Goal: Task Accomplishment & Management: Use online tool/utility

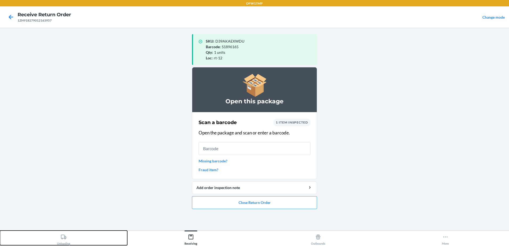
click at [30, 238] on button "Unloading" at bounding box center [63, 238] width 127 height 15
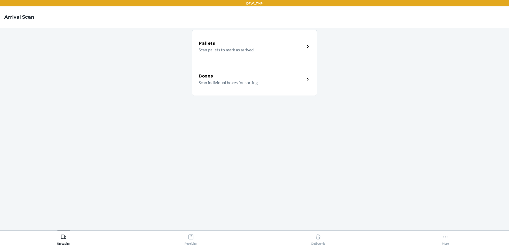
click at [278, 76] on div "Boxes" at bounding box center [252, 76] width 106 height 6
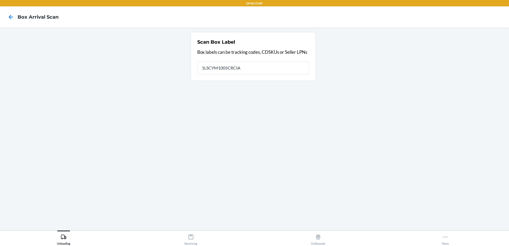
type input "1LSCYM1005CRCIA"
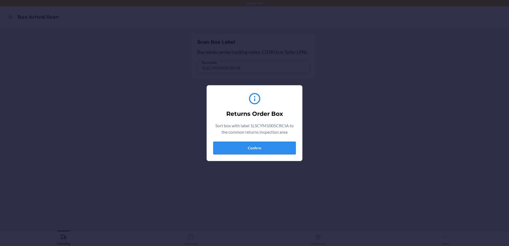
click at [252, 147] on button "Confirm" at bounding box center [254, 148] width 83 height 13
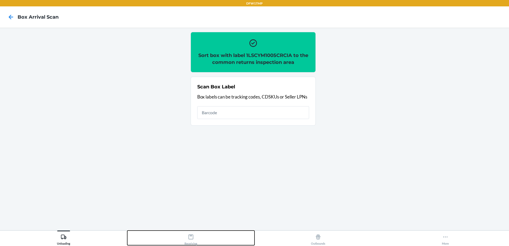
click at [191, 235] on icon at bounding box center [191, 237] width 6 height 6
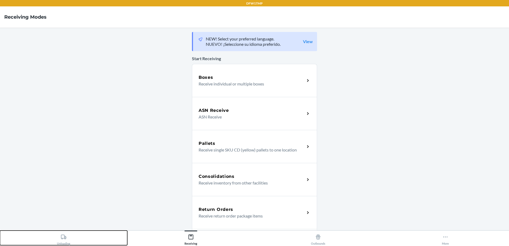
drag, startPoint x: 43, startPoint y: 238, endPoint x: 46, endPoint y: 232, distance: 6.2
click at [43, 238] on button "Unloading" at bounding box center [63, 238] width 127 height 15
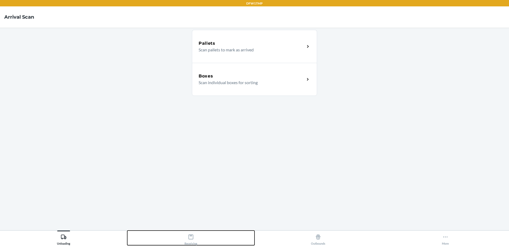
click at [186, 242] on div "Receiving" at bounding box center [191, 238] width 13 height 13
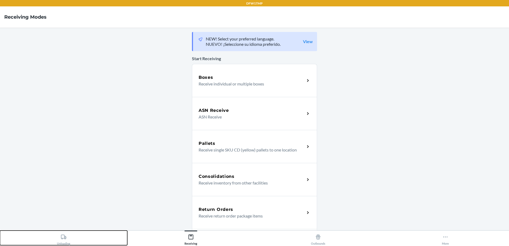
click at [64, 239] on icon at bounding box center [64, 237] width 6 height 6
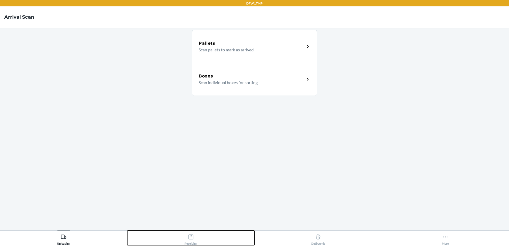
click at [185, 237] on div "Receiving" at bounding box center [191, 238] width 13 height 13
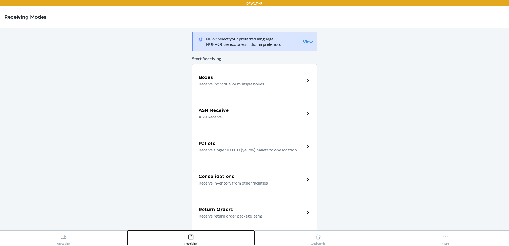
click at [127, 231] on button "Receiving" at bounding box center [190, 238] width 127 height 15
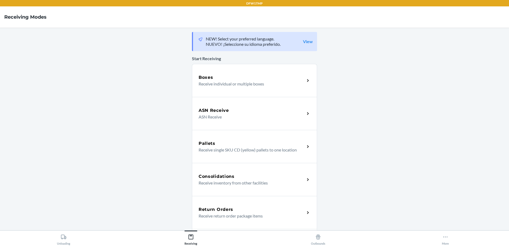
click at [208, 205] on div "Return Orders Receive return order package items" at bounding box center [254, 212] width 125 height 33
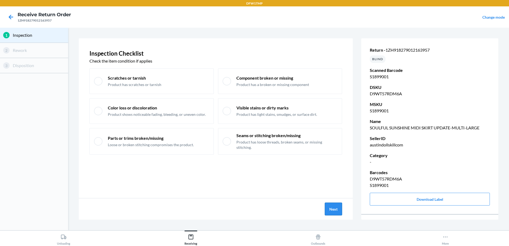
click at [326, 208] on button "Next" at bounding box center [333, 209] width 17 height 13
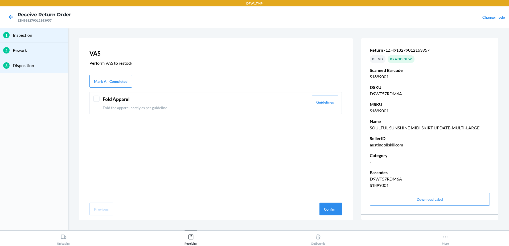
click at [105, 96] on header "Fold Apparel" at bounding box center [206, 99] width 206 height 7
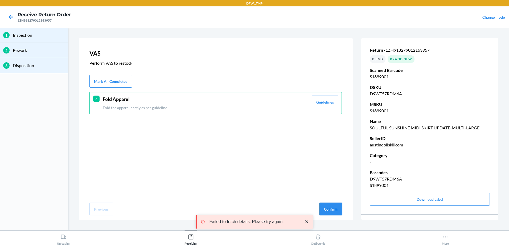
click at [331, 210] on button "Confirm" at bounding box center [330, 209] width 23 height 13
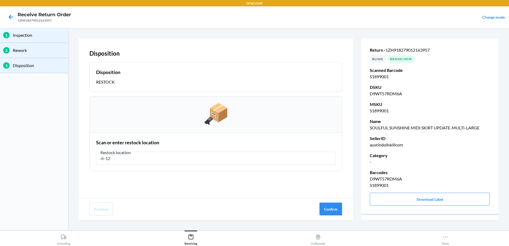
type input "rt-12"
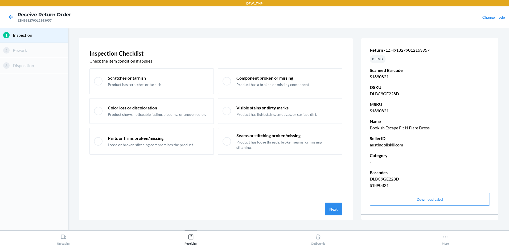
drag, startPoint x: 321, startPoint y: 205, endPoint x: 324, endPoint y: 206, distance: 3.6
click at [324, 206] on div "Next" at bounding box center [216, 208] width 274 height 21
drag, startPoint x: 324, startPoint y: 206, endPoint x: 335, endPoint y: 209, distance: 11.2
click at [335, 209] on div "Next" at bounding box center [216, 208] width 274 height 21
click at [335, 209] on button "Next" at bounding box center [333, 209] width 17 height 13
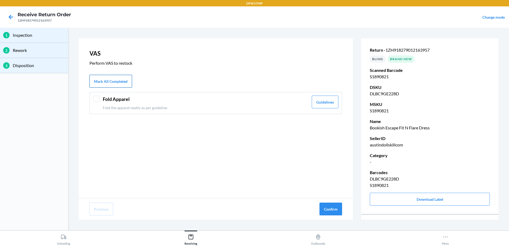
click at [108, 81] on button "Mark All Completed" at bounding box center [110, 81] width 43 height 13
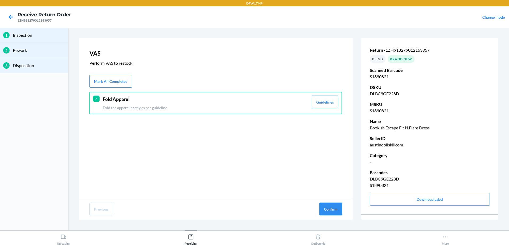
drag, startPoint x: 313, startPoint y: 203, endPoint x: 333, endPoint y: 212, distance: 21.3
click at [319, 207] on div "Previous Confirm" at bounding box center [216, 208] width 274 height 21
click at [333, 212] on button "Confirm" at bounding box center [330, 209] width 23 height 13
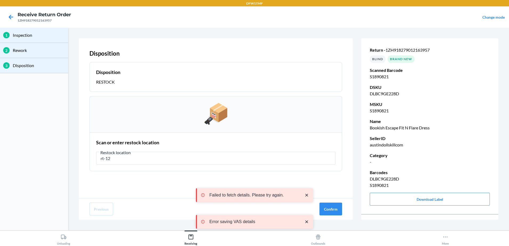
type input "rt-12"
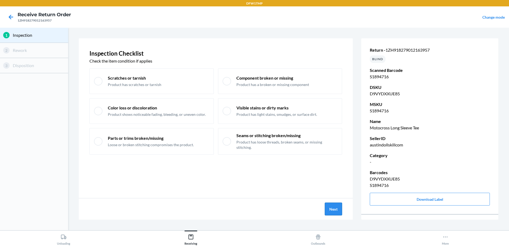
click at [330, 205] on button "Next" at bounding box center [333, 209] width 17 height 13
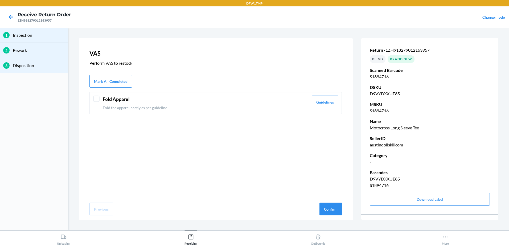
click at [111, 100] on header "Fold Apparel" at bounding box center [206, 99] width 206 height 7
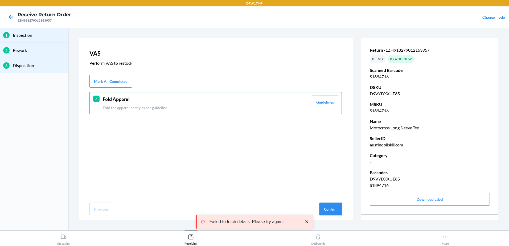
click at [331, 212] on button "Confirm" at bounding box center [330, 209] width 23 height 13
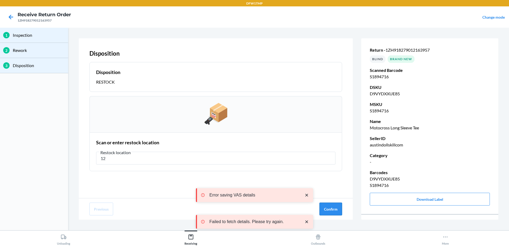
type input "1"
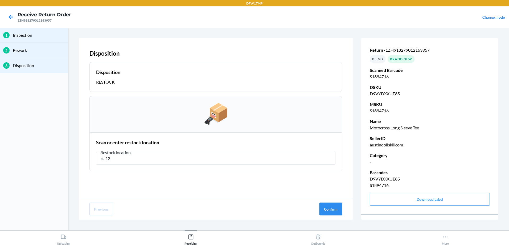
type input "rt-12"
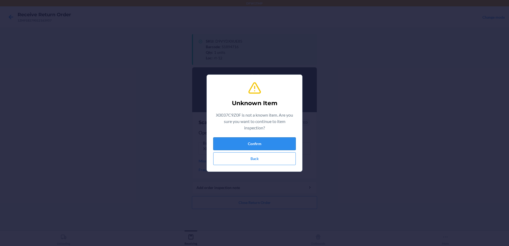
click at [245, 140] on button "Confirm" at bounding box center [254, 143] width 83 height 13
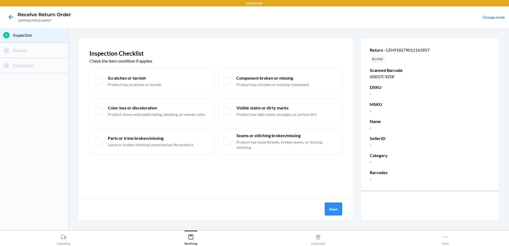
click at [336, 208] on button "Next" at bounding box center [333, 209] width 17 height 13
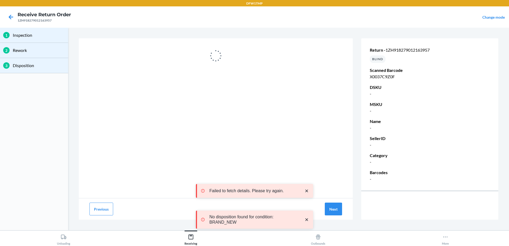
click at [104, 202] on div "Previous Next" at bounding box center [216, 208] width 274 height 21
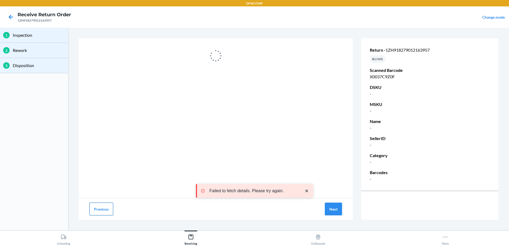
click at [96, 207] on button "Previous" at bounding box center [101, 209] width 24 height 13
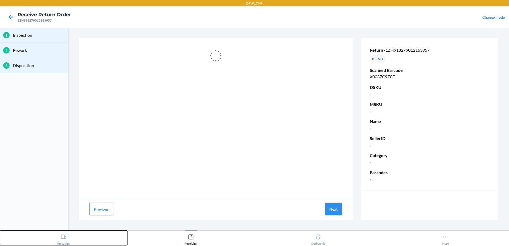
click at [58, 236] on div "Unloading" at bounding box center [63, 238] width 13 height 13
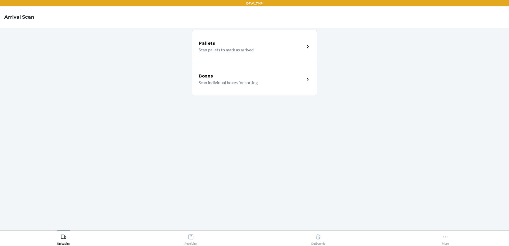
click at [226, 70] on div "Boxes Scan individual boxes for sorting" at bounding box center [254, 79] width 125 height 33
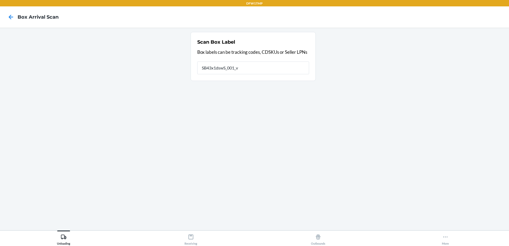
type input "SB43x1dswS_001_v"
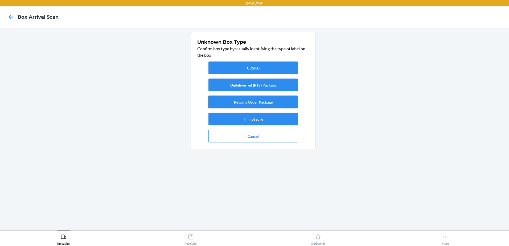
click at [234, 100] on button "Returns Order Package" at bounding box center [252, 102] width 89 height 13
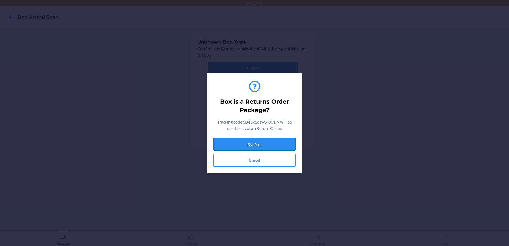
click at [232, 142] on button "Confirm" at bounding box center [254, 144] width 83 height 13
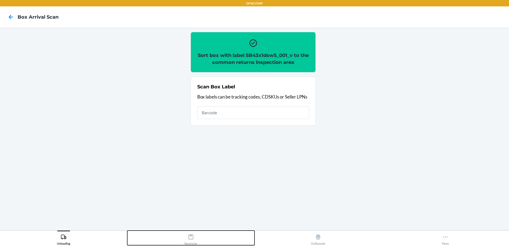
click at [198, 238] on button "Receiving" at bounding box center [190, 238] width 127 height 15
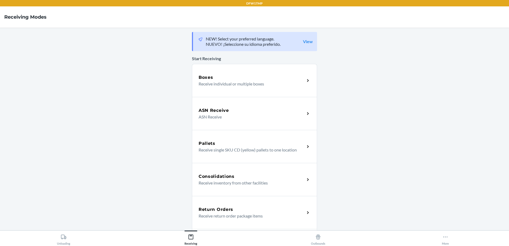
click at [227, 208] on h5 "Return Orders" at bounding box center [216, 209] width 35 height 6
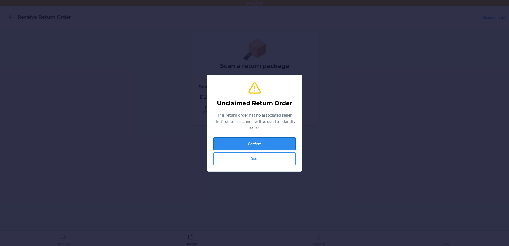
click at [229, 138] on button "Confirm" at bounding box center [254, 143] width 83 height 13
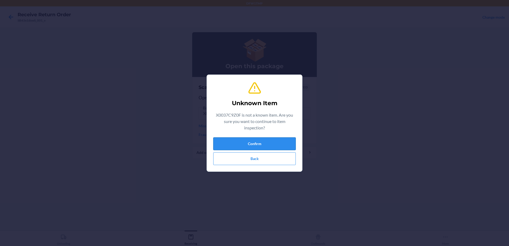
click at [236, 144] on button "Confirm" at bounding box center [254, 143] width 83 height 13
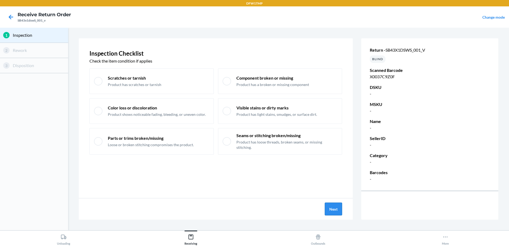
click at [333, 210] on button "Next" at bounding box center [333, 209] width 17 height 13
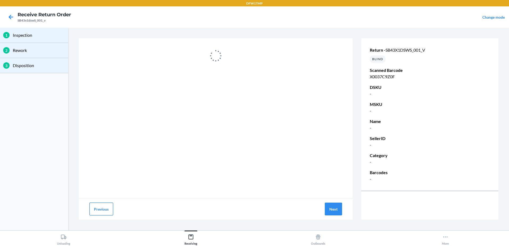
click at [108, 208] on button "Previous" at bounding box center [101, 209] width 24 height 13
click at [78, 246] on html "DFW1TMP Receive Return Order SB43x1dswS_001_v Change mode 1 Inspection 2 Rework…" at bounding box center [254, 123] width 509 height 246
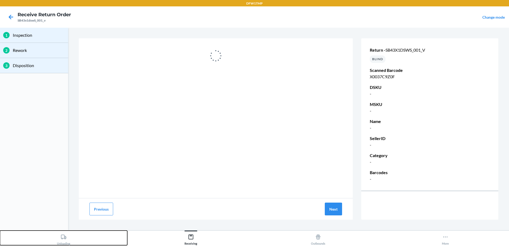
click at [72, 241] on button "Unloading" at bounding box center [63, 238] width 127 height 15
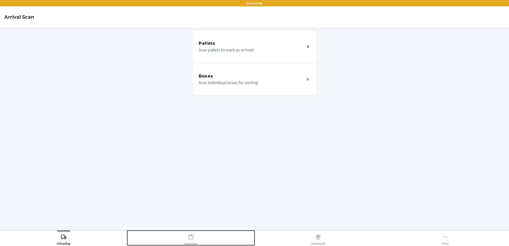
click at [178, 239] on button "Receiving" at bounding box center [190, 238] width 127 height 15
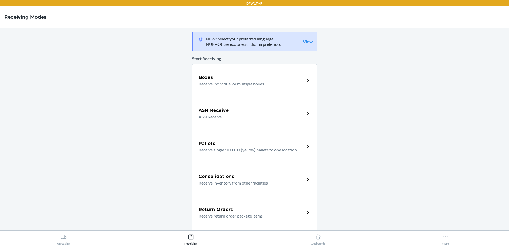
click at [219, 210] on h5 "Return Orders" at bounding box center [216, 209] width 35 height 6
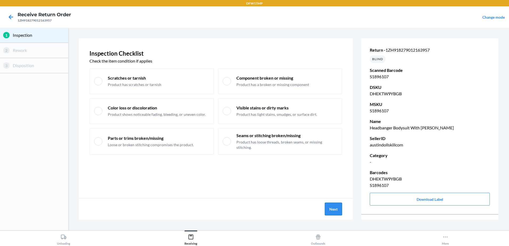
click at [337, 208] on button "Next" at bounding box center [333, 209] width 17 height 13
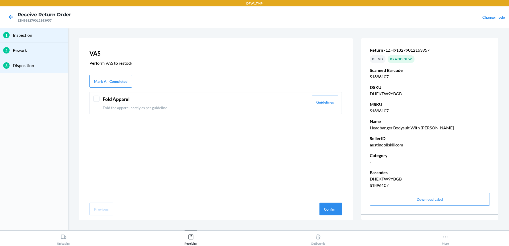
click at [118, 104] on div "Fold Apparel Fold the apparel neatly as per guideline" at bounding box center [206, 103] width 206 height 15
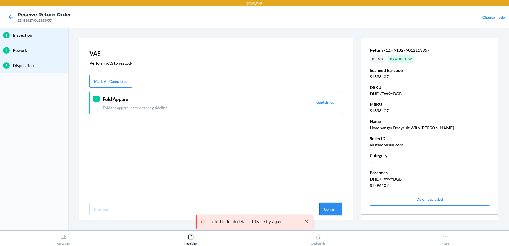
click at [331, 214] on button "Confirm" at bounding box center [330, 209] width 23 height 13
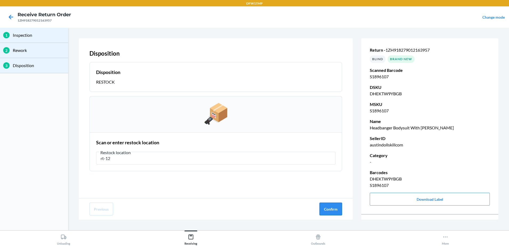
type input "rt-12"
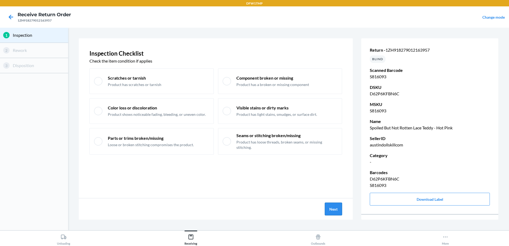
click at [333, 214] on button "Next" at bounding box center [333, 209] width 17 height 13
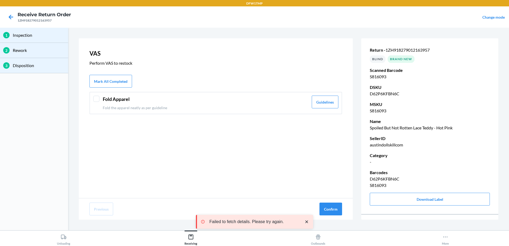
click at [123, 116] on div "VAS Perform VAS to restock Mark All Completed Fold Apparel Fold the apparel nea…" at bounding box center [216, 118] width 274 height 160
click at [120, 99] on header "Fold Apparel" at bounding box center [206, 99] width 206 height 7
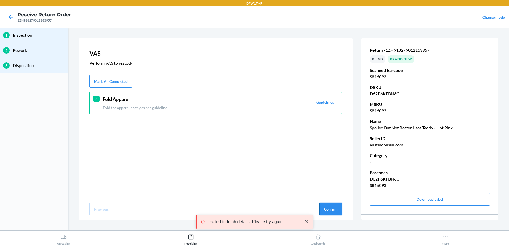
click at [322, 206] on button "Confirm" at bounding box center [330, 209] width 23 height 13
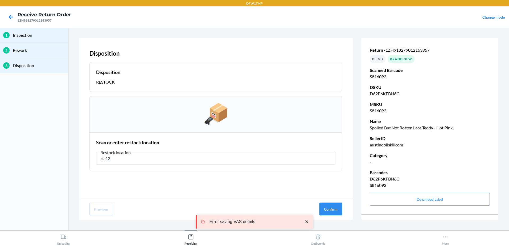
type input "rt-12"
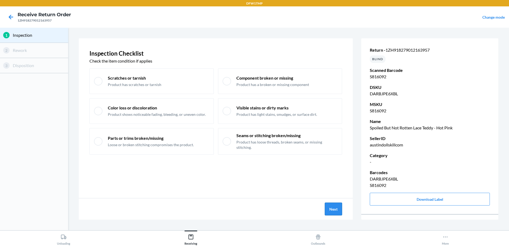
click at [331, 208] on button "Next" at bounding box center [333, 209] width 17 height 13
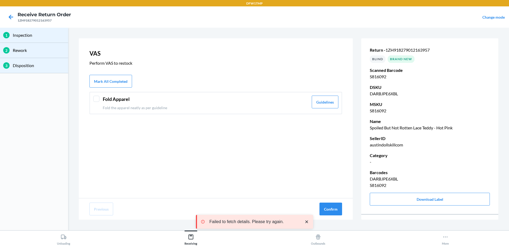
click at [232, 107] on p "Fold the apparel neatly as per guideline" at bounding box center [206, 108] width 206 height 6
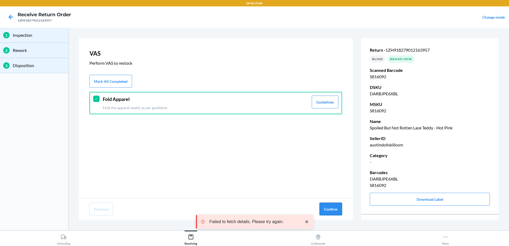
click at [334, 211] on button "Confirm" at bounding box center [330, 209] width 23 height 13
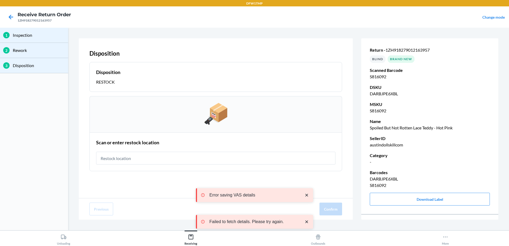
click at [190, 157] on input "text" at bounding box center [215, 158] width 239 height 13
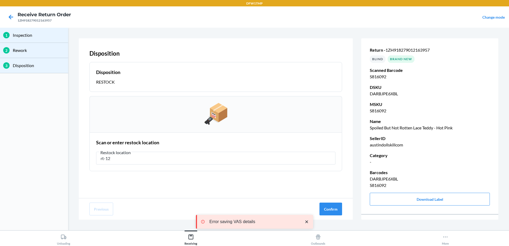
type input "rt-12"
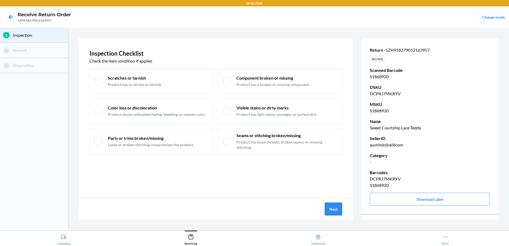
click at [331, 203] on button "Next" at bounding box center [333, 209] width 17 height 13
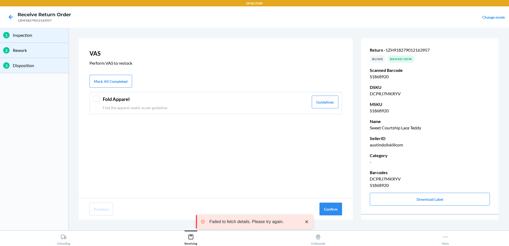
click at [148, 110] on p "Fold the apparel neatly as per guideline" at bounding box center [206, 108] width 206 height 6
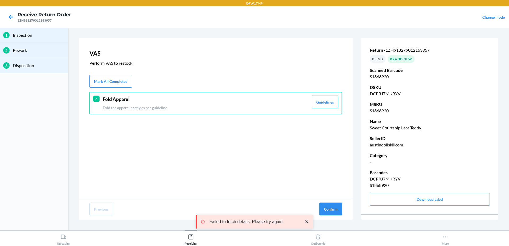
click at [324, 206] on button "Confirm" at bounding box center [330, 209] width 23 height 13
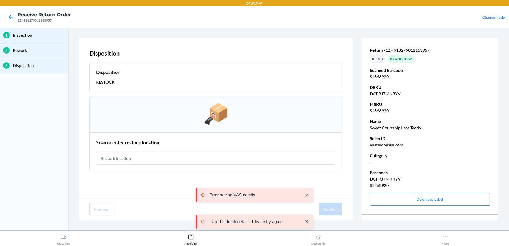
click at [176, 158] on input "text" at bounding box center [215, 158] width 239 height 13
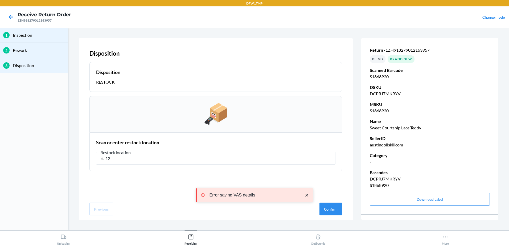
type input "rt-12"
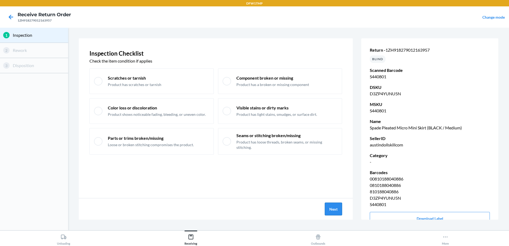
click at [333, 204] on button "Next" at bounding box center [333, 209] width 17 height 13
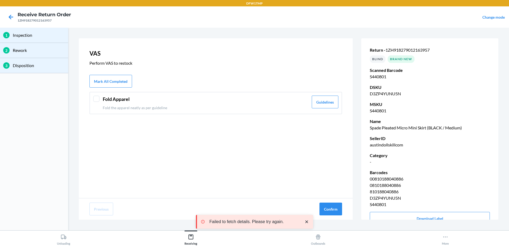
click at [216, 114] on div "Fold Apparel Fold the apparel neatly as per guideline Guidelines" at bounding box center [215, 103] width 253 height 22
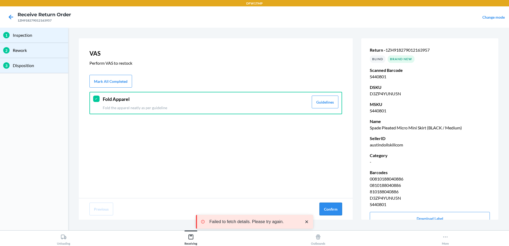
click at [324, 209] on button "Confirm" at bounding box center [330, 209] width 23 height 13
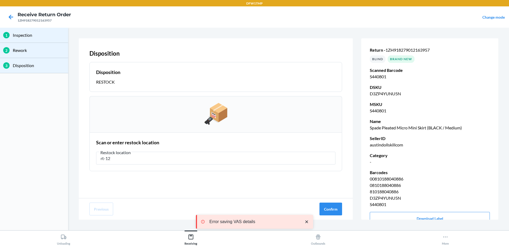
type input "rt-12"
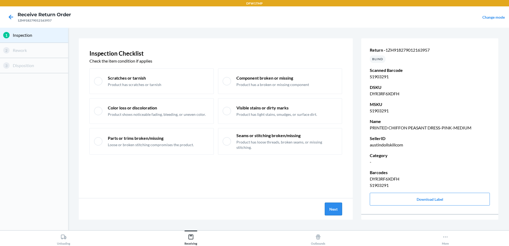
click at [335, 205] on button "Next" at bounding box center [333, 209] width 17 height 13
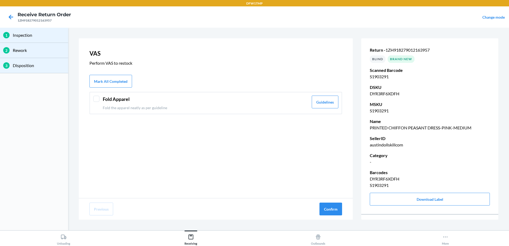
click at [145, 109] on p "Fold the apparel neatly as per guideline" at bounding box center [206, 108] width 206 height 6
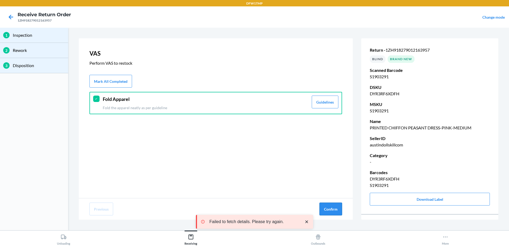
click at [333, 212] on button "Confirm" at bounding box center [330, 209] width 23 height 13
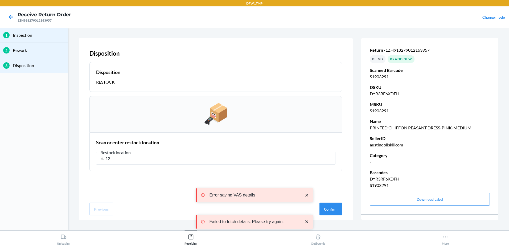
type input "rt-12"
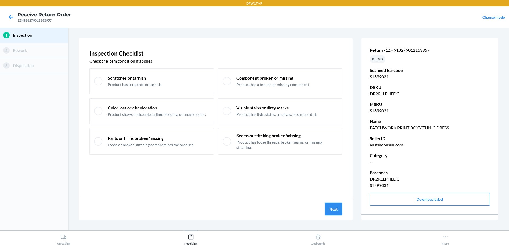
click at [337, 209] on button "Next" at bounding box center [333, 209] width 17 height 13
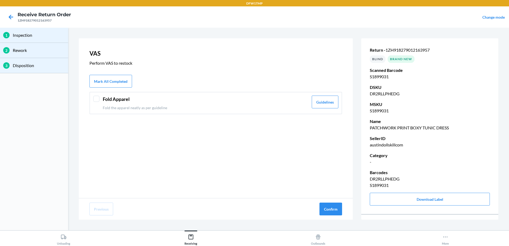
click at [102, 99] on div "Fold Apparel Fold the apparel neatly as per guideline Guidelines" at bounding box center [215, 103] width 253 height 22
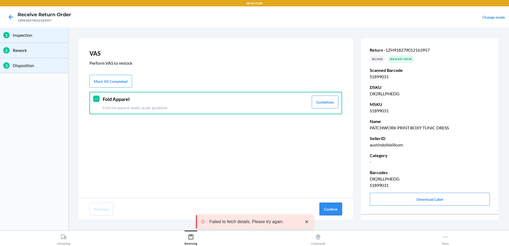
click at [335, 208] on button "Confirm" at bounding box center [330, 209] width 23 height 13
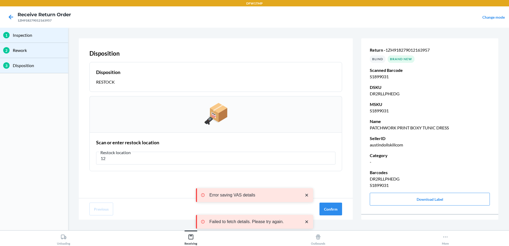
type input "1"
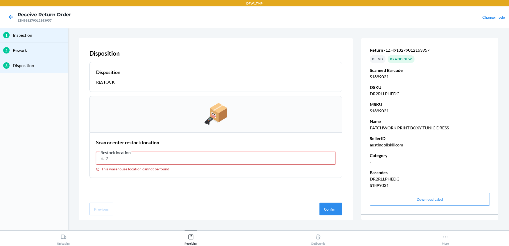
click at [132, 158] on input "rt-2" at bounding box center [215, 158] width 239 height 13
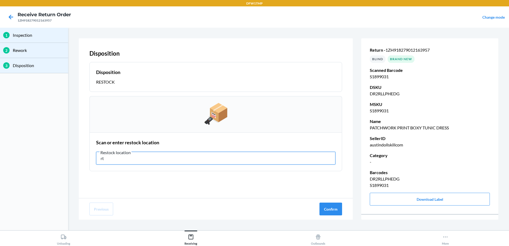
type input "r"
type input "rt-12"
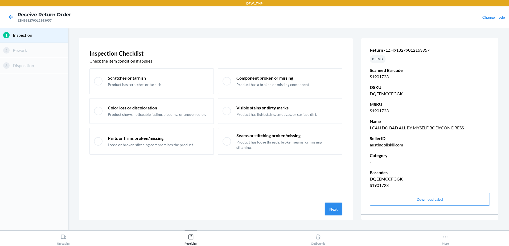
click at [337, 208] on button "Next" at bounding box center [333, 209] width 17 height 13
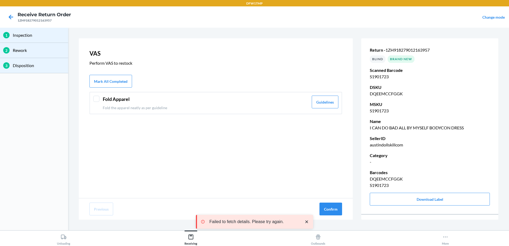
click at [177, 105] on div "Fold Apparel Fold the apparel neatly as per guideline" at bounding box center [206, 103] width 206 height 15
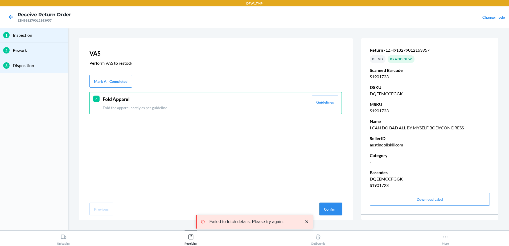
click at [327, 206] on button "Confirm" at bounding box center [330, 209] width 23 height 13
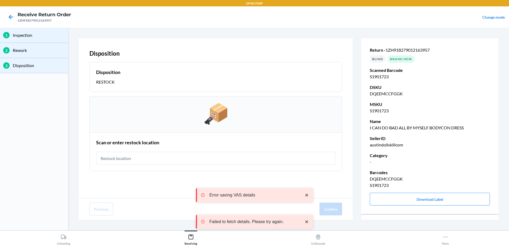
click at [224, 159] on input "text" at bounding box center [215, 158] width 239 height 13
type input "rt-12"
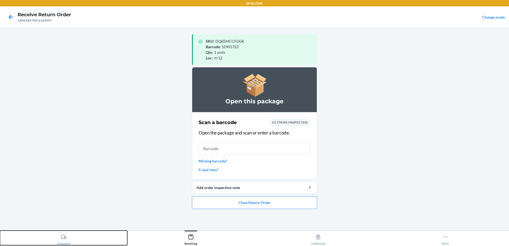
click at [62, 239] on icon at bounding box center [64, 237] width 6 height 6
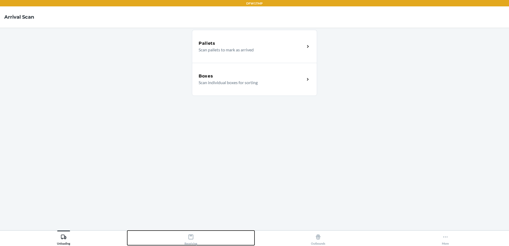
click at [180, 236] on button "Receiving" at bounding box center [190, 238] width 127 height 15
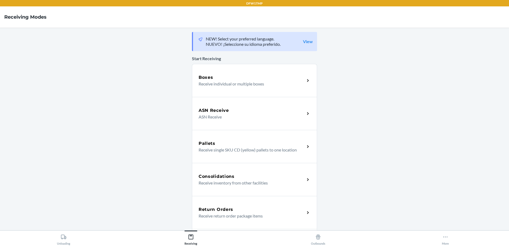
click at [222, 211] on h5 "Return Orders" at bounding box center [216, 209] width 35 height 6
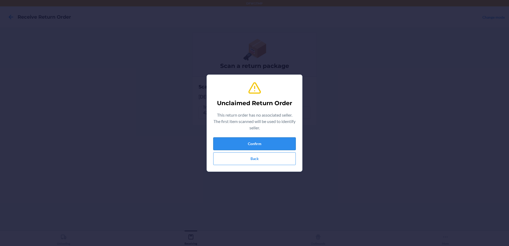
click at [233, 144] on button "Confirm" at bounding box center [254, 143] width 83 height 13
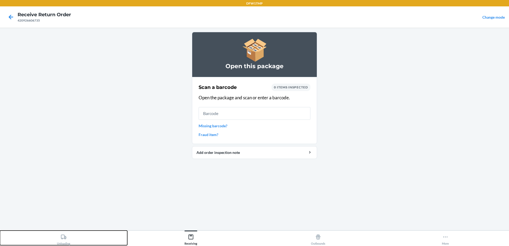
click at [61, 243] on div "Unloading" at bounding box center [63, 238] width 13 height 13
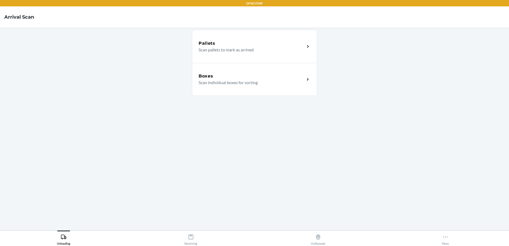
click at [273, 85] on p "Scan individual boxes for sorting" at bounding box center [250, 82] width 102 height 6
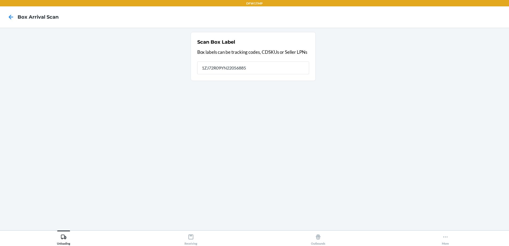
type input "1ZJ72R09YN22056885"
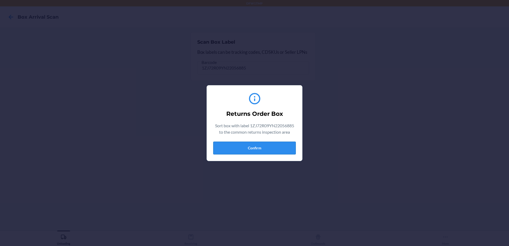
click at [255, 151] on button "Confirm" at bounding box center [254, 148] width 83 height 13
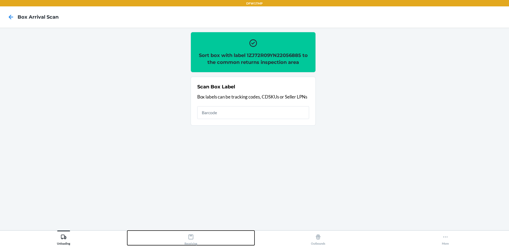
click at [194, 241] on div "Receiving" at bounding box center [191, 238] width 13 height 13
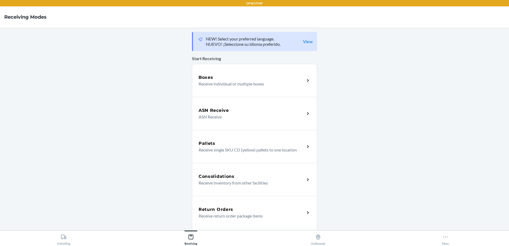
click at [207, 215] on p "Receive return order package items" at bounding box center [250, 216] width 102 height 6
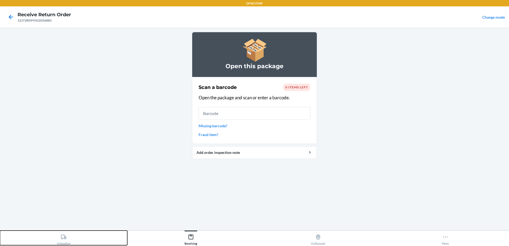
click at [64, 243] on div "Unloading" at bounding box center [63, 238] width 13 height 13
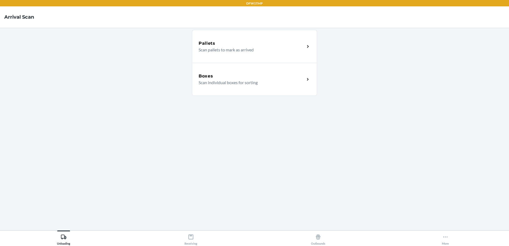
click at [201, 79] on h5 "Boxes" at bounding box center [206, 76] width 15 height 6
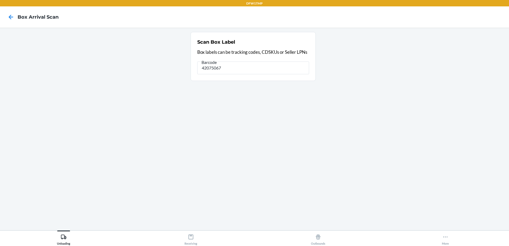
type input "42075067"
type input "42075067SB-3274942"
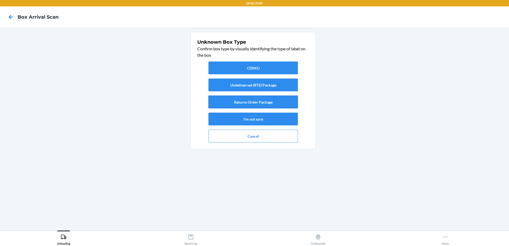
click at [277, 97] on button "Returns Order Package" at bounding box center [252, 102] width 89 height 13
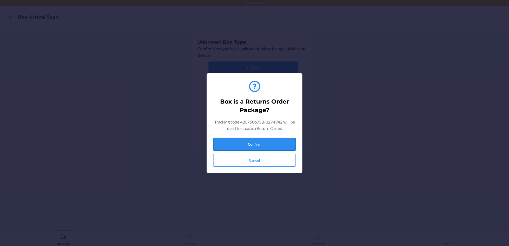
click at [250, 142] on button "Confirm" at bounding box center [254, 144] width 83 height 13
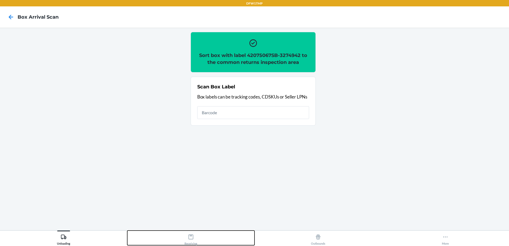
click at [178, 237] on button "Receiving" at bounding box center [190, 238] width 127 height 15
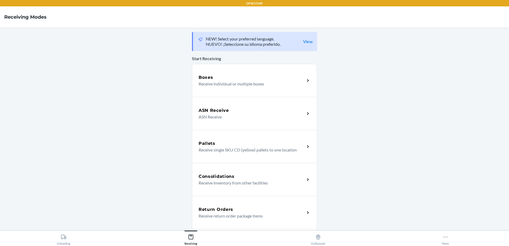
click at [204, 219] on p "Receive return order package items" at bounding box center [250, 216] width 102 height 6
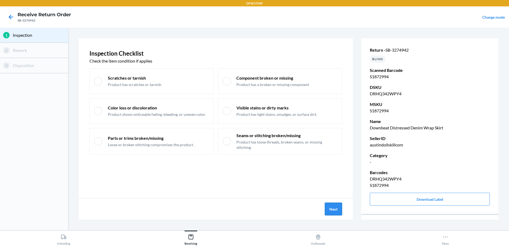
click at [330, 214] on button "Next" at bounding box center [333, 209] width 17 height 13
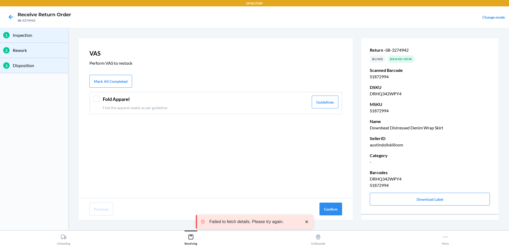
click at [164, 110] on p "Fold the apparel neatly as per guideline" at bounding box center [206, 108] width 206 height 6
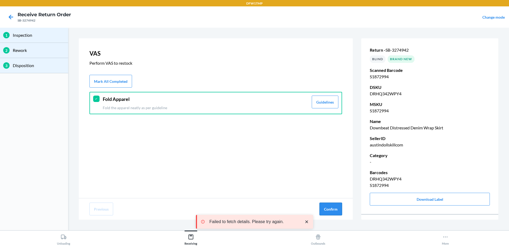
click at [328, 213] on button "Confirm" at bounding box center [330, 209] width 23 height 13
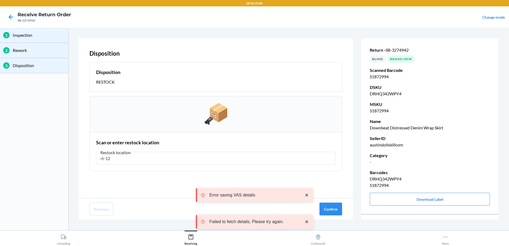
type input "rt-12"
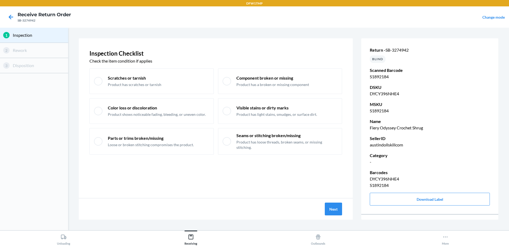
click at [338, 217] on div "Next" at bounding box center [216, 208] width 274 height 21
click at [338, 192] on div "Inspection Checklist Check the item condition if applies Scratches or tarnish P…" at bounding box center [216, 118] width 274 height 160
click at [334, 206] on button "Next" at bounding box center [333, 209] width 17 height 13
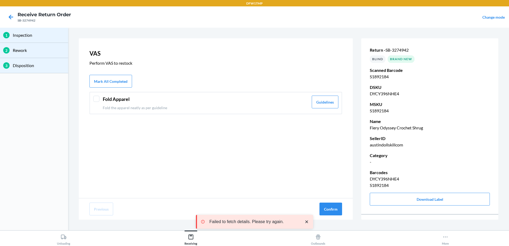
click at [134, 110] on p "Fold the apparel neatly as per guideline" at bounding box center [206, 108] width 206 height 6
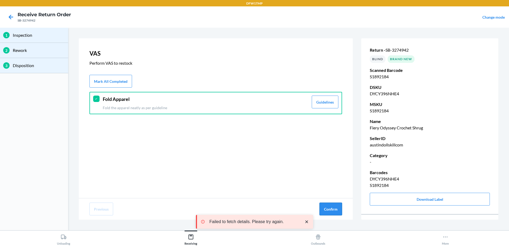
click at [331, 214] on button "Confirm" at bounding box center [330, 209] width 23 height 13
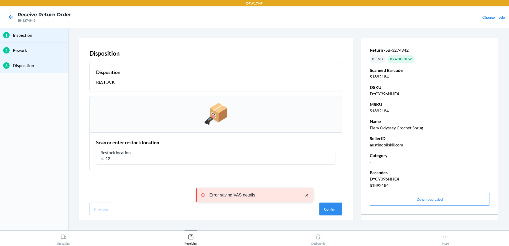
type input "rt-12"
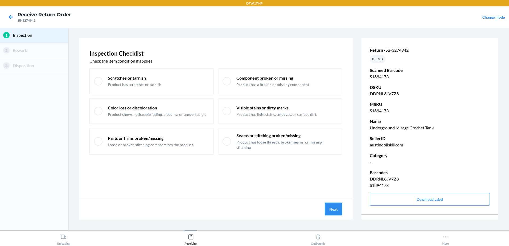
click at [336, 207] on button "Next" at bounding box center [333, 209] width 17 height 13
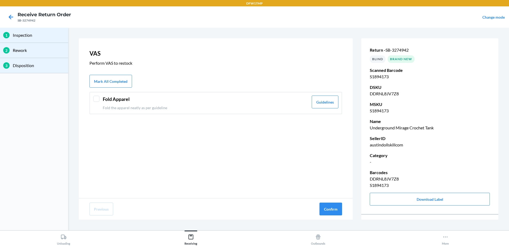
click at [177, 104] on div "Fold Apparel Fold the apparel neatly as per guideline" at bounding box center [206, 103] width 206 height 15
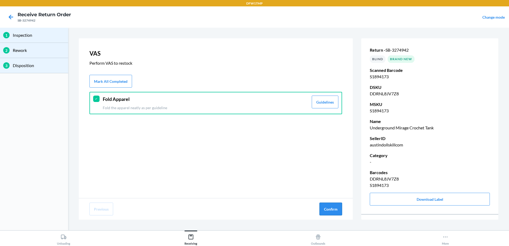
click at [323, 210] on button "Confirm" at bounding box center [330, 209] width 23 height 13
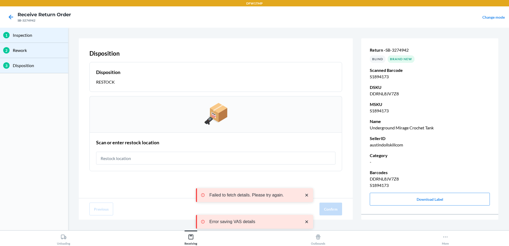
click at [161, 159] on input "text" at bounding box center [215, 158] width 239 height 13
type input "rt-12"
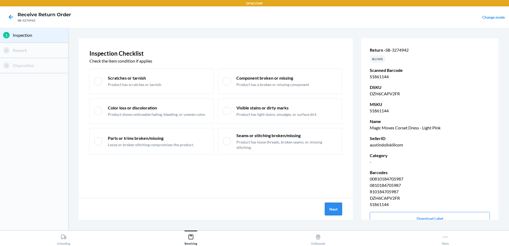
click at [336, 208] on button "Next" at bounding box center [333, 209] width 17 height 13
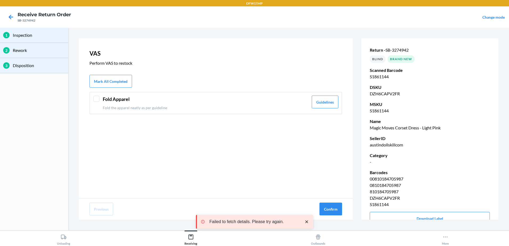
click at [93, 98] on div at bounding box center [96, 99] width 6 height 6
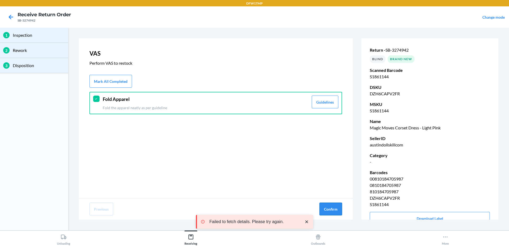
click at [325, 211] on button "Confirm" at bounding box center [330, 209] width 23 height 13
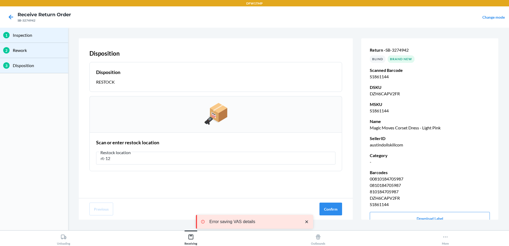
type input "rt-12"
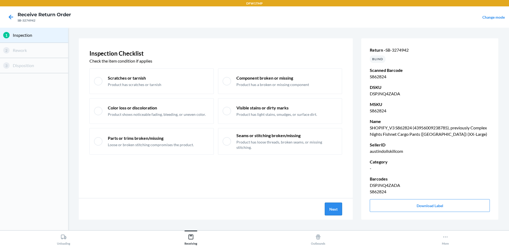
click at [332, 208] on button "Next" at bounding box center [333, 209] width 17 height 13
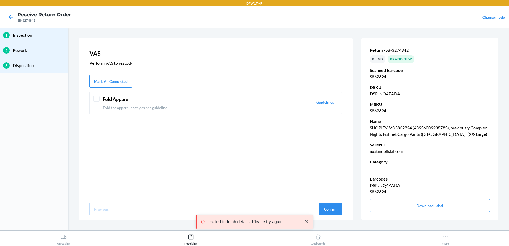
click at [96, 98] on div at bounding box center [96, 99] width 6 height 6
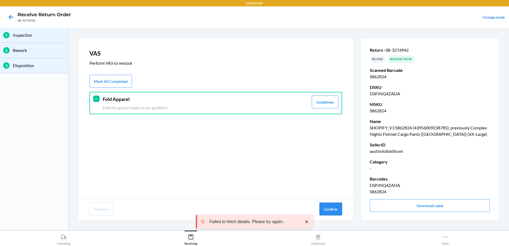
click at [337, 210] on button "Confirm" at bounding box center [330, 209] width 23 height 13
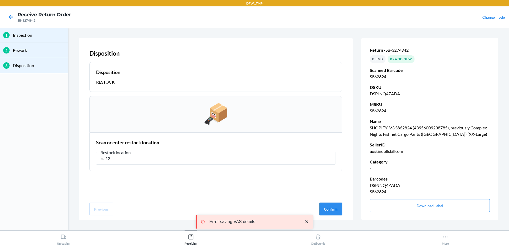
type input "rt-12"
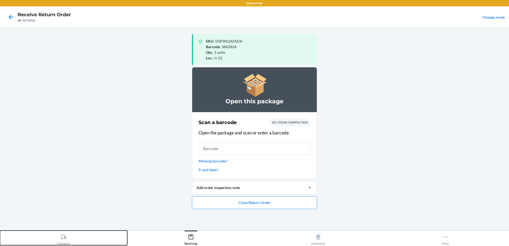
click at [103, 240] on button "Unloading" at bounding box center [63, 238] width 127 height 15
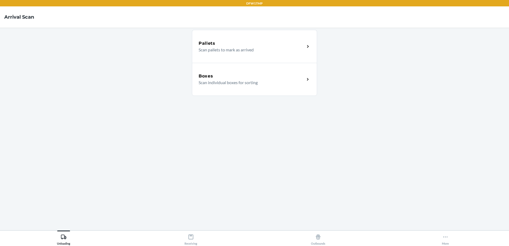
click at [249, 70] on div "Boxes Scan individual boxes for sorting" at bounding box center [254, 79] width 125 height 33
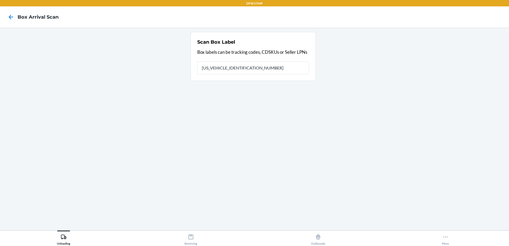
type input "1ZH918259020630467"
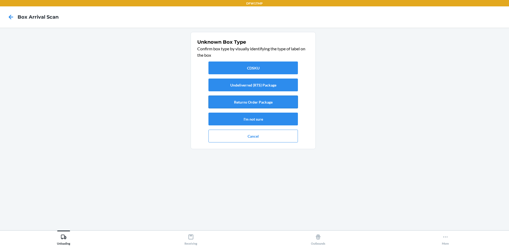
click at [256, 106] on button "Returns Order Package" at bounding box center [252, 102] width 89 height 13
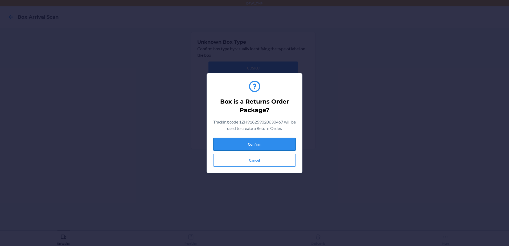
click at [255, 144] on button "Confirm" at bounding box center [254, 144] width 83 height 13
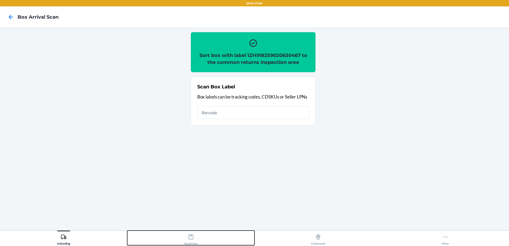
click at [189, 237] on icon at bounding box center [191, 237] width 5 height 5
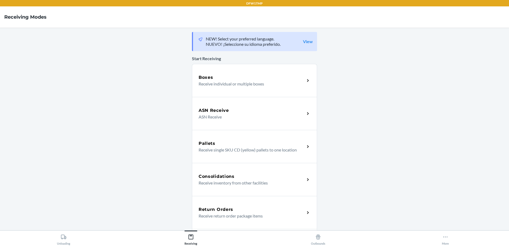
click at [226, 207] on h5 "Return Orders" at bounding box center [216, 209] width 35 height 6
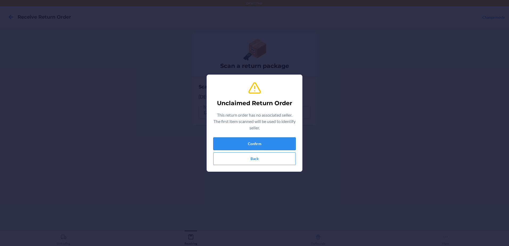
click at [266, 143] on button "Confirm" at bounding box center [254, 143] width 83 height 13
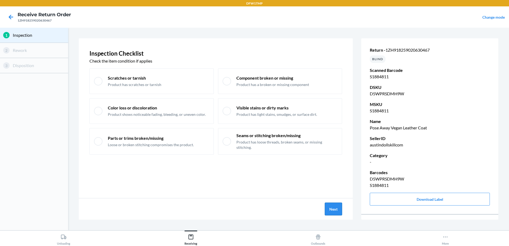
click at [337, 209] on button "Next" at bounding box center [333, 209] width 17 height 13
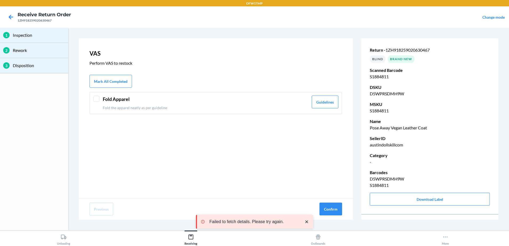
click at [98, 97] on div at bounding box center [96, 99] width 6 height 6
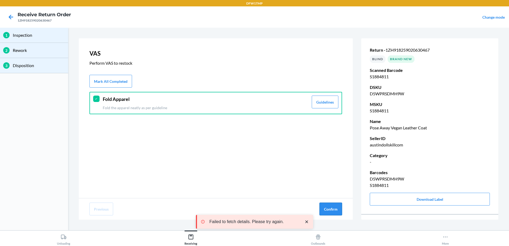
click at [330, 211] on button "Confirm" at bounding box center [330, 209] width 23 height 13
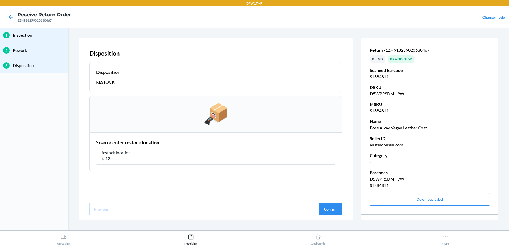
type input "rt-12"
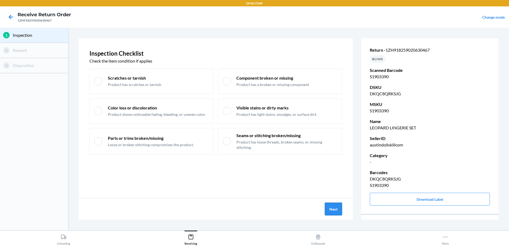
click at [336, 207] on button "Next" at bounding box center [333, 209] width 17 height 13
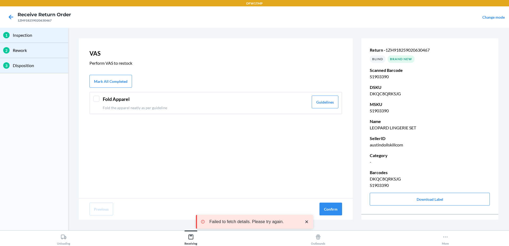
click at [96, 98] on div at bounding box center [96, 99] width 6 height 6
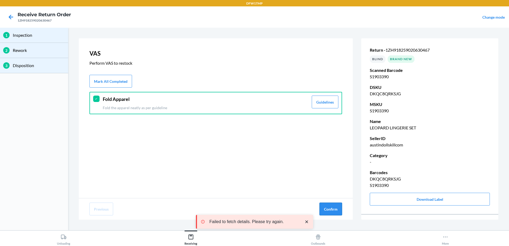
click at [336, 210] on button "Confirm" at bounding box center [330, 209] width 23 height 13
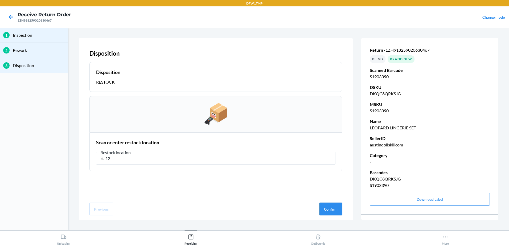
type input "rt-12"
click at [336, 210] on button "Confirm" at bounding box center [330, 209] width 23 height 13
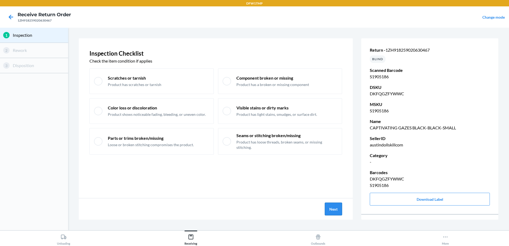
click at [340, 209] on button "Next" at bounding box center [333, 209] width 17 height 13
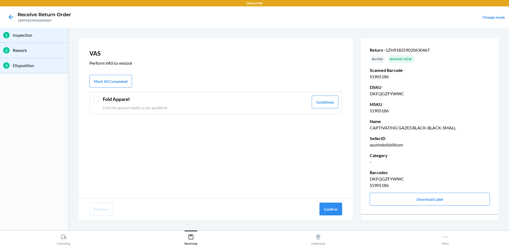
click at [143, 97] on header "Fold Apparel" at bounding box center [206, 99] width 206 height 7
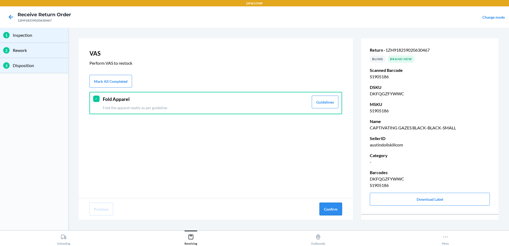
click at [332, 205] on button "Confirm" at bounding box center [330, 209] width 23 height 13
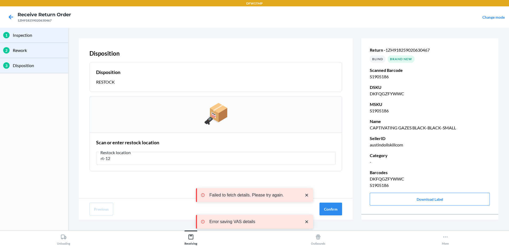
type input "rt-12"
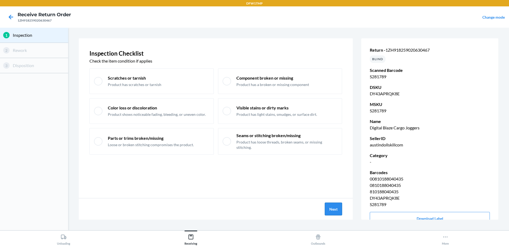
click at [337, 213] on button "Next" at bounding box center [333, 209] width 17 height 13
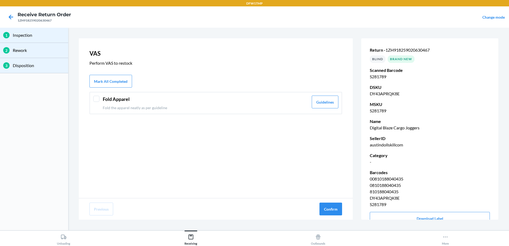
click at [195, 107] on p "Fold the apparel neatly as per guideline" at bounding box center [206, 108] width 206 height 6
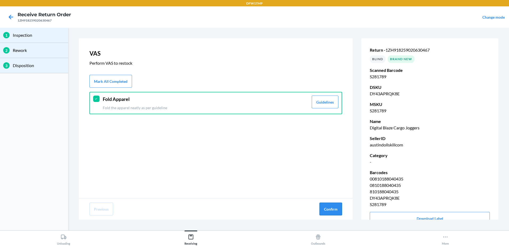
click at [326, 210] on button "Confirm" at bounding box center [330, 209] width 23 height 13
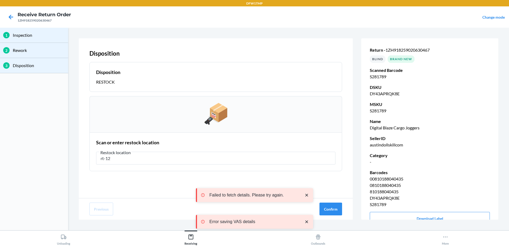
type input "rt-12"
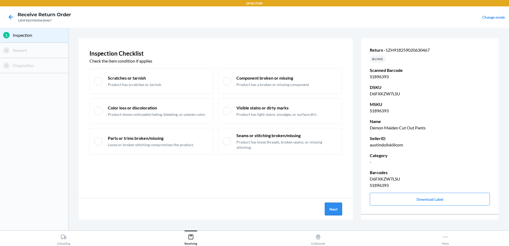
click at [331, 209] on button "Next" at bounding box center [333, 209] width 17 height 13
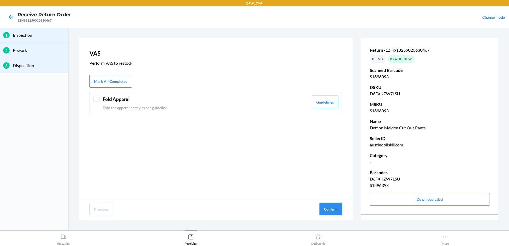
click at [110, 96] on header "Fold Apparel" at bounding box center [206, 99] width 206 height 7
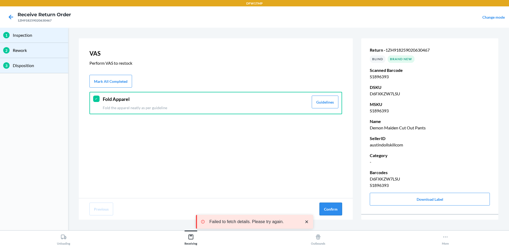
click at [333, 211] on button "Confirm" at bounding box center [330, 209] width 23 height 13
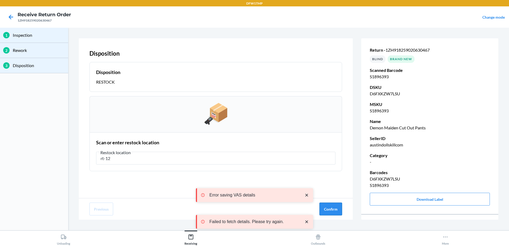
type input "rt-12"
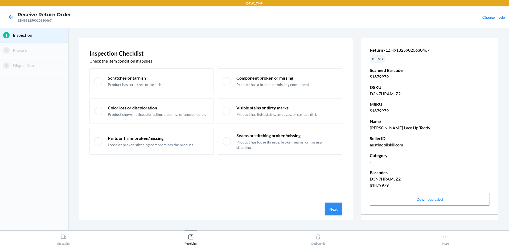
click at [329, 204] on button "Next" at bounding box center [333, 209] width 17 height 13
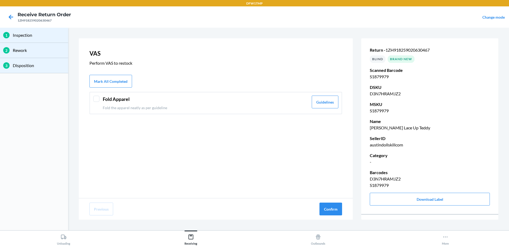
click at [97, 100] on div at bounding box center [96, 99] width 6 height 6
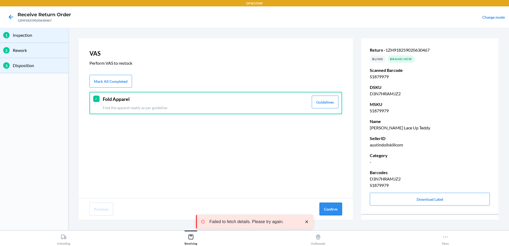
click at [337, 207] on button "Confirm" at bounding box center [330, 209] width 23 height 13
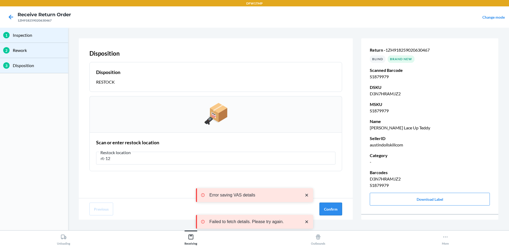
type input "rt-12"
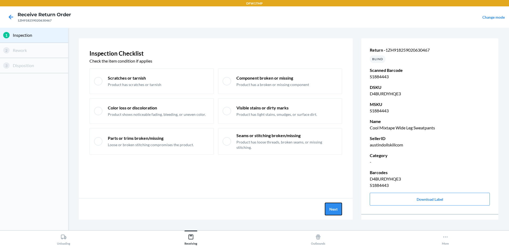
click at [336, 207] on button "Next" at bounding box center [333, 209] width 17 height 13
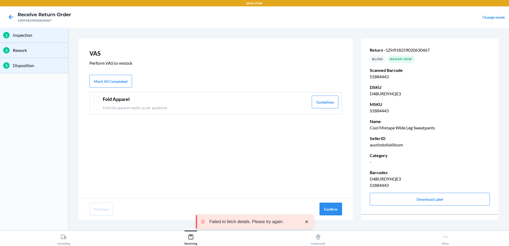
click at [97, 99] on div at bounding box center [96, 99] width 6 height 6
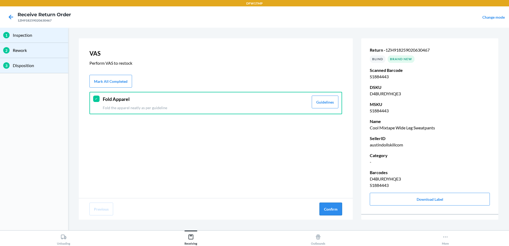
click at [334, 209] on button "Confirm" at bounding box center [330, 209] width 23 height 13
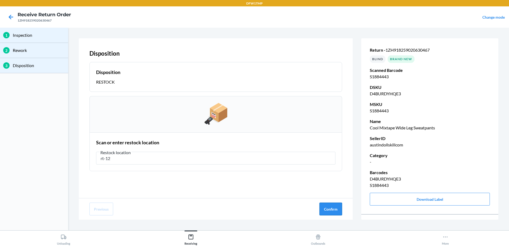
type input "rt-12"
click at [334, 209] on button "Confirm" at bounding box center [330, 209] width 23 height 13
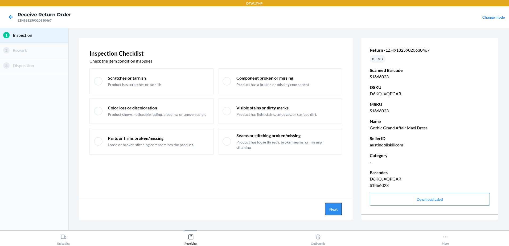
click at [334, 209] on button "Next" at bounding box center [333, 209] width 17 height 13
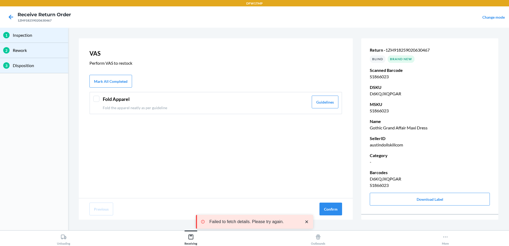
click at [95, 101] on div at bounding box center [96, 99] width 6 height 6
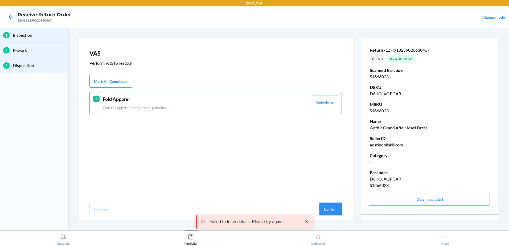
click at [325, 208] on button "Confirm" at bounding box center [330, 209] width 23 height 13
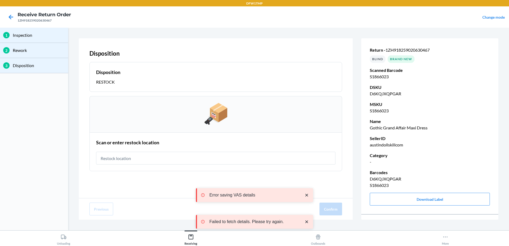
click at [182, 160] on input "text" at bounding box center [215, 158] width 239 height 13
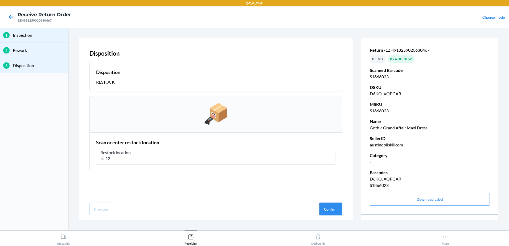
type input "rt-12"
click at [335, 210] on button "Confirm" at bounding box center [330, 209] width 23 height 13
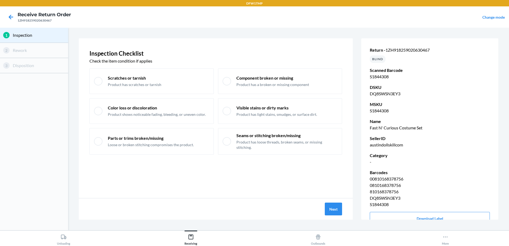
click at [324, 211] on div "Next" at bounding box center [216, 208] width 274 height 21
click at [328, 210] on button "Next" at bounding box center [333, 209] width 17 height 13
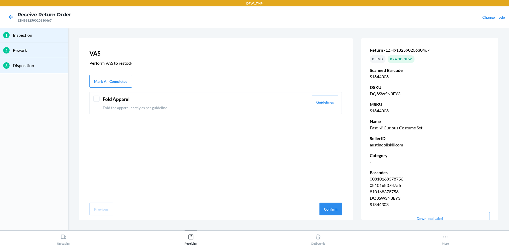
click at [92, 99] on div "Fold Apparel Fold the apparel neatly as per guideline Guidelines" at bounding box center [215, 103] width 253 height 22
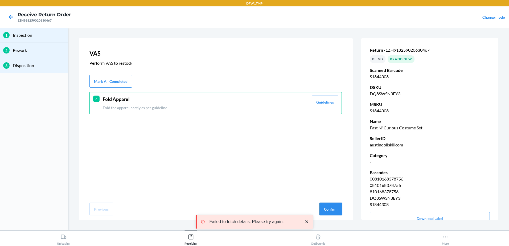
click at [338, 208] on button "Confirm" at bounding box center [330, 209] width 23 height 13
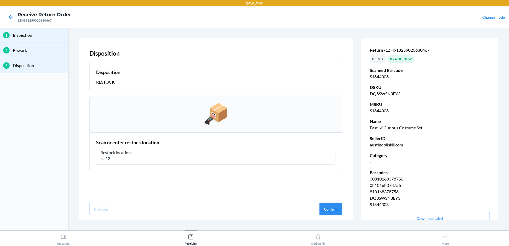
type input "rt-12"
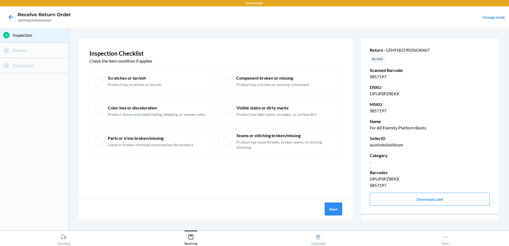
click at [331, 208] on button "Next" at bounding box center [333, 209] width 17 height 13
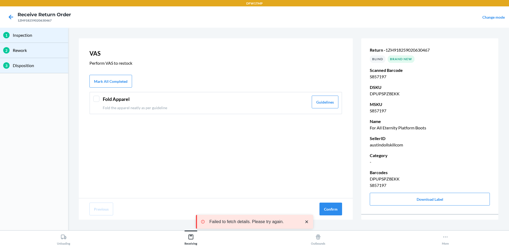
click at [96, 100] on div at bounding box center [96, 99] width 6 height 6
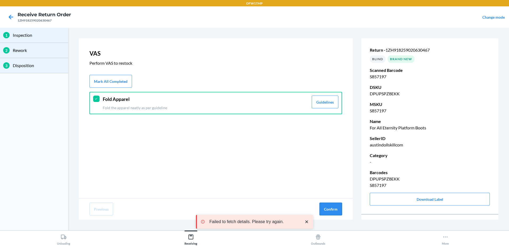
click at [327, 203] on button "Confirm" at bounding box center [330, 209] width 23 height 13
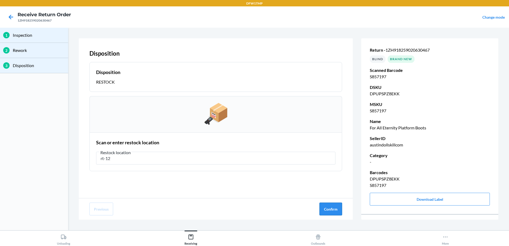
type input "rt-12"
drag, startPoint x: 341, startPoint y: 209, endPoint x: 338, endPoint y: 209, distance: 3.5
click at [341, 209] on button "Confirm" at bounding box center [330, 209] width 23 height 13
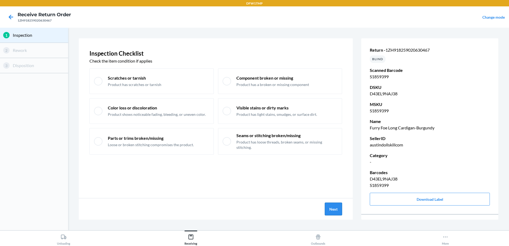
click at [332, 208] on button "Next" at bounding box center [333, 209] width 17 height 13
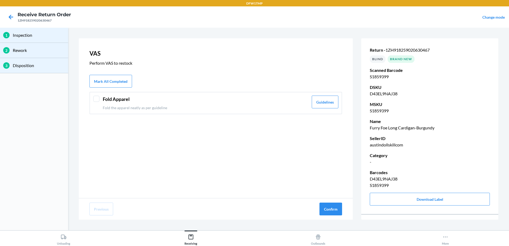
click at [93, 99] on div at bounding box center [96, 99] width 6 height 6
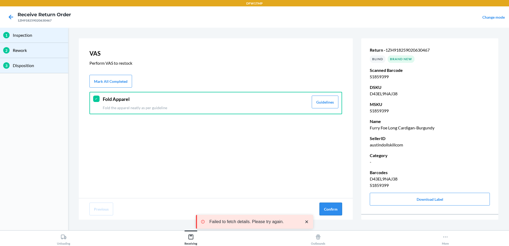
click at [333, 212] on button "Confirm" at bounding box center [330, 209] width 23 height 13
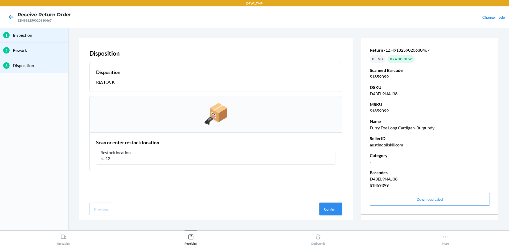
type input "rt-12"
click at [331, 208] on button "Confirm" at bounding box center [330, 209] width 23 height 13
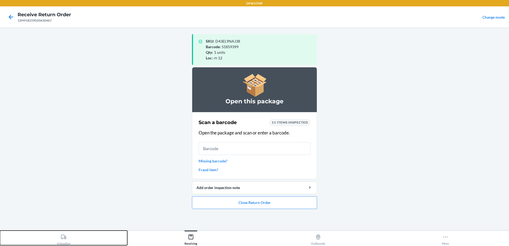
click at [64, 238] on icon at bounding box center [64, 237] width 6 height 6
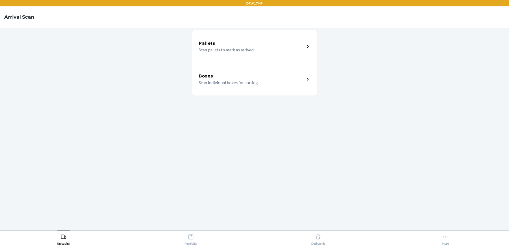
click at [209, 79] on h5 "Boxes" at bounding box center [206, 76] width 15 height 6
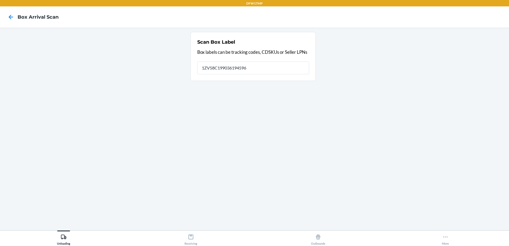
type input "1ZV58C199036194596"
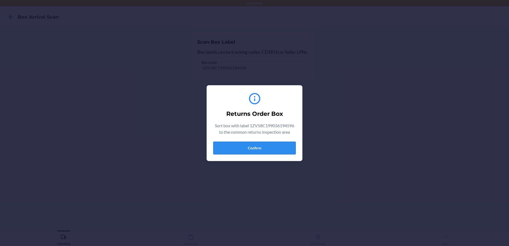
click at [222, 145] on button "Confirm" at bounding box center [254, 148] width 83 height 13
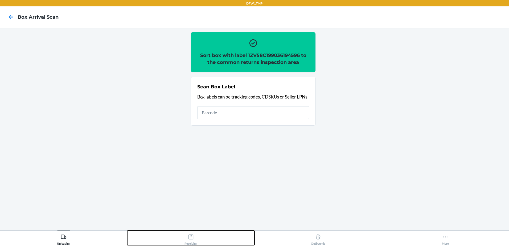
click at [190, 237] on icon at bounding box center [191, 237] width 6 height 6
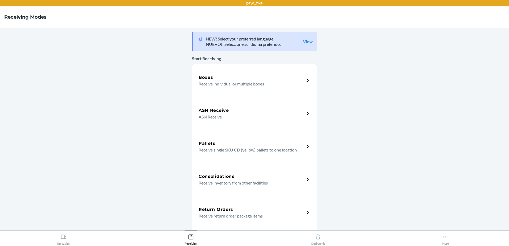
click at [223, 210] on h5 "Return Orders" at bounding box center [216, 209] width 35 height 6
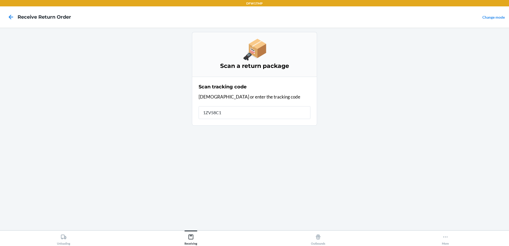
type input "1ZV58C19"
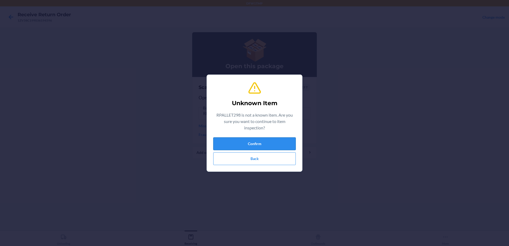
click at [264, 141] on button "Confirm" at bounding box center [254, 143] width 83 height 13
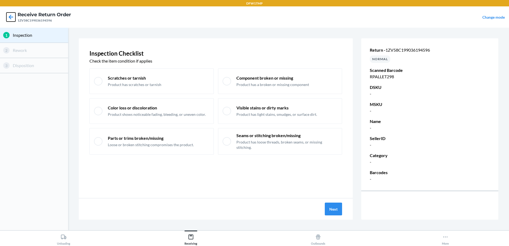
click at [11, 18] on icon at bounding box center [10, 17] width 9 height 9
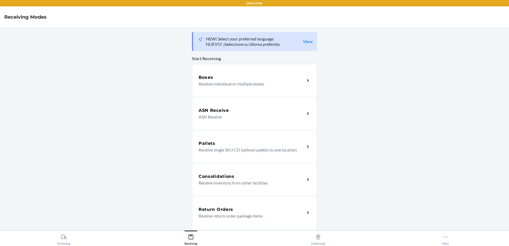
click at [259, 206] on div "Return Orders" at bounding box center [252, 209] width 106 height 6
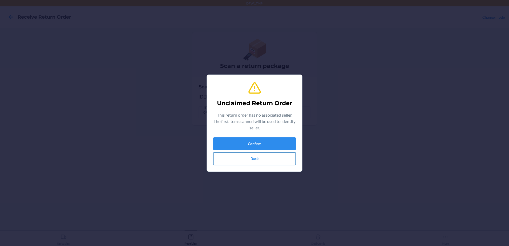
click at [247, 160] on button "Back" at bounding box center [254, 158] width 83 height 13
click at [263, 142] on button "Confirm" at bounding box center [254, 143] width 83 height 13
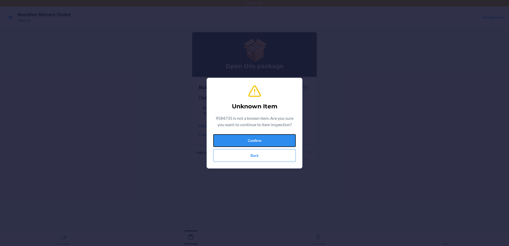
click at [264, 142] on button "Confirm" at bounding box center [254, 140] width 83 height 13
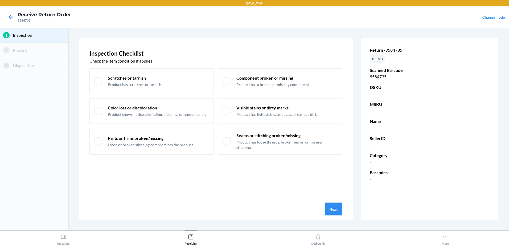
click at [326, 210] on button "Next" at bounding box center [333, 209] width 17 height 13
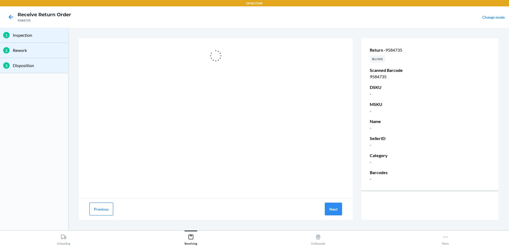
click at [98, 208] on button "Previous" at bounding box center [101, 209] width 24 height 13
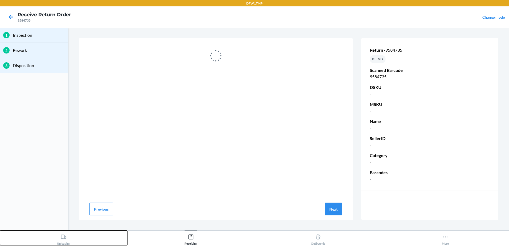
click at [73, 236] on button "Unloading" at bounding box center [63, 238] width 127 height 15
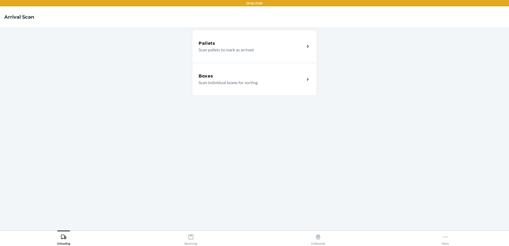
click at [247, 73] on div "Boxes" at bounding box center [252, 76] width 106 height 6
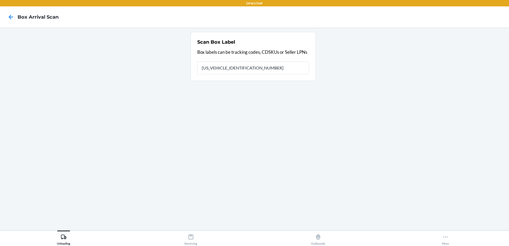
type input "1ZV58C199036194596"
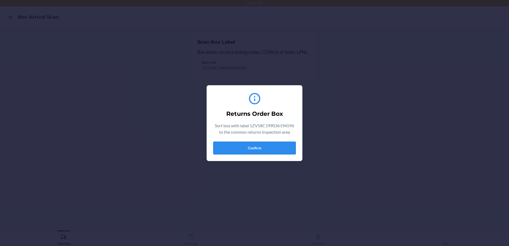
click at [254, 147] on button "Confirm" at bounding box center [254, 148] width 83 height 13
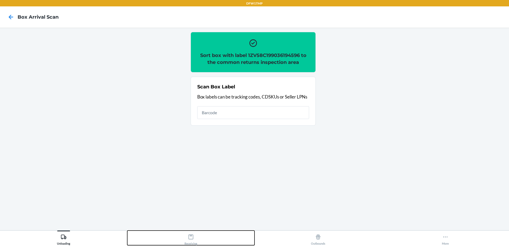
click at [186, 243] on div "Receiving" at bounding box center [191, 238] width 13 height 13
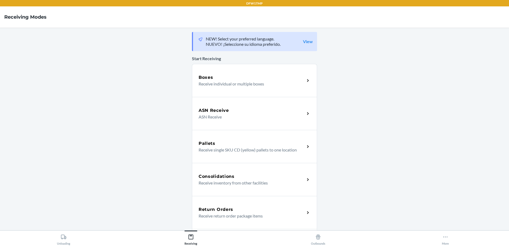
click at [214, 210] on h5 "Return Orders" at bounding box center [216, 209] width 35 height 6
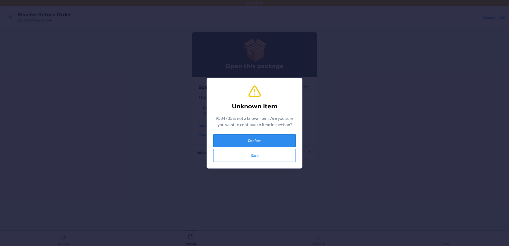
click at [279, 141] on button "Confirm" at bounding box center [254, 140] width 83 height 13
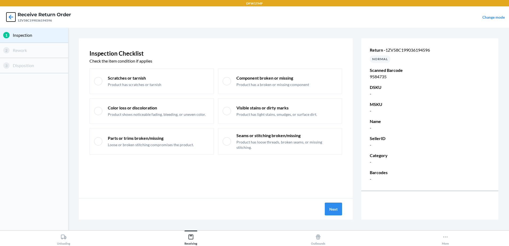
click at [8, 19] on icon at bounding box center [10, 17] width 9 height 9
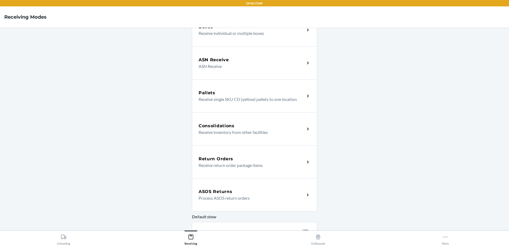
scroll to position [53, 0]
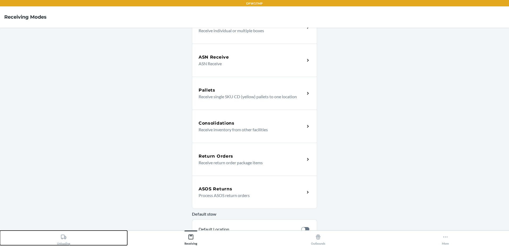
click at [67, 242] on div "Unloading" at bounding box center [63, 238] width 13 height 13
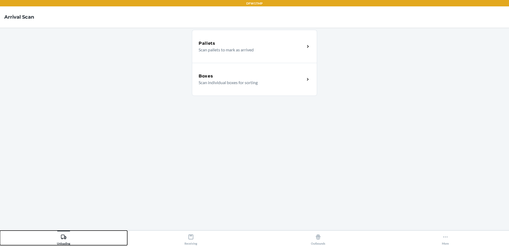
click at [67, 242] on div "Unloading" at bounding box center [63, 238] width 13 height 13
click at [61, 234] on div "Unloading" at bounding box center [63, 238] width 13 height 13
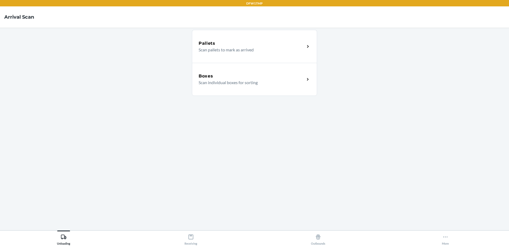
click at [232, 75] on div "Boxes" at bounding box center [252, 76] width 106 height 6
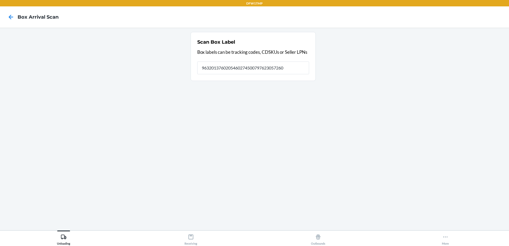
type input "9632013760205460274500797623057260"
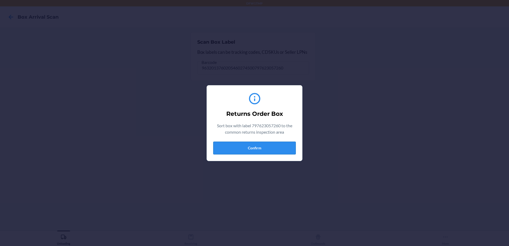
click at [235, 149] on button "Confirm" at bounding box center [254, 148] width 83 height 13
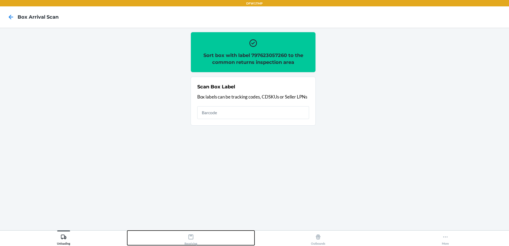
click at [185, 240] on div "Receiving" at bounding box center [191, 238] width 13 height 13
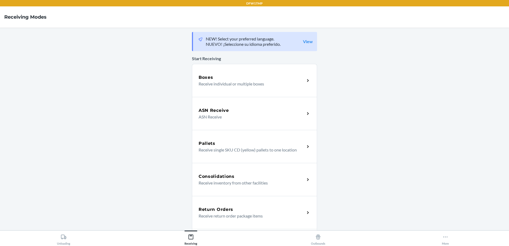
click at [229, 207] on h5 "Return Orders" at bounding box center [216, 209] width 35 height 6
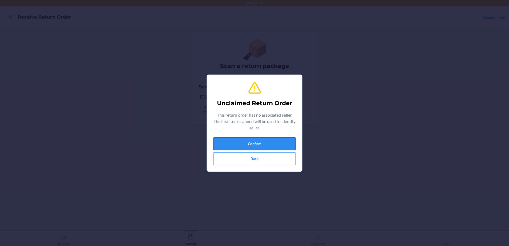
click at [282, 140] on button "Confirm" at bounding box center [254, 143] width 83 height 13
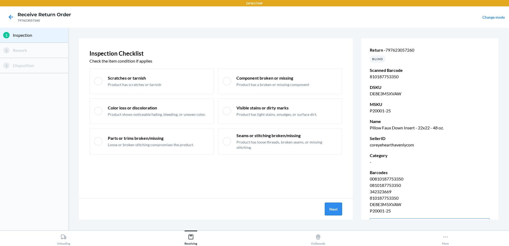
click at [334, 212] on button "Next" at bounding box center [333, 209] width 17 height 13
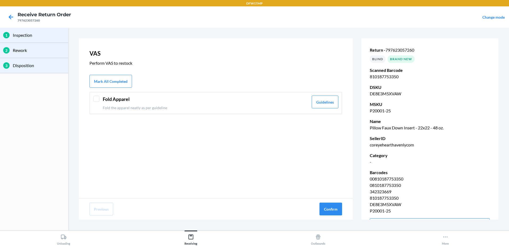
click at [96, 97] on div at bounding box center [96, 99] width 6 height 6
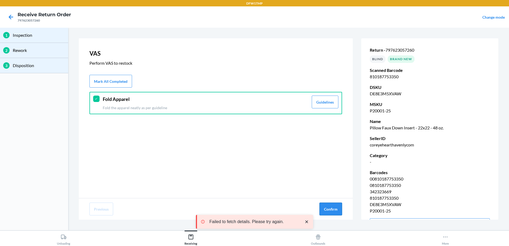
click at [323, 208] on button "Confirm" at bounding box center [330, 209] width 23 height 13
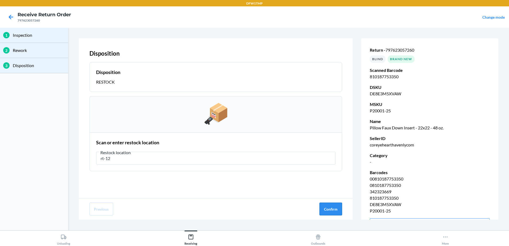
type input "rt-12"
click at [338, 207] on button "Confirm" at bounding box center [330, 209] width 23 height 13
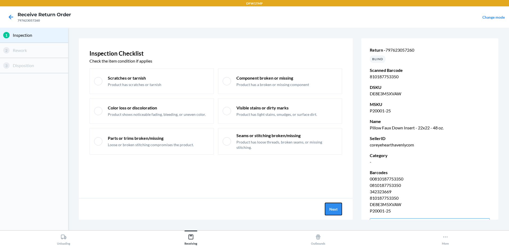
click at [338, 207] on button "Next" at bounding box center [333, 209] width 17 height 13
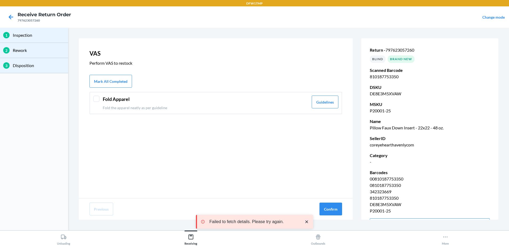
click at [96, 98] on div at bounding box center [96, 99] width 6 height 6
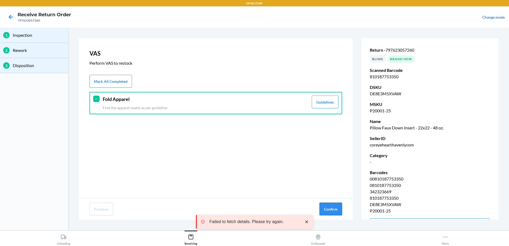
click at [332, 209] on button "Confirm" at bounding box center [330, 209] width 23 height 13
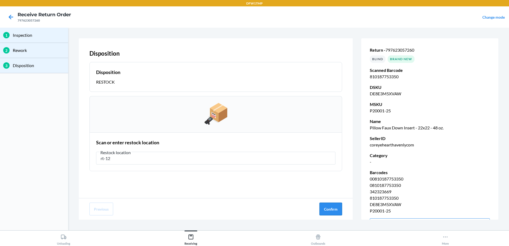
type input "rt-12"
click at [332, 209] on button "Confirm" at bounding box center [330, 209] width 23 height 13
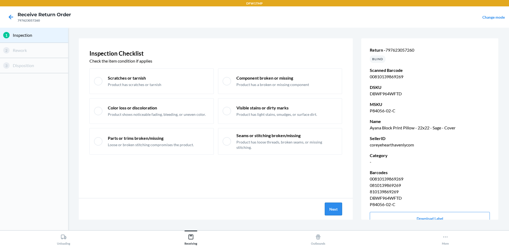
click at [331, 205] on button "Next" at bounding box center [333, 209] width 17 height 13
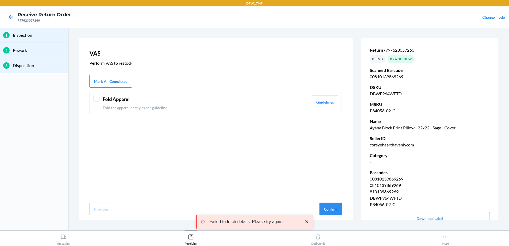
click at [119, 101] on header "Fold Apparel" at bounding box center [206, 99] width 206 height 7
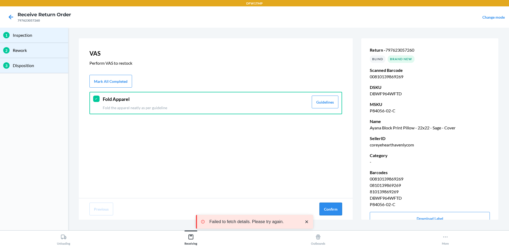
click at [331, 210] on button "Confirm" at bounding box center [330, 209] width 23 height 13
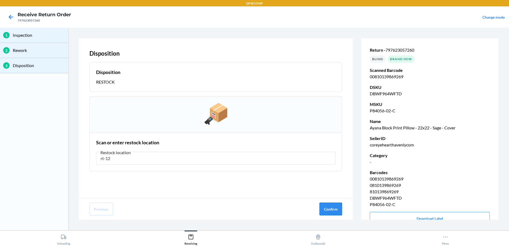
type input "rt-12"
click at [321, 208] on button "Confirm" at bounding box center [330, 209] width 23 height 13
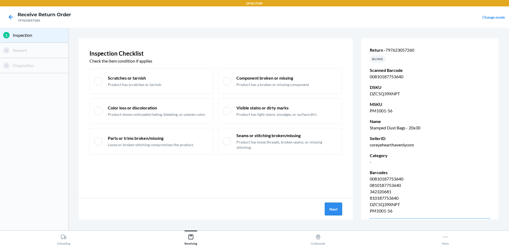
click at [327, 212] on button "Next" at bounding box center [333, 209] width 17 height 13
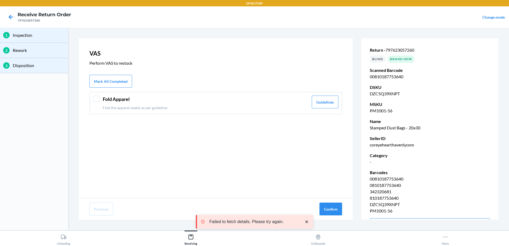
click at [97, 94] on div "Fold Apparel Fold the apparel neatly as per guideline Guidelines" at bounding box center [215, 103] width 253 height 22
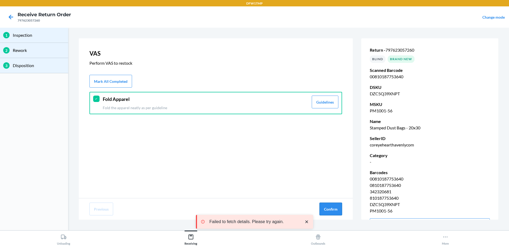
click at [338, 204] on button "Confirm" at bounding box center [330, 209] width 23 height 13
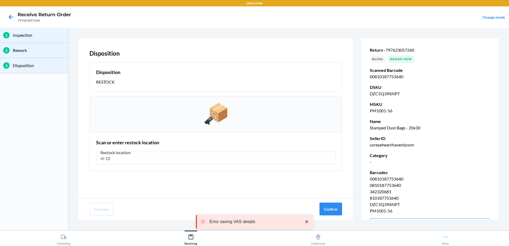
type input "rt-12"
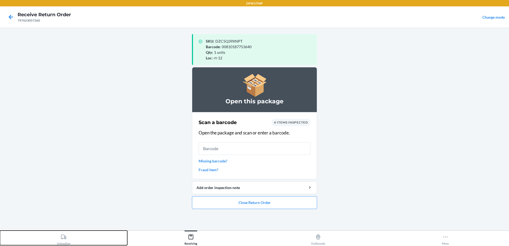
click at [61, 241] on div "Unloading" at bounding box center [63, 238] width 13 height 13
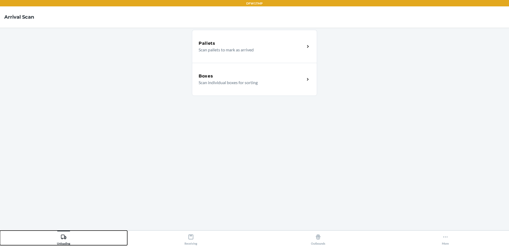
click at [60, 241] on div "Unloading" at bounding box center [63, 238] width 13 height 13
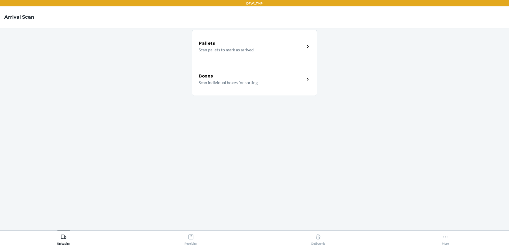
click at [231, 80] on p "Scan individual boxes for sorting" at bounding box center [250, 82] width 102 height 6
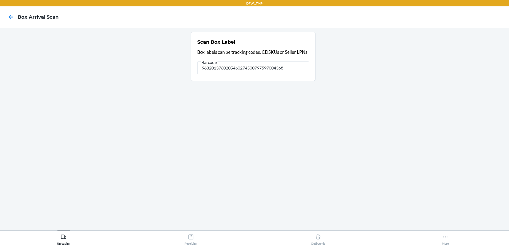
type input "9632013760205460274500797597004368"
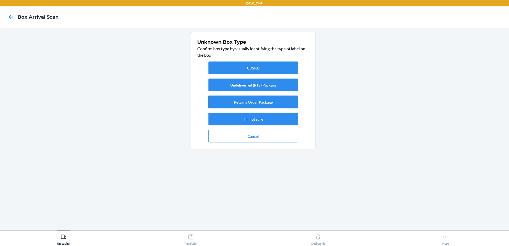
click at [256, 102] on button "Returns Order Package" at bounding box center [252, 102] width 89 height 13
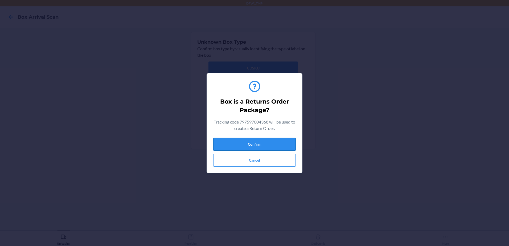
click at [244, 150] on button "Confirm" at bounding box center [254, 144] width 83 height 13
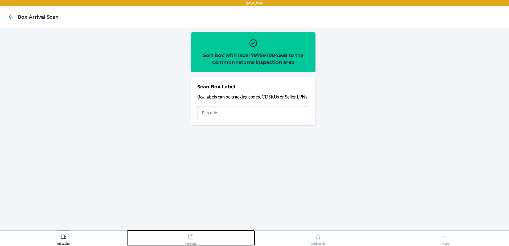
click at [180, 243] on button "Receiving" at bounding box center [190, 238] width 127 height 15
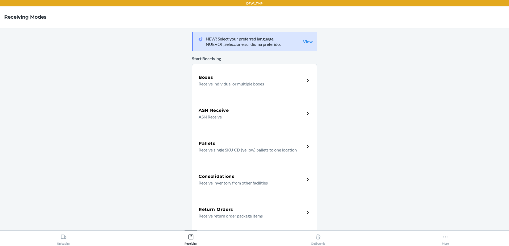
click at [251, 211] on div "Return Orders" at bounding box center [252, 209] width 106 height 6
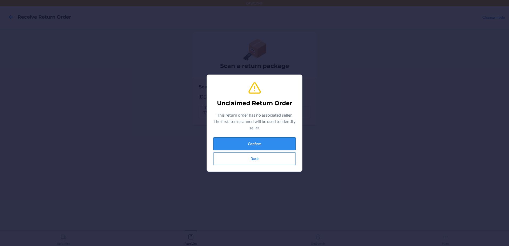
click at [242, 144] on button "Confirm" at bounding box center [254, 143] width 83 height 13
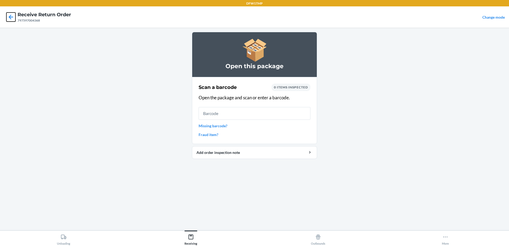
click at [12, 18] on icon at bounding box center [10, 17] width 9 height 9
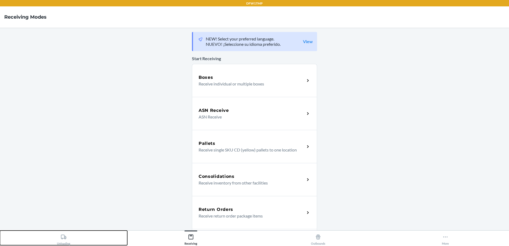
click at [57, 241] on button "Unloading" at bounding box center [63, 238] width 127 height 15
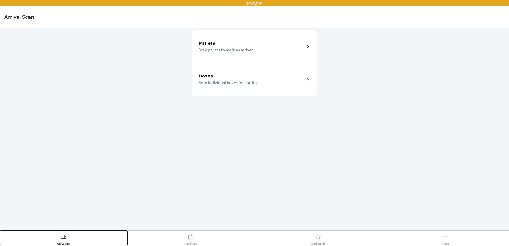
click at [57, 241] on button "Unloading" at bounding box center [63, 238] width 127 height 15
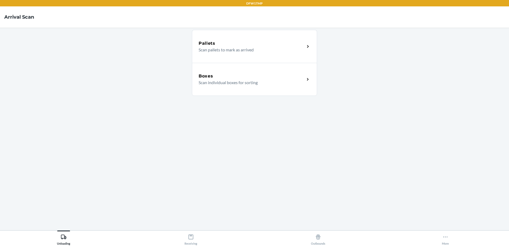
click at [237, 79] on div "Boxes" at bounding box center [252, 76] width 106 height 6
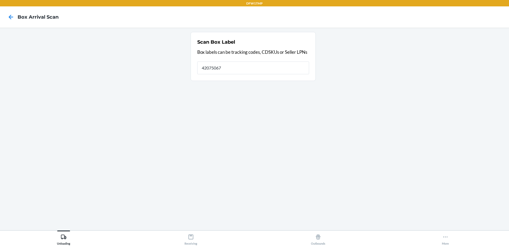
type input "42075067"
type input "4"
type input "1ZH918259018338761"
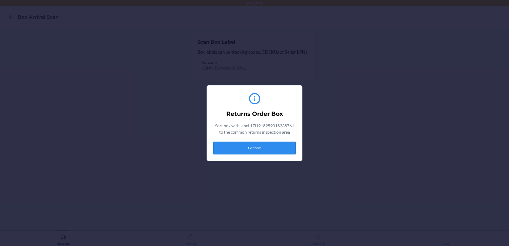
click at [267, 150] on button "Confirm" at bounding box center [254, 148] width 83 height 13
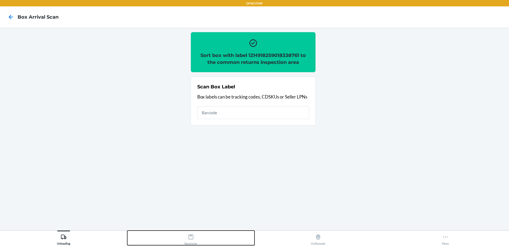
click at [192, 239] on icon at bounding box center [191, 237] width 5 height 5
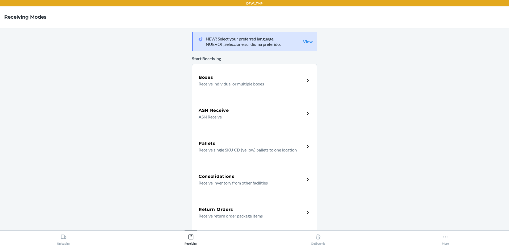
click at [209, 206] on h5 "Return Orders" at bounding box center [216, 209] width 35 height 6
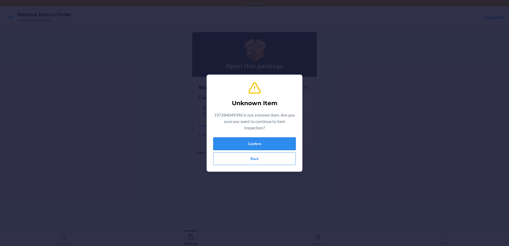
click at [249, 141] on button "Confirm" at bounding box center [254, 143] width 83 height 13
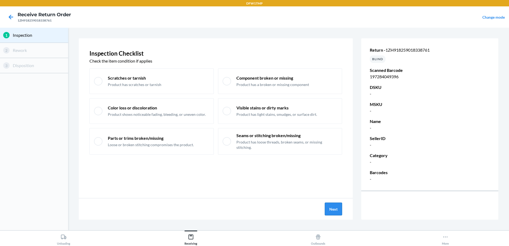
click at [333, 209] on button "Next" at bounding box center [333, 209] width 17 height 13
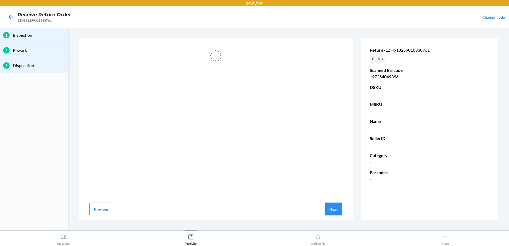
click at [336, 212] on button "Next" at bounding box center [333, 209] width 17 height 13
click at [97, 214] on button "Previous" at bounding box center [101, 209] width 24 height 13
click at [94, 212] on button "Previous" at bounding box center [101, 209] width 24 height 13
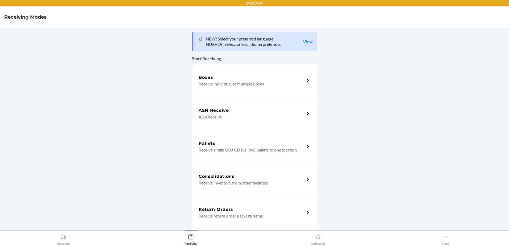
click at [261, 213] on p "Receive return order package items" at bounding box center [250, 216] width 102 height 6
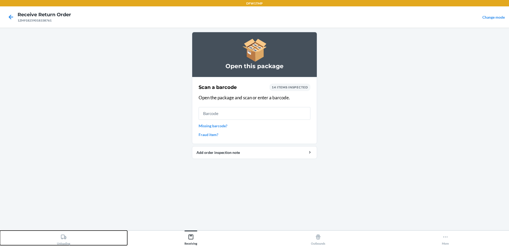
click at [60, 236] on div "Unloading" at bounding box center [63, 238] width 13 height 13
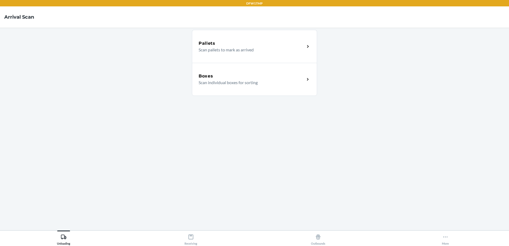
click at [254, 80] on p "Scan individual boxes for sorting" at bounding box center [250, 82] width 102 height 6
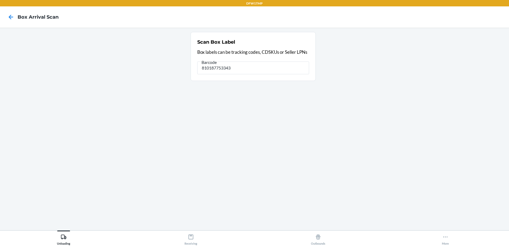
type input "810187753343"
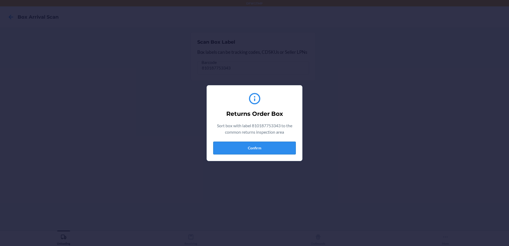
click at [276, 146] on button "Confirm" at bounding box center [254, 148] width 83 height 13
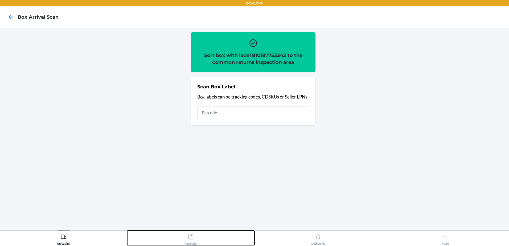
click at [192, 239] on icon at bounding box center [191, 237] width 6 height 6
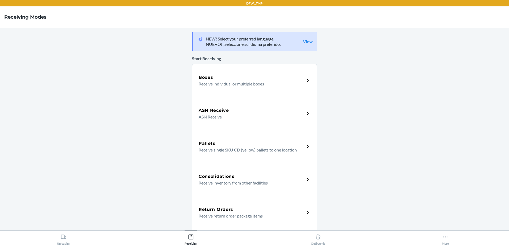
click at [219, 208] on h5 "Return Orders" at bounding box center [216, 209] width 35 height 6
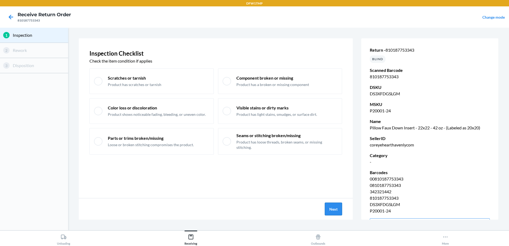
click at [338, 206] on button "Next" at bounding box center [333, 209] width 17 height 13
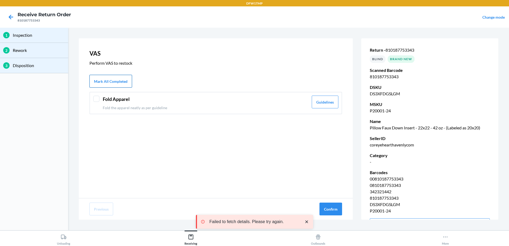
click at [116, 80] on button "Mark All Completed" at bounding box center [110, 81] width 43 height 13
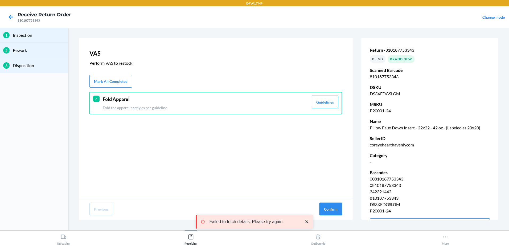
click at [338, 208] on button "Confirm" at bounding box center [330, 209] width 23 height 13
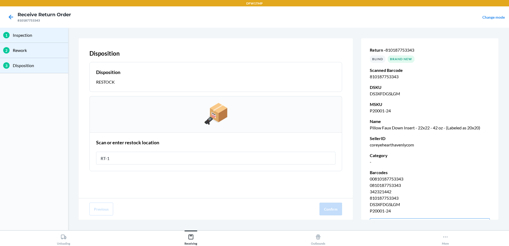
type input "RT-12"
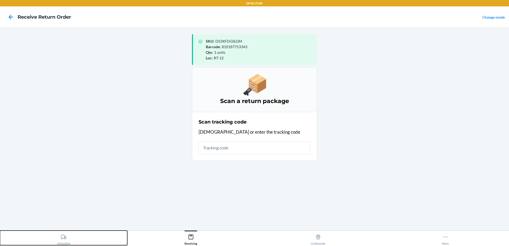
click at [64, 241] on div "Unloading" at bounding box center [63, 238] width 13 height 13
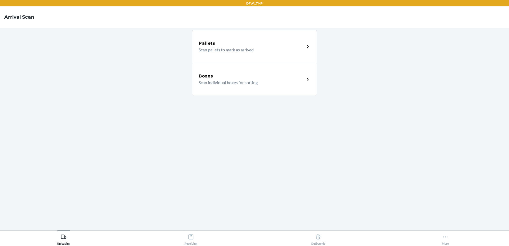
click at [244, 78] on div "Boxes" at bounding box center [252, 76] width 106 height 6
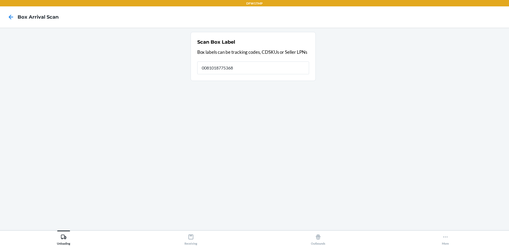
type input "00810187753688"
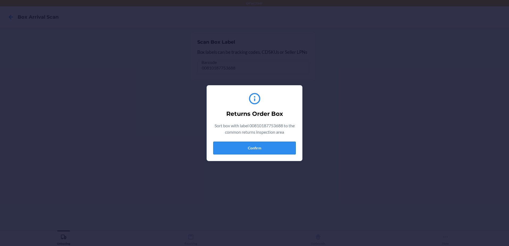
click at [273, 148] on button "Confirm" at bounding box center [254, 148] width 83 height 13
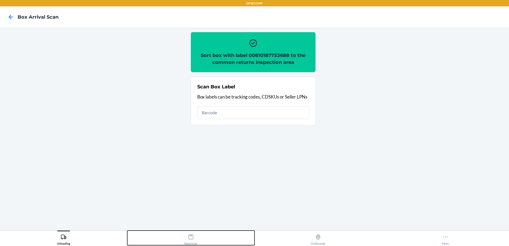
click at [191, 241] on div "Receiving" at bounding box center [191, 238] width 13 height 13
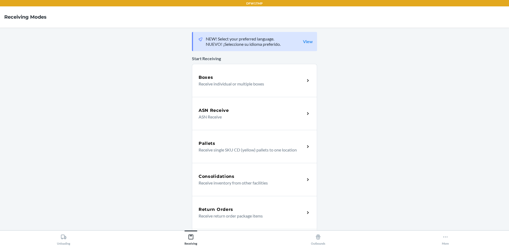
click at [223, 211] on h5 "Return Orders" at bounding box center [216, 209] width 35 height 6
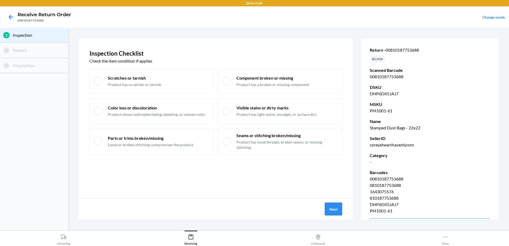
click at [333, 209] on button "Next" at bounding box center [333, 209] width 17 height 13
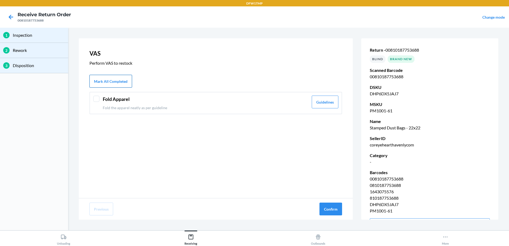
click at [110, 80] on button "Mark All Completed" at bounding box center [110, 81] width 43 height 13
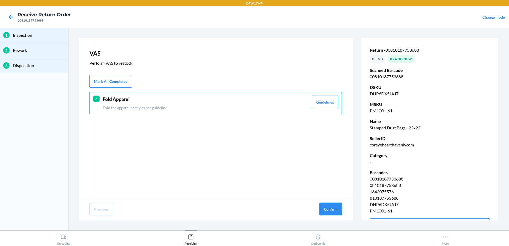
click at [334, 209] on button "Confirm" at bounding box center [330, 209] width 23 height 13
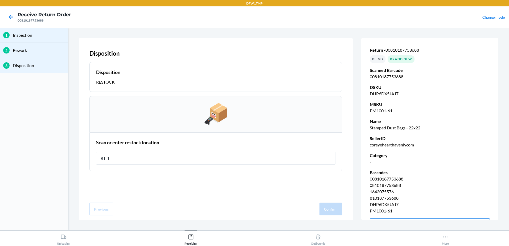
type input "RT-12"
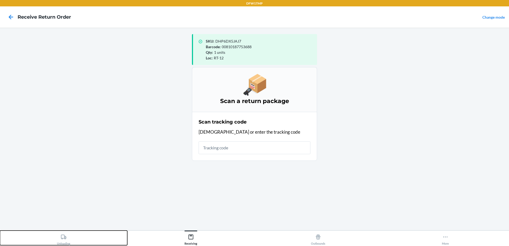
click at [60, 239] on div "Unloading" at bounding box center [63, 238] width 13 height 13
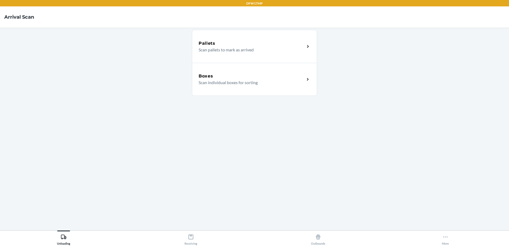
click at [231, 83] on p "Scan individual boxes for sorting" at bounding box center [250, 82] width 102 height 6
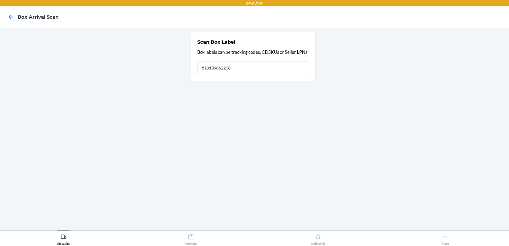
type input "810139862208"
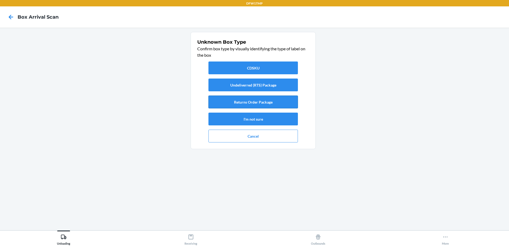
click at [257, 103] on button "Returns Order Package" at bounding box center [252, 102] width 89 height 13
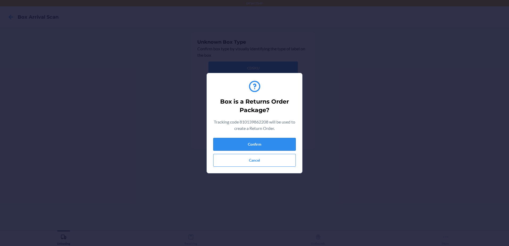
click at [252, 142] on button "Confirm" at bounding box center [254, 144] width 83 height 13
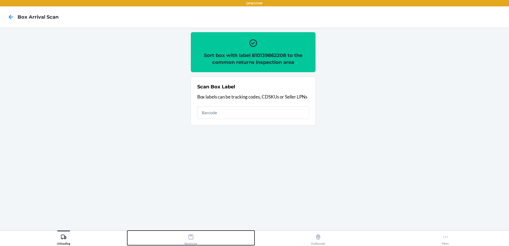
click at [185, 235] on div "Receiving" at bounding box center [191, 238] width 13 height 13
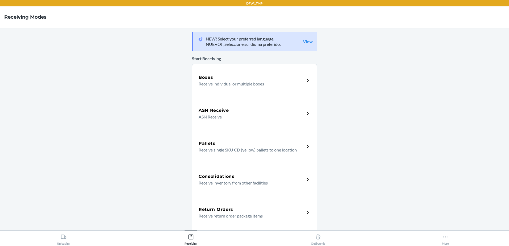
click at [222, 205] on div "Return Orders Receive return order package items" at bounding box center [254, 212] width 125 height 33
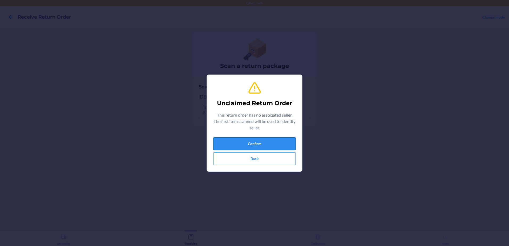
click at [281, 145] on button "Confirm" at bounding box center [254, 143] width 83 height 13
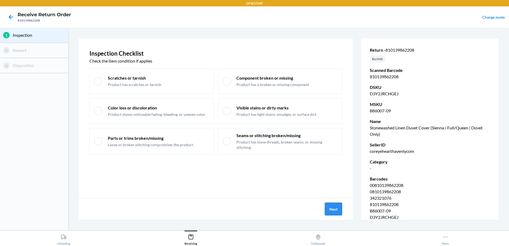
click at [335, 209] on button "Next" at bounding box center [333, 209] width 17 height 13
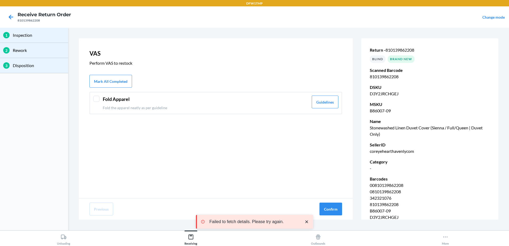
click at [108, 75] on div "VAS Perform VAS to restock Mark All Completed Fold Apparel Fold the apparel nea…" at bounding box center [216, 118] width 274 height 160
click at [108, 77] on button "Mark All Completed" at bounding box center [110, 81] width 43 height 13
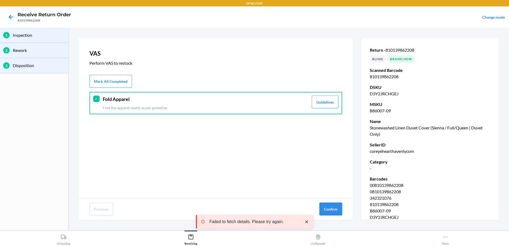
click at [329, 209] on button "Confirm" at bounding box center [330, 209] width 23 height 13
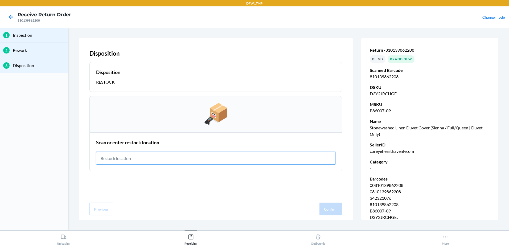
click at [160, 155] on input "text" at bounding box center [215, 158] width 239 height 13
type input "RT-04"
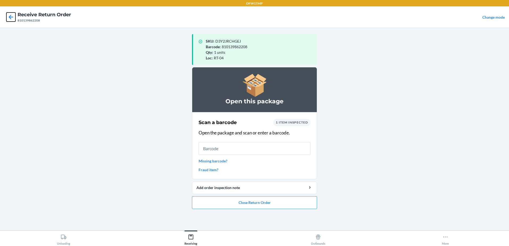
click button at bounding box center [10, 17] width 9 height 9
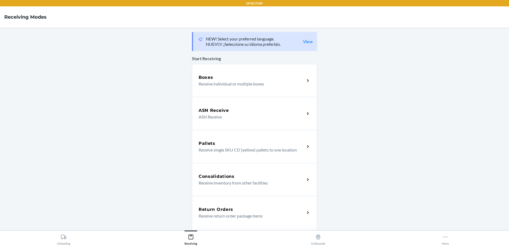
click at [219, 212] on h5 "Return Orders" at bounding box center [216, 209] width 35 height 6
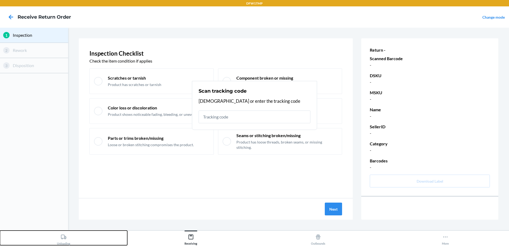
click at [64, 238] on icon at bounding box center [63, 237] width 5 height 5
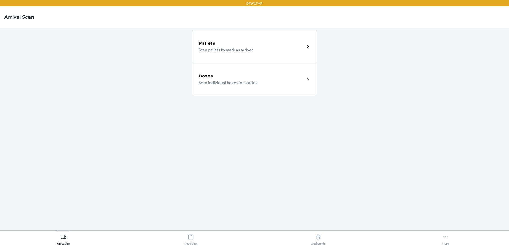
click at [230, 87] on div "Boxes Scan individual boxes for sorting" at bounding box center [254, 79] width 125 height 33
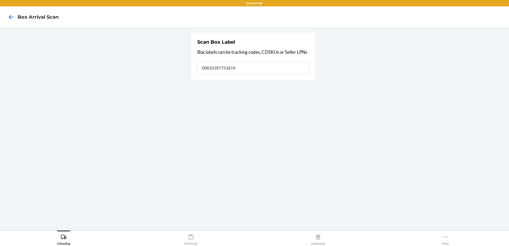
type input "00810187753619"
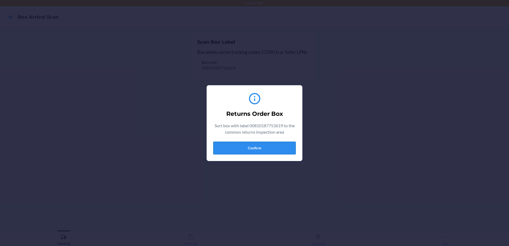
click at [265, 147] on button "Confirm" at bounding box center [254, 148] width 83 height 13
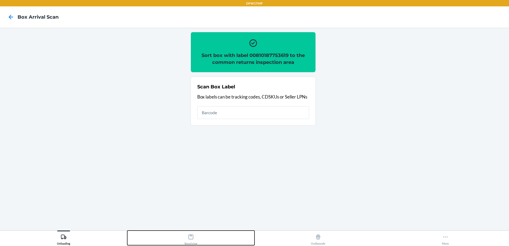
click at [195, 241] on div "Receiving" at bounding box center [191, 238] width 13 height 13
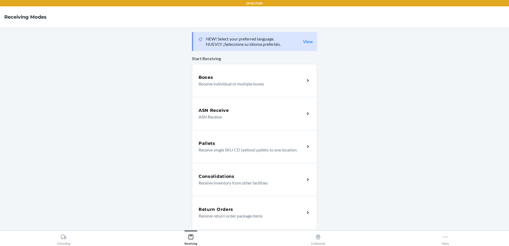
click at [235, 209] on div "Return Orders" at bounding box center [252, 209] width 106 height 6
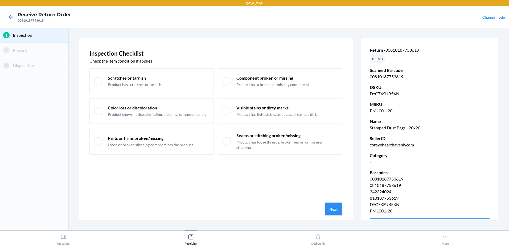
click at [338, 211] on button "Next" at bounding box center [333, 209] width 17 height 13
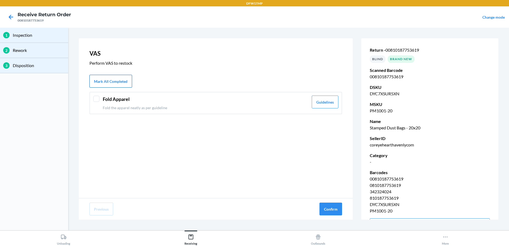
click at [117, 82] on button "Mark All Completed" at bounding box center [110, 81] width 43 height 13
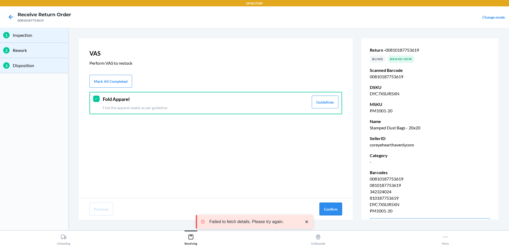
click at [339, 211] on button "Confirm" at bounding box center [330, 209] width 23 height 13
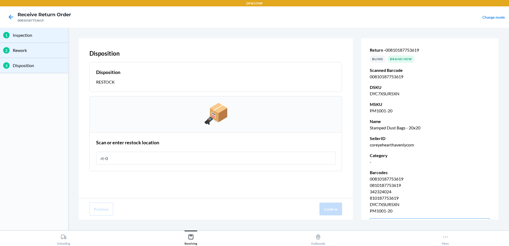
type input "rt-04"
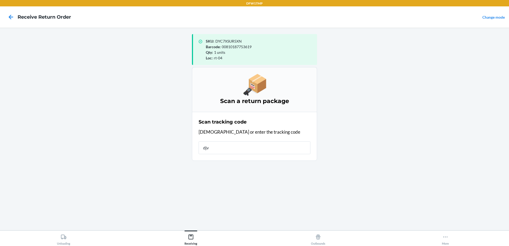
type input "djvs"
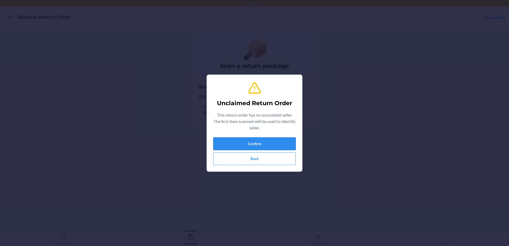
click at [284, 144] on button "Confirm" at bounding box center [254, 143] width 83 height 13
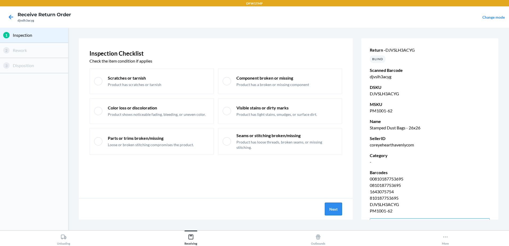
click at [329, 211] on button "Next" at bounding box center [333, 209] width 17 height 13
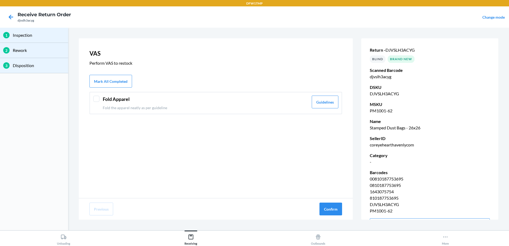
click at [231, 100] on header "Fold Apparel" at bounding box center [206, 99] width 206 height 7
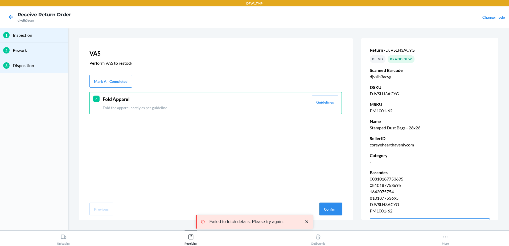
click at [323, 207] on button "Confirm" at bounding box center [330, 209] width 23 height 13
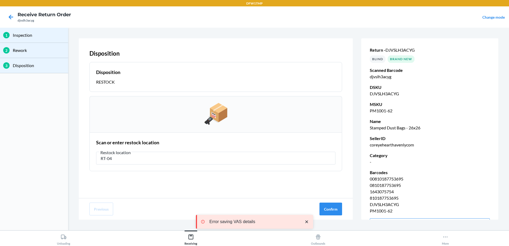
type input "RT-04"
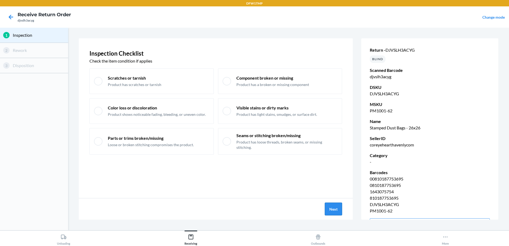
click at [326, 208] on button "Next" at bounding box center [333, 209] width 17 height 13
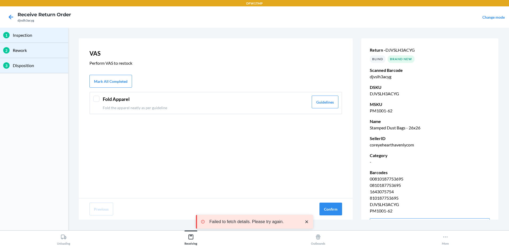
click at [126, 101] on header "Fold Apparel" at bounding box center [206, 99] width 206 height 7
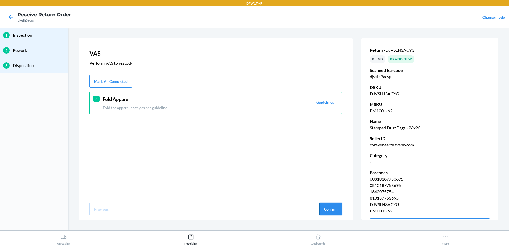
click at [321, 206] on button "Confirm" at bounding box center [330, 209] width 23 height 13
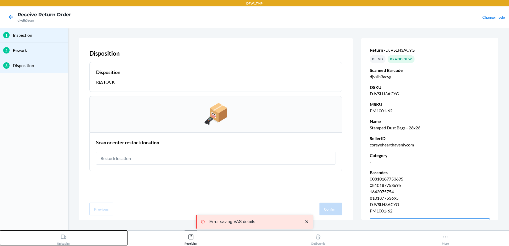
click at [62, 238] on icon at bounding box center [63, 237] width 5 height 5
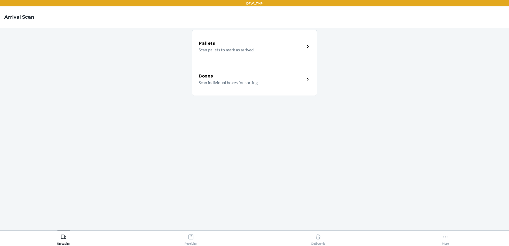
click at [241, 83] on p "Scan individual boxes for sorting" at bounding box center [250, 82] width 102 height 6
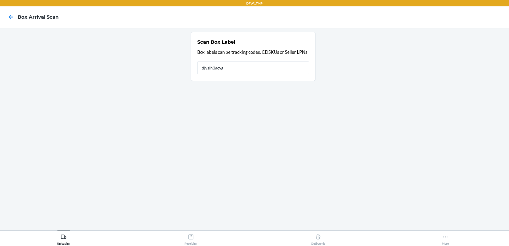
type input "djvslh3acyg"
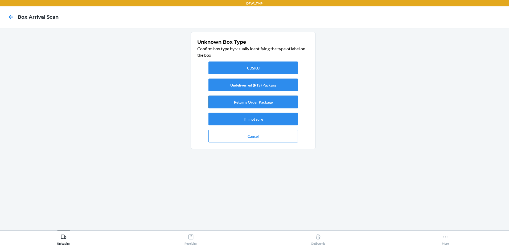
click at [279, 99] on button "Returns Order Package" at bounding box center [252, 102] width 89 height 13
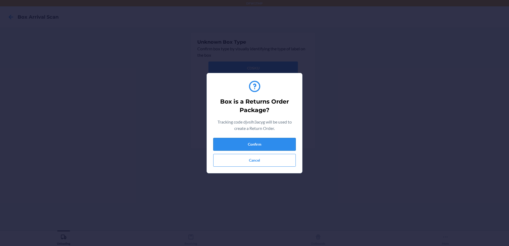
click at [259, 144] on button "Confirm" at bounding box center [254, 144] width 83 height 13
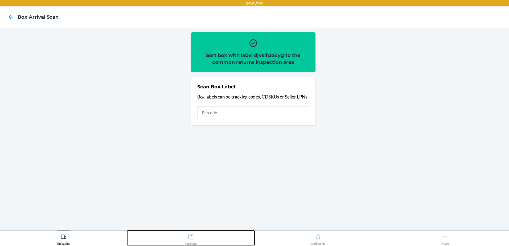
click at [191, 239] on div "Receiving" at bounding box center [191, 238] width 13 height 13
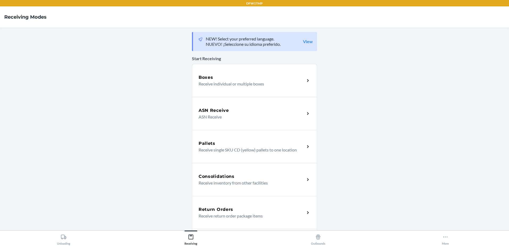
click at [273, 215] on p "Receive return order package items" at bounding box center [250, 216] width 102 height 6
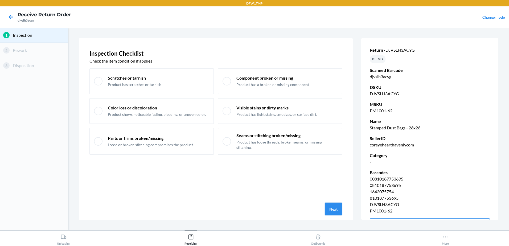
click at [329, 207] on button "Next" at bounding box center [333, 209] width 17 height 13
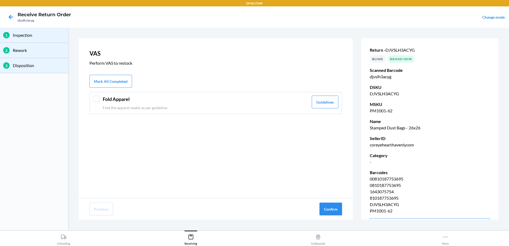
click at [121, 110] on p "Fold the apparel neatly as per guideline" at bounding box center [206, 108] width 206 height 6
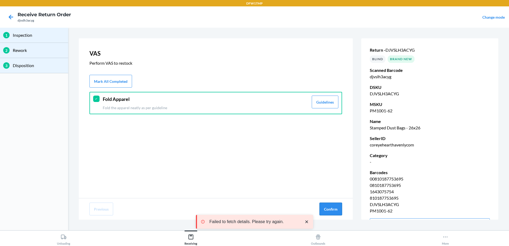
click at [336, 205] on button "Confirm" at bounding box center [330, 209] width 23 height 13
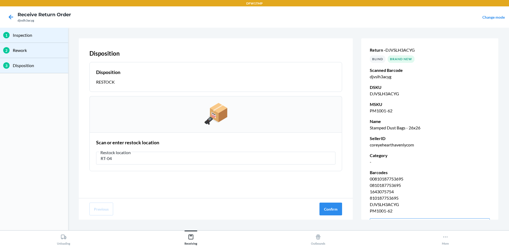
type input "RT-04"
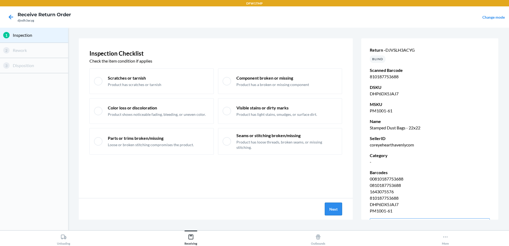
click at [332, 208] on button "Next" at bounding box center [333, 209] width 17 height 13
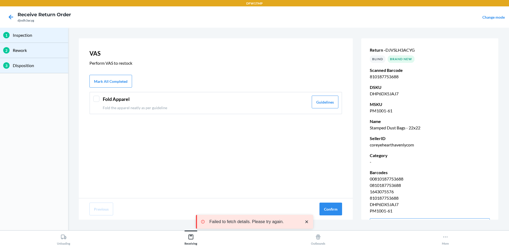
click at [91, 100] on div "Fold Apparel Fold the apparel neatly as per guideline Guidelines" at bounding box center [215, 103] width 253 height 22
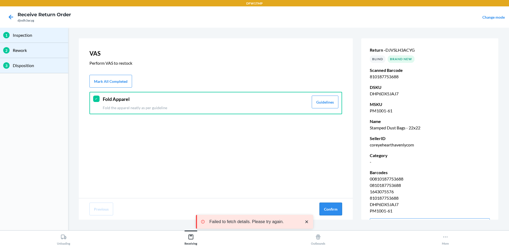
click at [327, 209] on button "Confirm" at bounding box center [330, 209] width 23 height 13
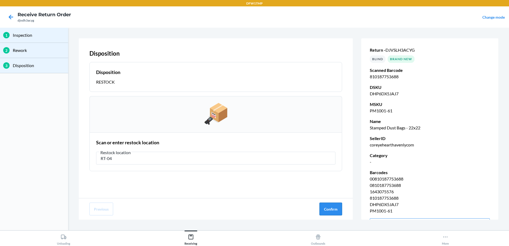
type input "RT-04"
click at [331, 208] on button "Confirm" at bounding box center [330, 209] width 23 height 13
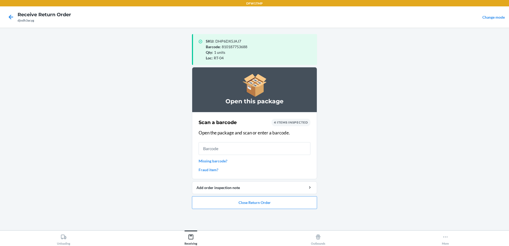
click at [61, 245] on div "Unloading Receiving Outbounds More" at bounding box center [254, 238] width 509 height 16
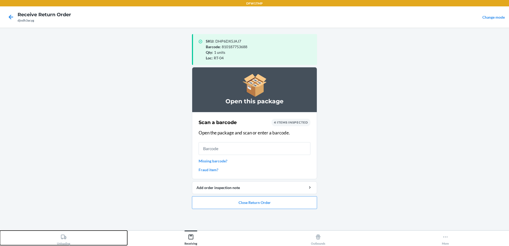
click at [64, 240] on div "Unloading" at bounding box center [63, 238] width 13 height 13
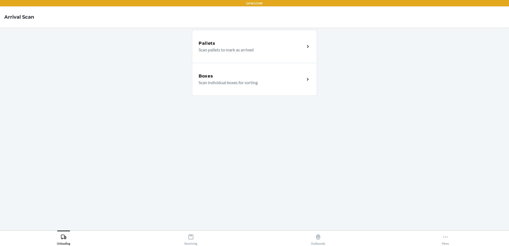
click at [228, 84] on p "Scan individual boxes for sorting" at bounding box center [250, 82] width 102 height 6
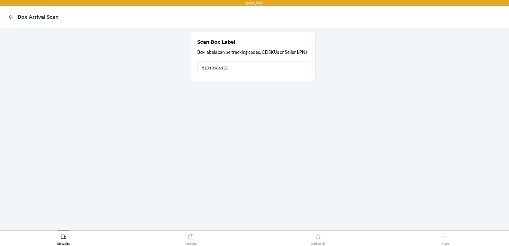
type input "810139861508"
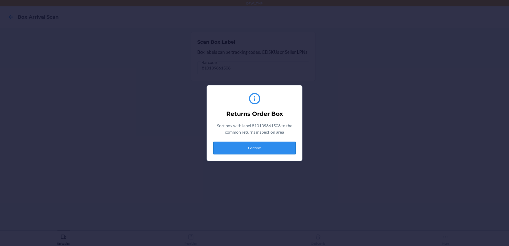
click at [255, 150] on button "Confirm" at bounding box center [254, 148] width 83 height 13
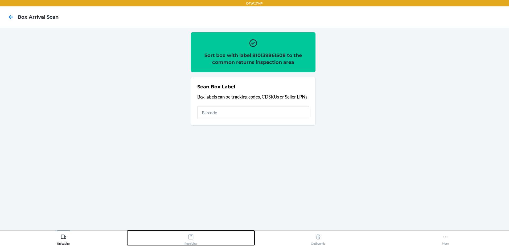
click at [188, 240] on div "Receiving" at bounding box center [191, 238] width 13 height 13
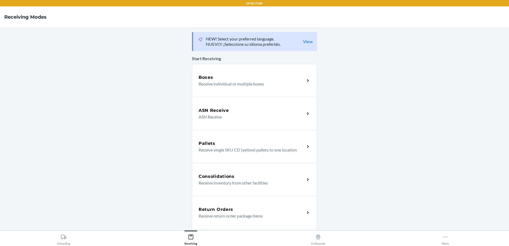
click at [234, 209] on div "Return Orders" at bounding box center [252, 209] width 106 height 6
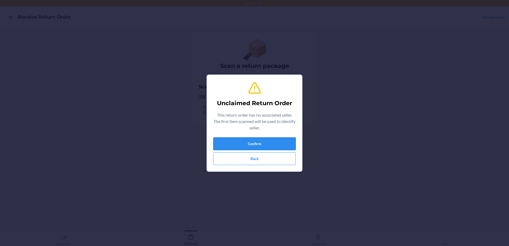
click at [259, 143] on button "Confirm" at bounding box center [254, 143] width 83 height 13
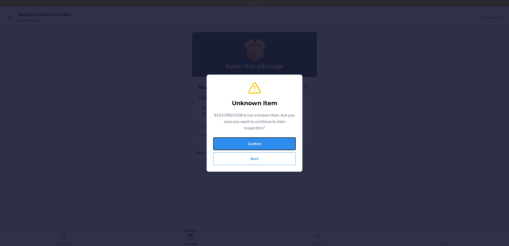
click at [259, 143] on button "Confirm" at bounding box center [254, 143] width 83 height 13
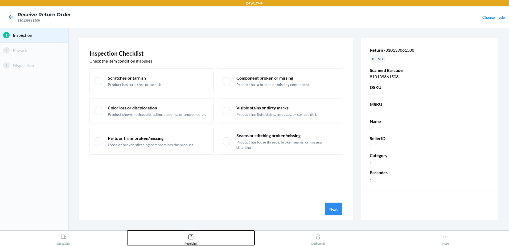
click at [194, 235] on div "Receiving" at bounding box center [191, 238] width 13 height 13
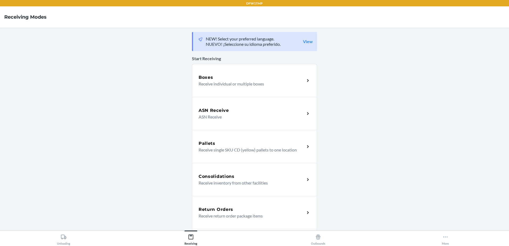
click at [226, 217] on p "Receive return order package items" at bounding box center [250, 216] width 102 height 6
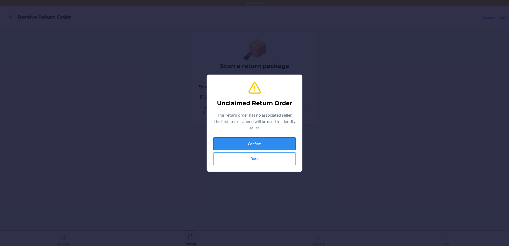
click at [232, 145] on button "Confirm" at bounding box center [254, 143] width 83 height 13
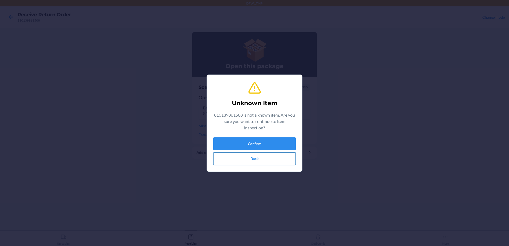
click at [251, 158] on button "Back" at bounding box center [254, 158] width 83 height 13
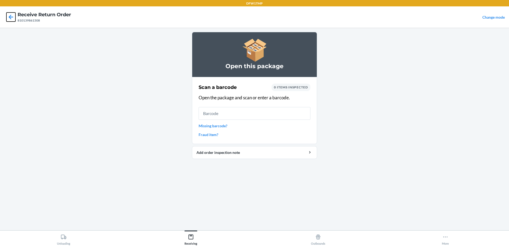
click at [10, 19] on icon at bounding box center [11, 17] width 5 height 5
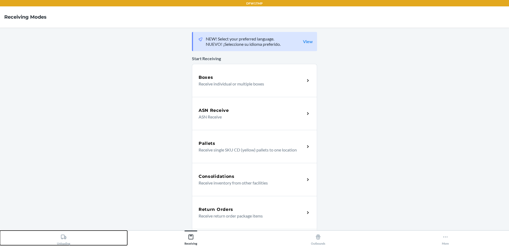
click at [64, 239] on icon at bounding box center [63, 237] width 5 height 5
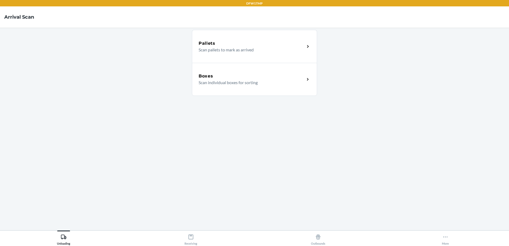
click at [219, 79] on div "Boxes" at bounding box center [252, 76] width 106 height 6
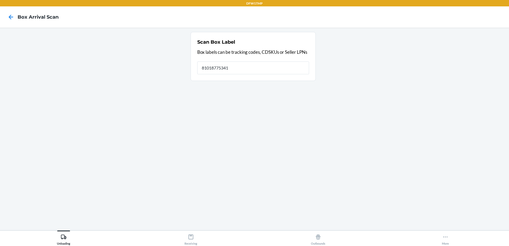
type input "810187753411"
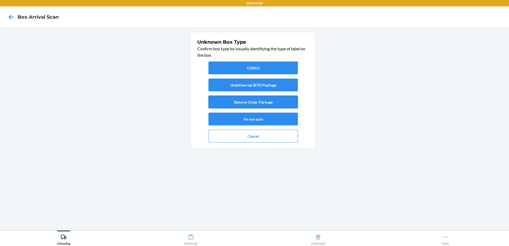
click at [241, 102] on button "Returns Order Package" at bounding box center [252, 102] width 89 height 13
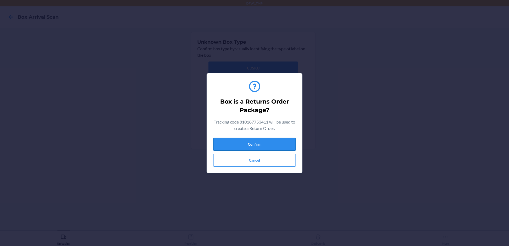
click at [252, 144] on button "Confirm" at bounding box center [254, 144] width 83 height 13
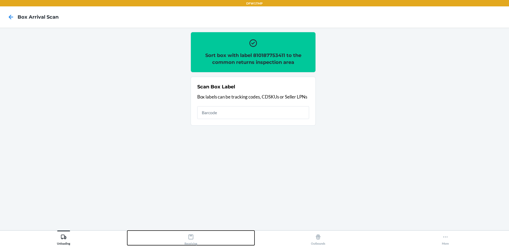
click at [193, 237] on icon at bounding box center [191, 237] width 6 height 6
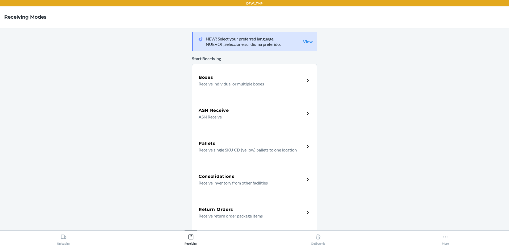
click at [238, 207] on div "Return Orders" at bounding box center [252, 209] width 106 height 6
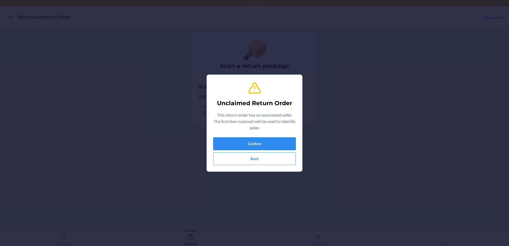
click at [264, 144] on button "Confirm" at bounding box center [254, 143] width 83 height 13
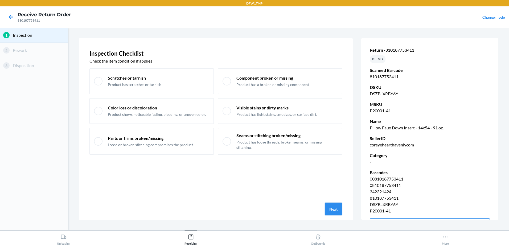
click at [332, 207] on button "Next" at bounding box center [333, 209] width 17 height 13
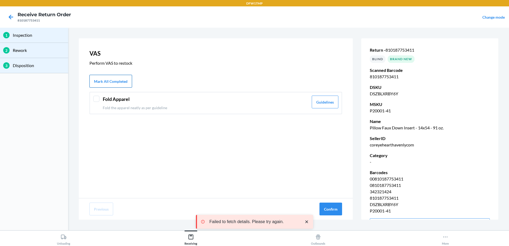
click at [106, 75] on button "Mark All Completed" at bounding box center [110, 81] width 43 height 13
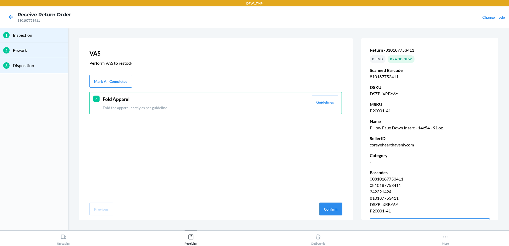
click at [327, 208] on button "Confirm" at bounding box center [330, 209] width 23 height 13
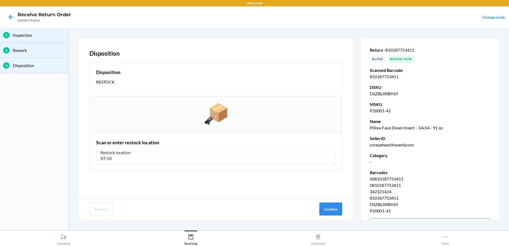
type input "RT-04"
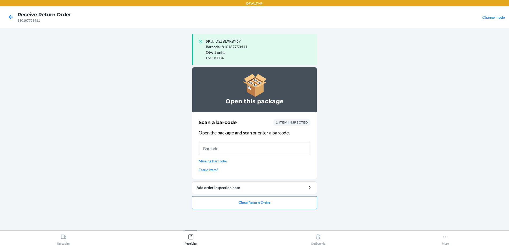
click at [267, 201] on button "Close Return Order" at bounding box center [254, 202] width 125 height 13
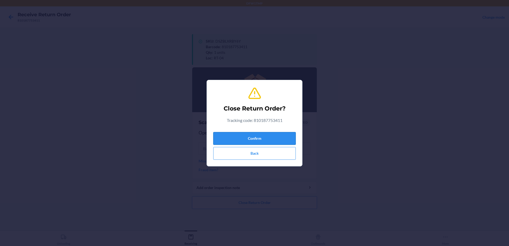
click at [271, 135] on button "Confirm" at bounding box center [254, 138] width 83 height 13
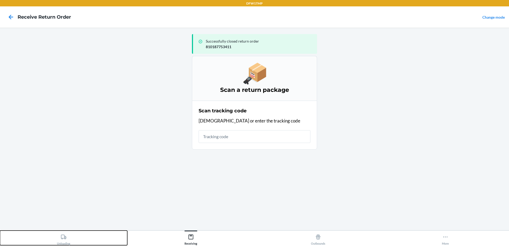
click at [65, 237] on icon at bounding box center [64, 237] width 6 height 6
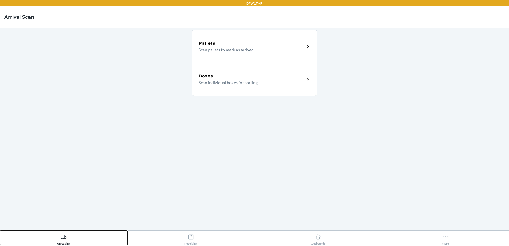
click at [65, 237] on icon at bounding box center [64, 237] width 6 height 6
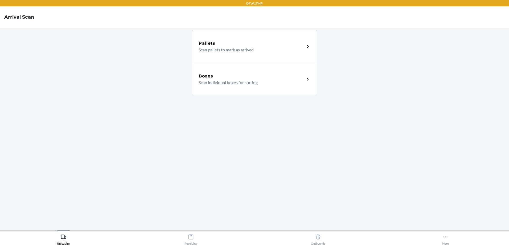
click at [244, 84] on p "Scan individual boxes for sorting" at bounding box center [250, 82] width 102 height 6
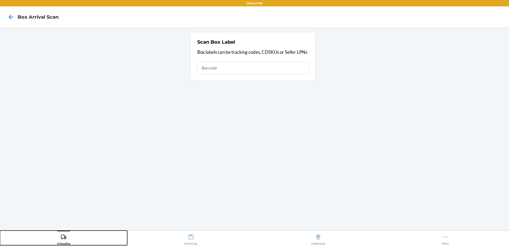
click at [60, 238] on div "Unloading" at bounding box center [63, 238] width 13 height 13
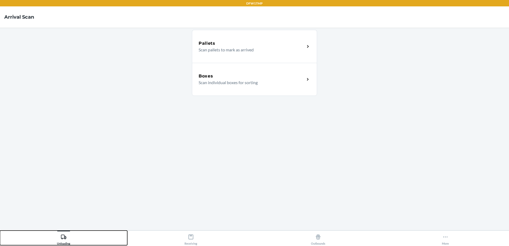
click at [69, 239] on div "Unloading" at bounding box center [63, 238] width 13 height 13
click at [87, 240] on button "Unloading" at bounding box center [63, 238] width 127 height 15
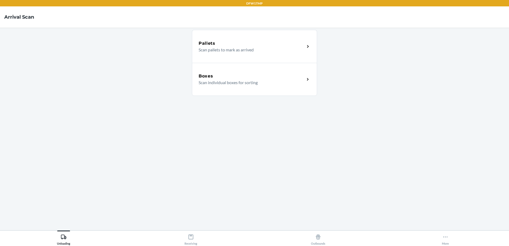
click at [246, 75] on div "Boxes" at bounding box center [252, 76] width 106 height 6
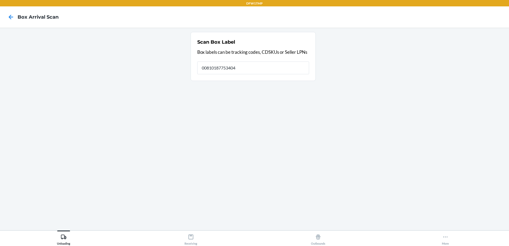
type input "00810187753404"
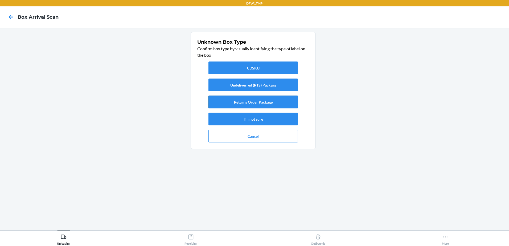
click at [258, 104] on button "Returns Order Package" at bounding box center [252, 102] width 89 height 13
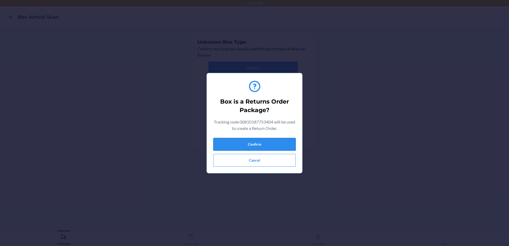
click at [252, 142] on button "Confirm" at bounding box center [254, 144] width 83 height 13
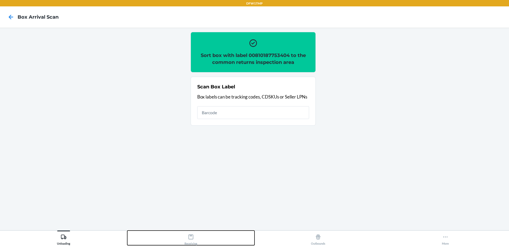
click at [194, 239] on div "Receiving" at bounding box center [191, 238] width 13 height 13
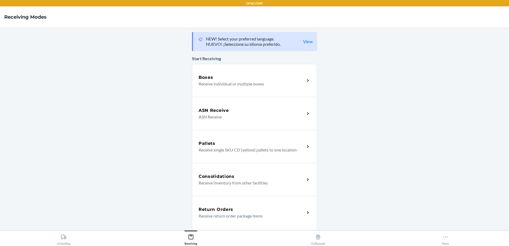
click at [224, 208] on h5 "Return Orders" at bounding box center [216, 209] width 35 height 6
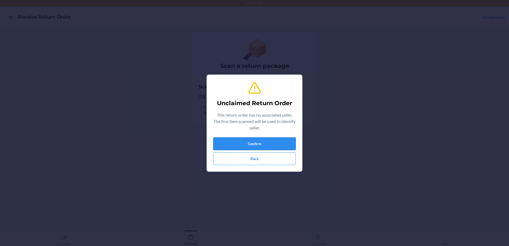
click at [256, 144] on button "Confirm" at bounding box center [254, 143] width 83 height 13
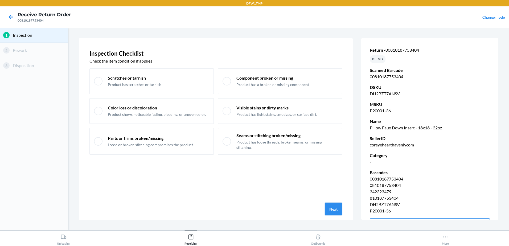
click at [334, 211] on button "Next" at bounding box center [333, 209] width 17 height 13
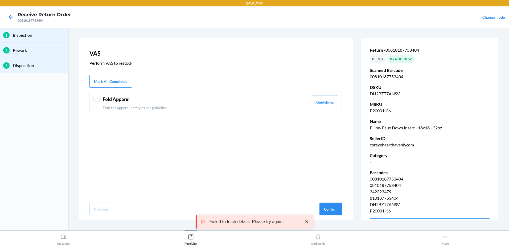
click at [114, 101] on header "Fold Apparel" at bounding box center [206, 99] width 206 height 7
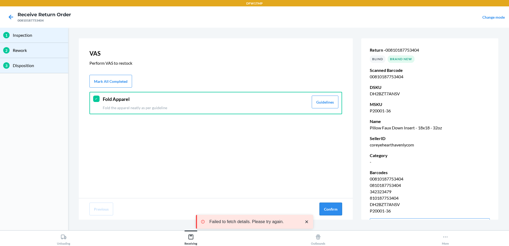
click at [331, 208] on button "Confirm" at bounding box center [330, 209] width 23 height 13
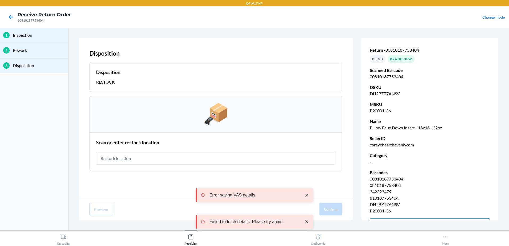
click at [196, 161] on input "text" at bounding box center [215, 158] width 239 height 13
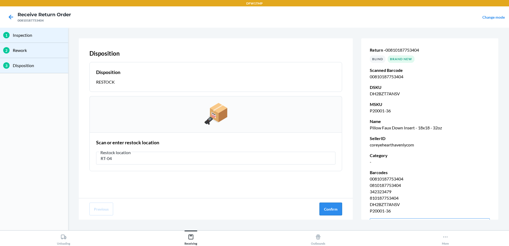
type input "RT-04"
click at [332, 208] on button "Confirm" at bounding box center [330, 209] width 23 height 13
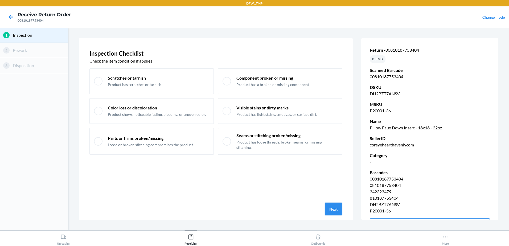
click at [336, 210] on button "Next" at bounding box center [333, 209] width 17 height 13
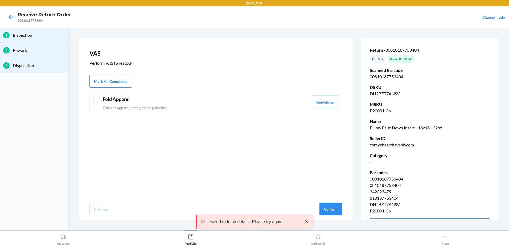
click at [153, 104] on div "Fold Apparel Fold the apparel neatly as per guideline" at bounding box center [206, 103] width 206 height 15
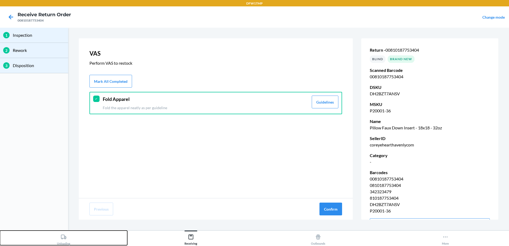
click at [63, 241] on div "Unloading" at bounding box center [63, 238] width 13 height 13
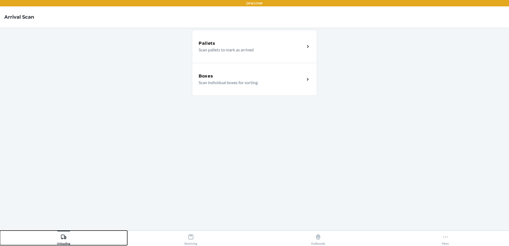
click at [63, 241] on div "Unloading" at bounding box center [63, 238] width 13 height 13
click at [67, 237] on div "Unloading" at bounding box center [63, 238] width 13 height 13
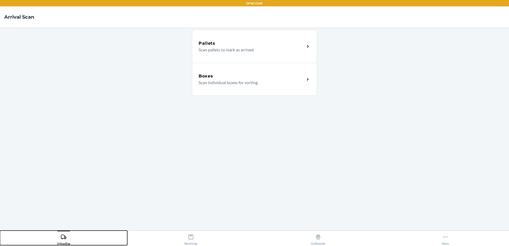
click at [60, 240] on div "Unloading" at bounding box center [63, 238] width 13 height 13
click at [60, 239] on div "Unloading" at bounding box center [63, 238] width 13 height 13
click at [63, 240] on div "Unloading" at bounding box center [63, 238] width 13 height 13
click at [62, 237] on icon at bounding box center [64, 237] width 6 height 6
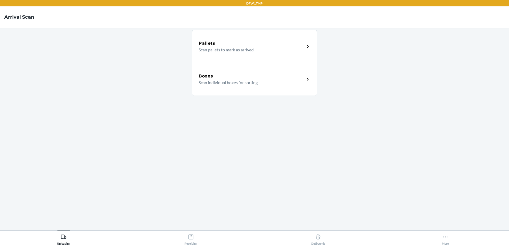
click at [245, 80] on p "Scan individual boxes for sorting" at bounding box center [250, 82] width 102 height 6
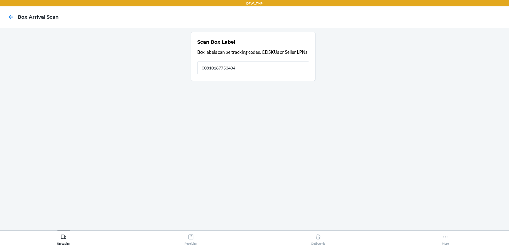
type input "00810187753404"
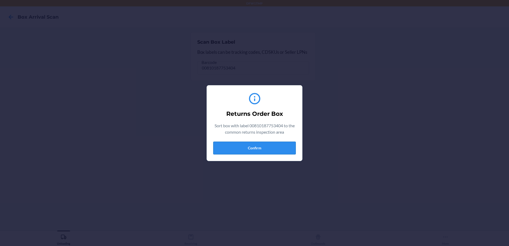
click at [290, 144] on button "Confirm" at bounding box center [254, 148] width 83 height 13
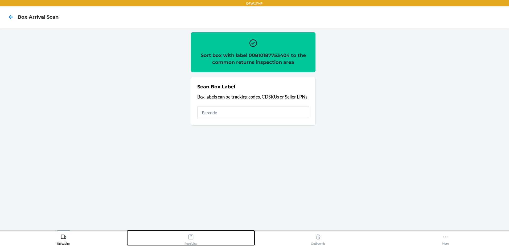
click at [194, 234] on div "Receiving" at bounding box center [191, 238] width 13 height 13
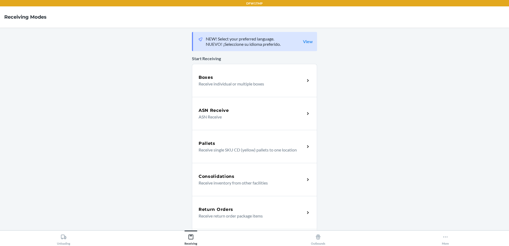
click at [212, 208] on h5 "Return Orders" at bounding box center [216, 209] width 35 height 6
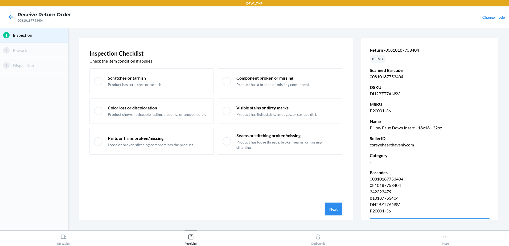
click at [327, 210] on button "Next" at bounding box center [333, 209] width 17 height 13
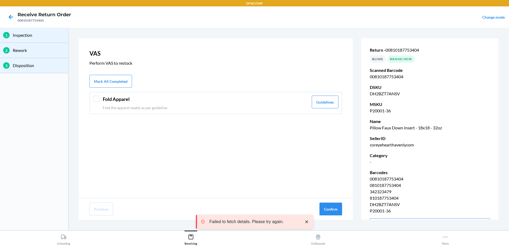
click at [133, 101] on header "Fold Apparel" at bounding box center [206, 99] width 206 height 7
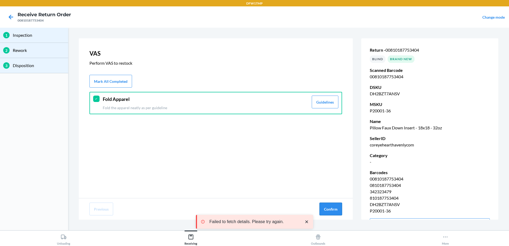
click at [326, 211] on button "Confirm" at bounding box center [330, 209] width 23 height 13
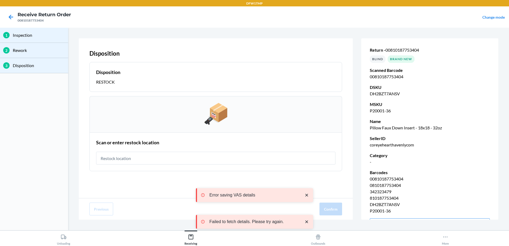
click at [171, 154] on input "text" at bounding box center [215, 158] width 239 height 13
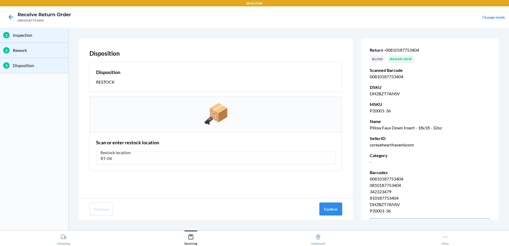
type input "RT-04"
click at [339, 204] on button "Confirm" at bounding box center [330, 209] width 23 height 13
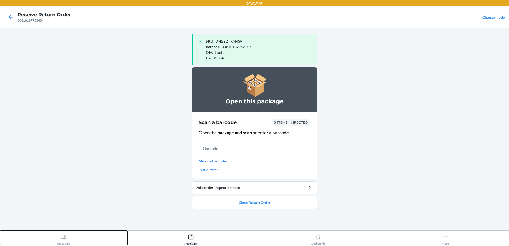
click at [46, 243] on button "Unloading" at bounding box center [63, 238] width 127 height 15
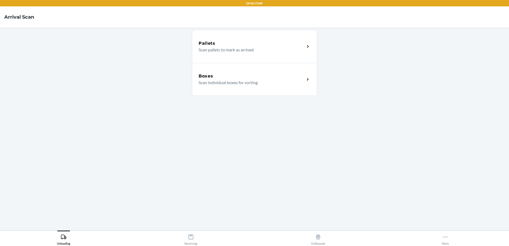
click at [271, 78] on div "Boxes" at bounding box center [252, 76] width 106 height 6
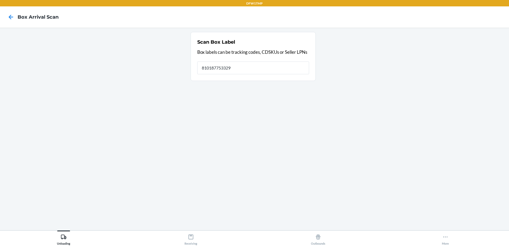
type input "810187753329"
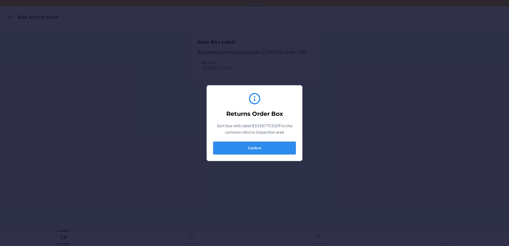
click at [261, 147] on button "Confirm" at bounding box center [254, 148] width 83 height 13
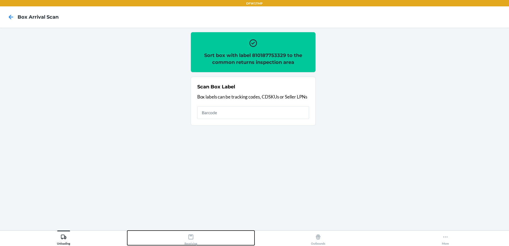
click at [195, 237] on div "Receiving" at bounding box center [191, 238] width 13 height 13
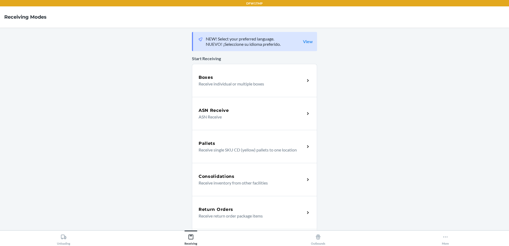
click at [219, 214] on p "Receive return order package items" at bounding box center [250, 216] width 102 height 6
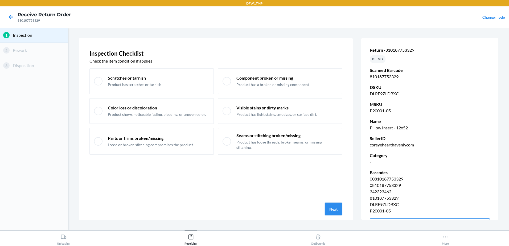
click at [330, 210] on button "Next" at bounding box center [333, 209] width 17 height 13
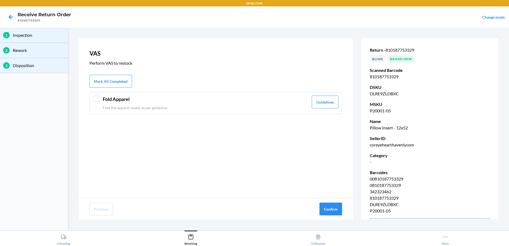
click at [136, 104] on div "Fold Apparel Fold the apparel neatly as per guideline" at bounding box center [206, 103] width 206 height 15
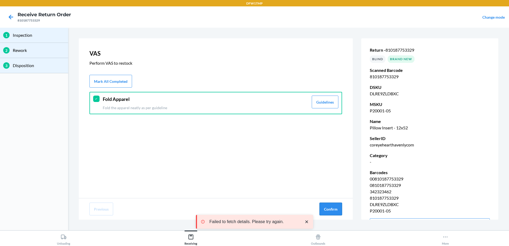
click at [335, 209] on button "Confirm" at bounding box center [330, 209] width 23 height 13
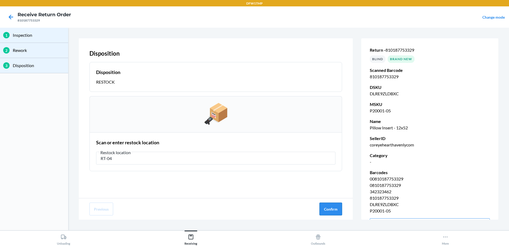
type input "RT-04"
click at [327, 211] on button "Confirm" at bounding box center [330, 209] width 23 height 13
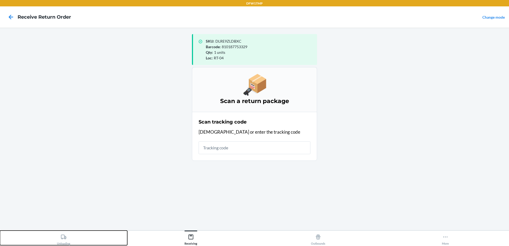
click at [59, 239] on div "Unloading" at bounding box center [63, 238] width 13 height 13
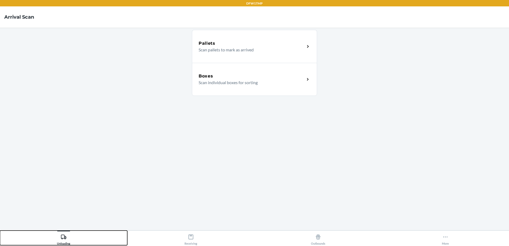
click at [59, 239] on div "Unloading" at bounding box center [63, 238] width 13 height 13
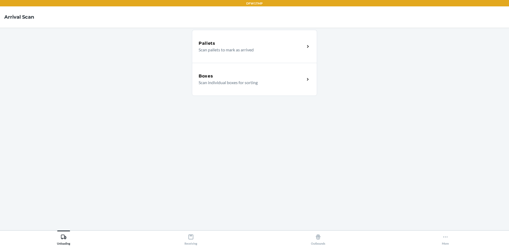
click at [205, 80] on p "Scan individual boxes for sorting" at bounding box center [250, 82] width 102 height 6
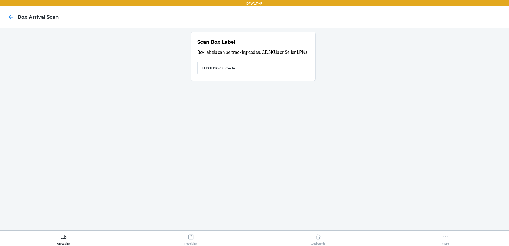
type input "00810187753404"
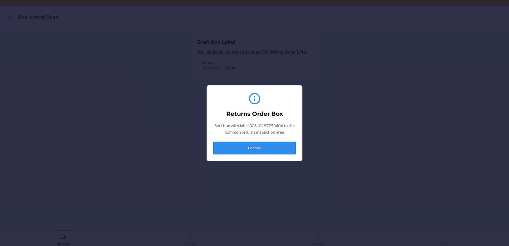
click at [254, 146] on button "Confirm" at bounding box center [254, 148] width 83 height 13
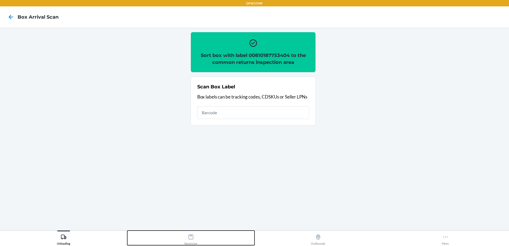
click at [192, 240] on div "Receiving" at bounding box center [191, 238] width 13 height 13
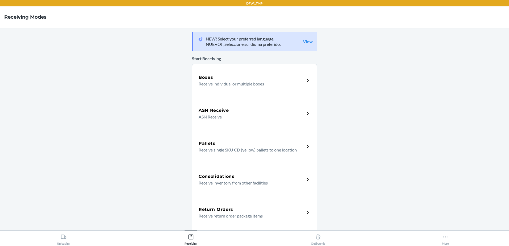
click at [226, 209] on h5 "Return Orders" at bounding box center [216, 209] width 35 height 6
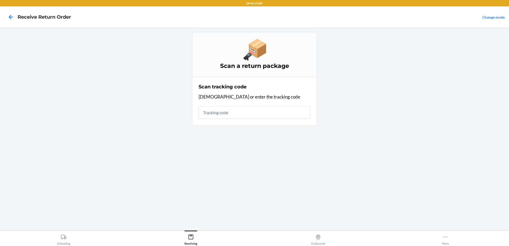
click at [230, 114] on input "text" at bounding box center [255, 112] width 112 height 13
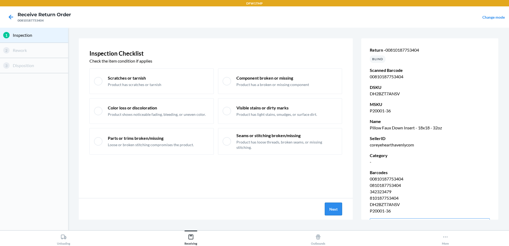
click at [328, 211] on button "Next" at bounding box center [333, 209] width 17 height 13
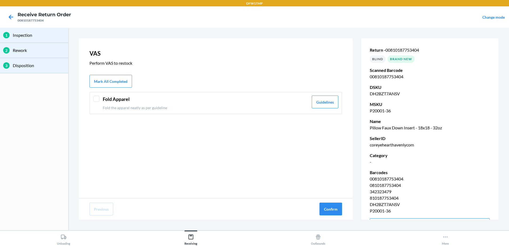
click at [129, 103] on div "Fold Apparel Fold the apparel neatly as per guideline" at bounding box center [206, 103] width 206 height 15
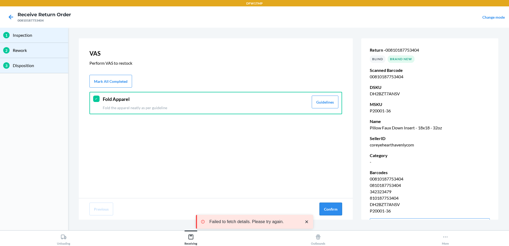
click at [331, 210] on button "Confirm" at bounding box center [330, 209] width 23 height 13
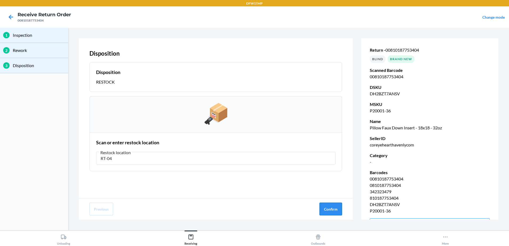
type input "RT-04"
click at [321, 213] on button "Confirm" at bounding box center [330, 209] width 23 height 13
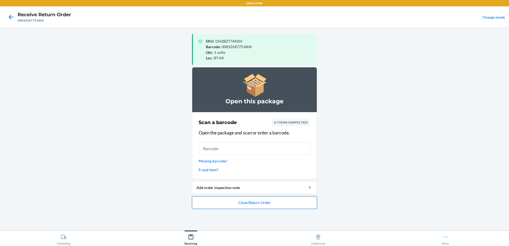
click at [247, 206] on button "Close Return Order" at bounding box center [254, 202] width 125 height 13
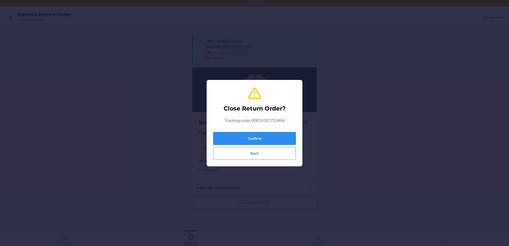
click at [264, 134] on button "Confirm" at bounding box center [254, 138] width 83 height 13
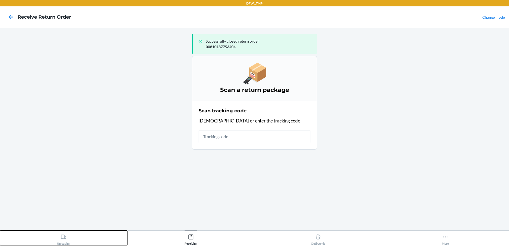
click at [62, 244] on div "Unloading" at bounding box center [63, 238] width 13 height 13
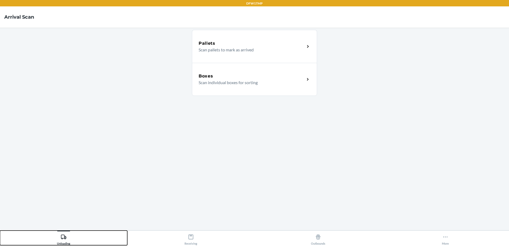
click at [64, 238] on icon at bounding box center [63, 237] width 5 height 5
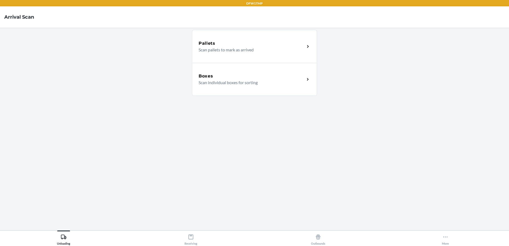
click at [224, 81] on p "Scan individual boxes for sorting" at bounding box center [250, 82] width 102 height 6
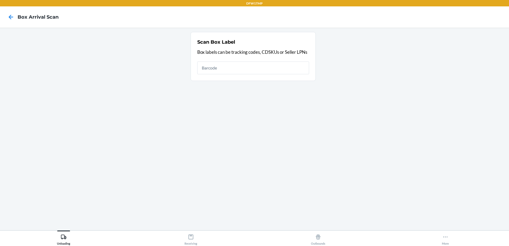
click at [211, 69] on input "text" at bounding box center [253, 68] width 112 height 13
type input "1zh918259018338761"
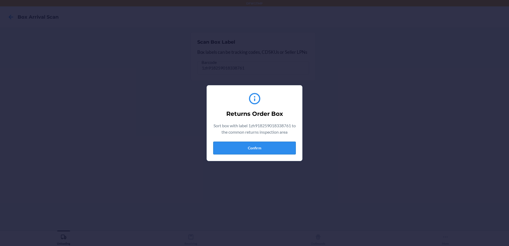
click at [247, 150] on button "Confirm" at bounding box center [254, 148] width 83 height 13
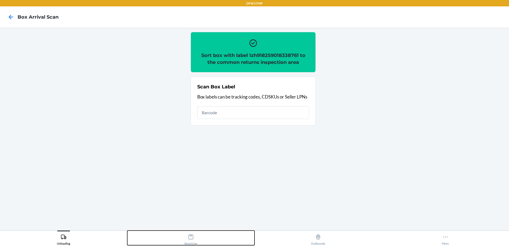
click at [192, 241] on div "Receiving" at bounding box center [191, 238] width 13 height 13
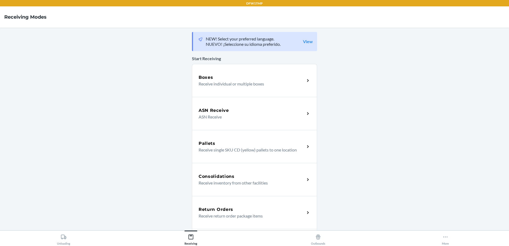
click at [224, 204] on div "Return Orders Receive return order package items" at bounding box center [254, 212] width 125 height 33
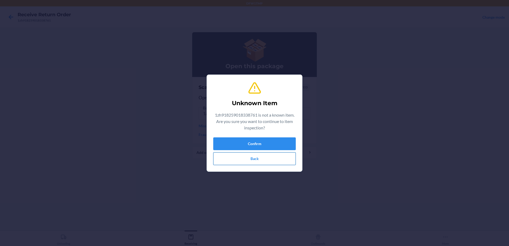
click at [247, 161] on button "Back" at bounding box center [254, 158] width 83 height 13
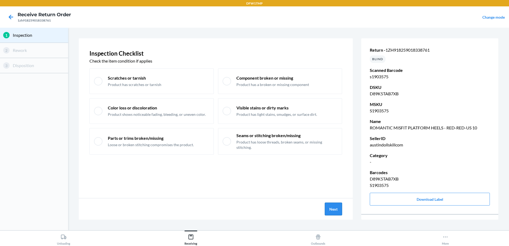
click at [334, 211] on button "Next" at bounding box center [333, 209] width 17 height 13
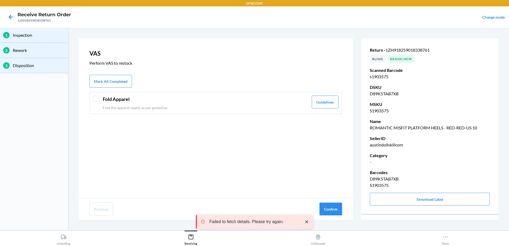
click at [101, 100] on div "Fold Apparel Fold the apparel neatly as per guideline Guidelines" at bounding box center [215, 103] width 253 height 22
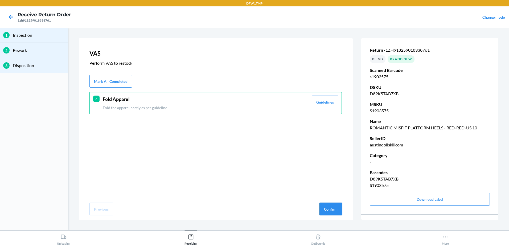
click at [336, 209] on button "Confirm" at bounding box center [330, 209] width 23 height 13
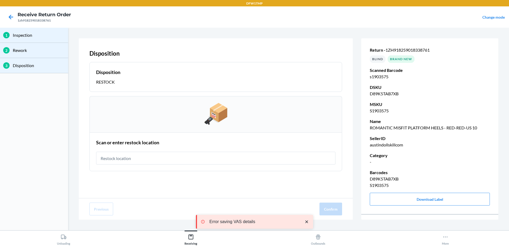
click at [167, 161] on input "text" at bounding box center [215, 158] width 239 height 13
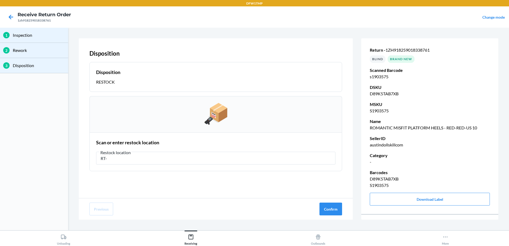
type input "RT-"
click at [11, 15] on icon at bounding box center [11, 17] width 5 height 5
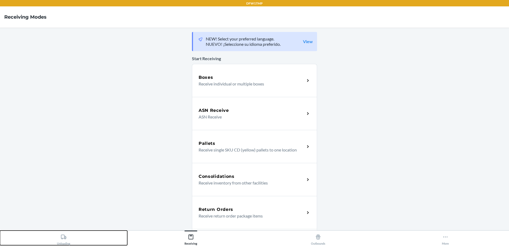
click at [56, 241] on button "Unloading" at bounding box center [63, 238] width 127 height 15
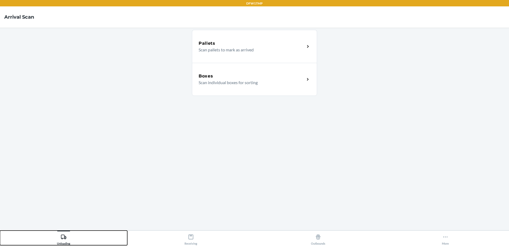
click at [56, 241] on button "Unloading" at bounding box center [63, 238] width 127 height 15
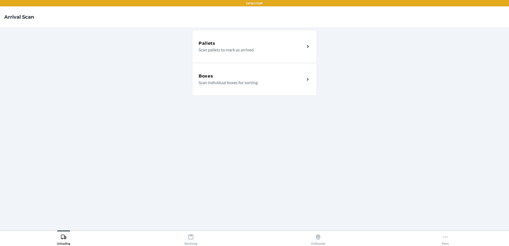
click at [259, 81] on p "Scan individual boxes for sorting" at bounding box center [250, 82] width 102 height 6
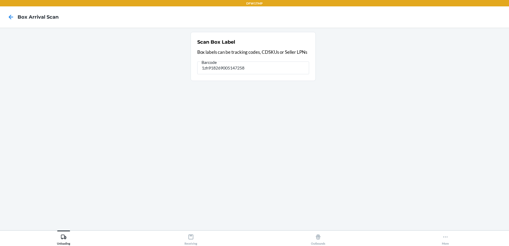
type input "1zh918269005147258"
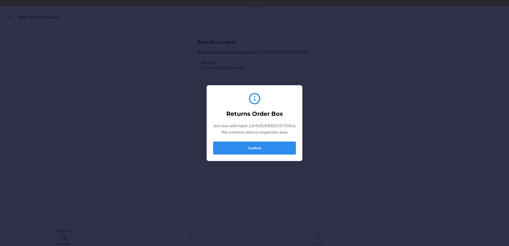
click at [234, 148] on button "Confirm" at bounding box center [254, 148] width 83 height 13
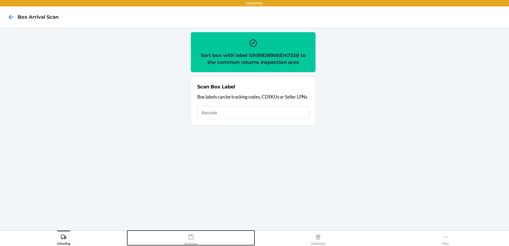
click at [191, 240] on div "Receiving" at bounding box center [191, 238] width 13 height 13
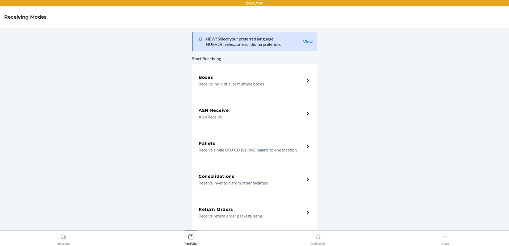
click at [222, 218] on p "Receive return order package items" at bounding box center [250, 216] width 102 height 6
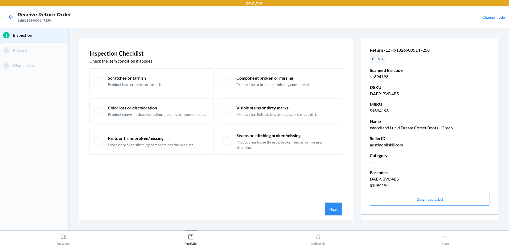
click at [332, 212] on button "Next" at bounding box center [333, 209] width 17 height 13
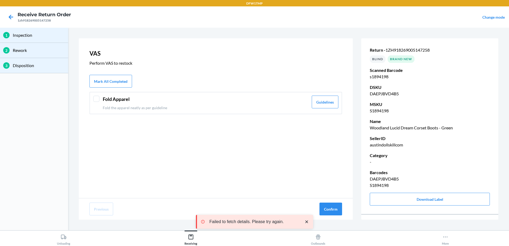
click at [98, 98] on div at bounding box center [96, 99] width 6 height 6
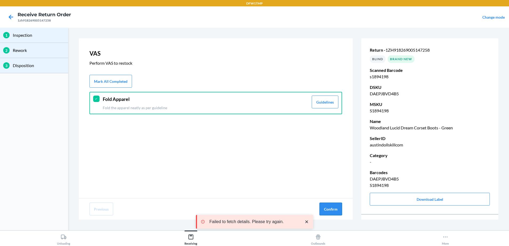
click at [326, 207] on button "Confirm" at bounding box center [330, 209] width 23 height 13
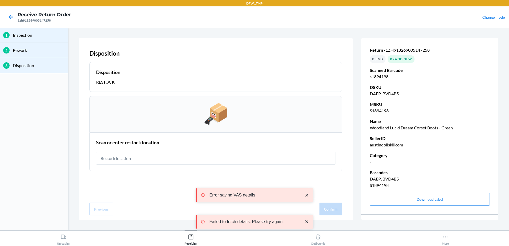
click at [119, 161] on input "text" at bounding box center [215, 158] width 239 height 13
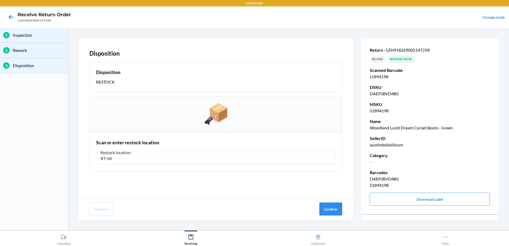
type input "RT-04"
click at [334, 211] on button "Confirm" at bounding box center [330, 209] width 23 height 13
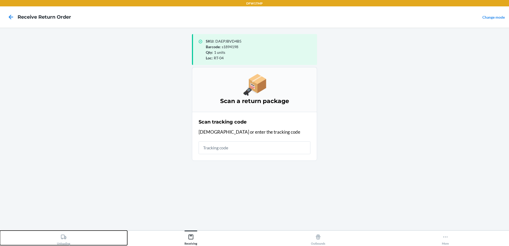
click at [63, 238] on icon at bounding box center [63, 237] width 5 height 5
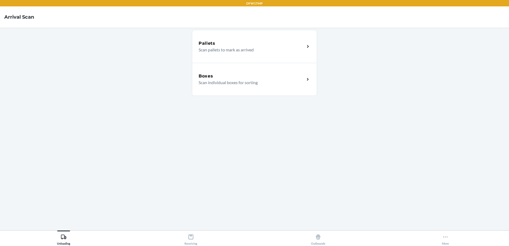
click at [265, 90] on div "Boxes Scan individual boxes for sorting" at bounding box center [254, 79] width 125 height 33
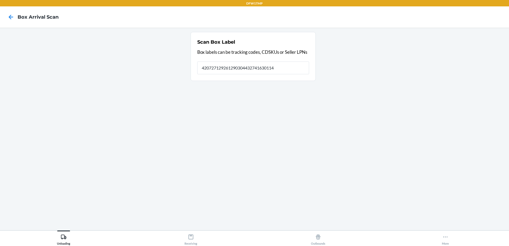
type input "420727129261290304432741630114"
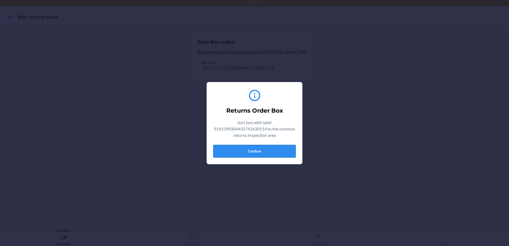
click at [277, 151] on button "Confirm" at bounding box center [254, 151] width 83 height 13
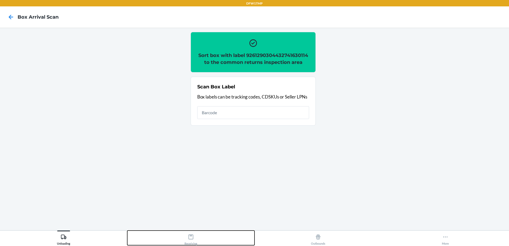
click at [191, 237] on icon at bounding box center [191, 237] width 6 height 6
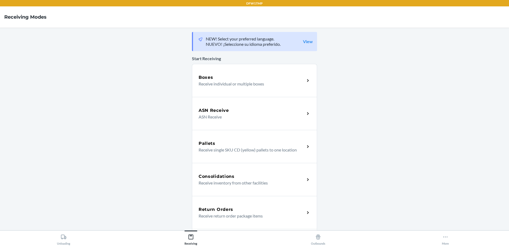
click at [235, 210] on div "Return Orders" at bounding box center [252, 209] width 106 height 6
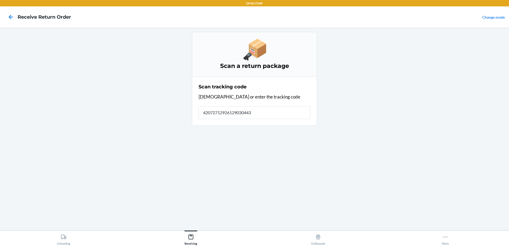
type input "420727129261290304432"
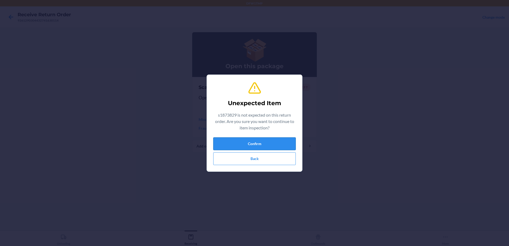
click at [266, 145] on button "Confirm" at bounding box center [254, 143] width 83 height 13
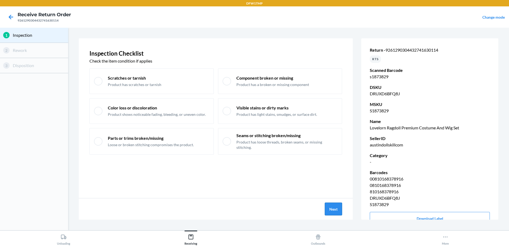
click at [329, 208] on button "Next" at bounding box center [333, 209] width 17 height 13
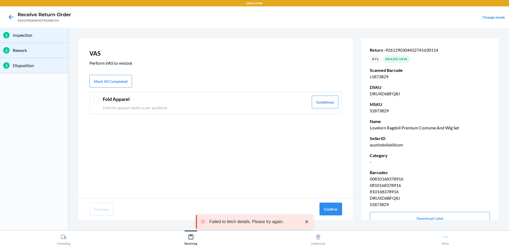
click at [132, 100] on header "Fold Apparel" at bounding box center [206, 99] width 206 height 7
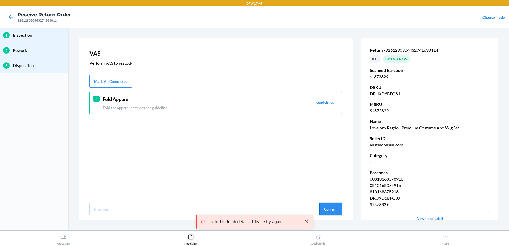
click at [330, 205] on button "Confirm" at bounding box center [330, 209] width 23 height 13
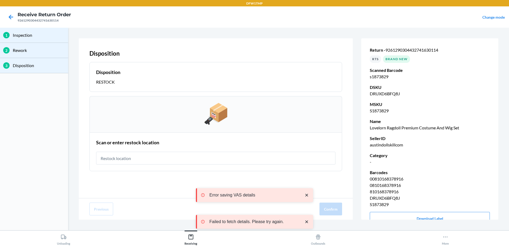
click at [131, 157] on input "text" at bounding box center [215, 158] width 239 height 13
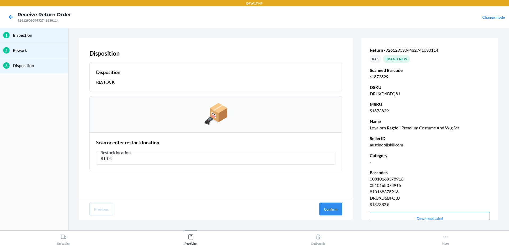
type input "RT-04"
click at [325, 211] on button "Confirm" at bounding box center [330, 209] width 23 height 13
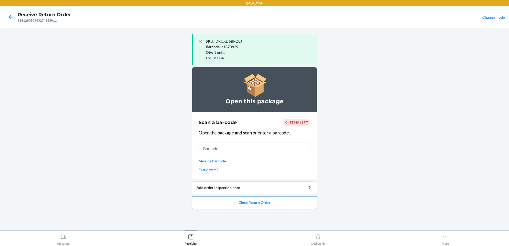
click at [258, 202] on button "Close Return Order" at bounding box center [254, 202] width 125 height 13
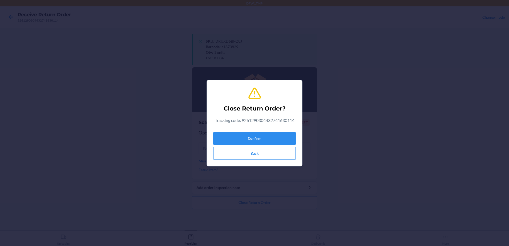
click at [261, 132] on div "Confirm Back" at bounding box center [254, 145] width 83 height 30
click at [259, 137] on button "Confirm" at bounding box center [254, 138] width 83 height 13
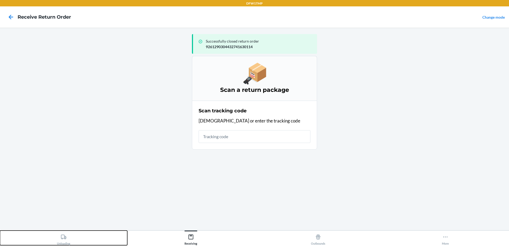
click at [62, 236] on icon at bounding box center [64, 237] width 6 height 6
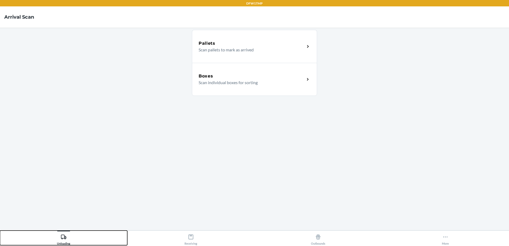
click at [62, 236] on icon at bounding box center [64, 237] width 6 height 6
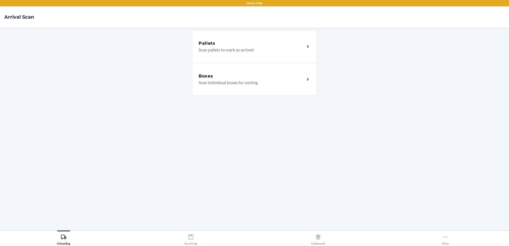
click at [239, 84] on p "Scan individual boxes for sorting" at bounding box center [250, 82] width 102 height 6
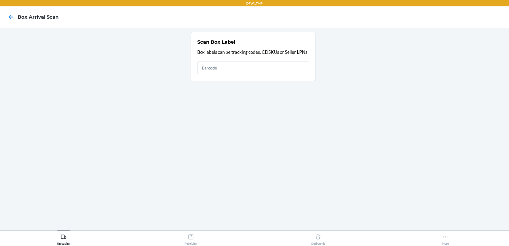
click at [227, 67] on input "text" at bounding box center [253, 68] width 112 height 13
type input "4207506779989202290395221500196980"
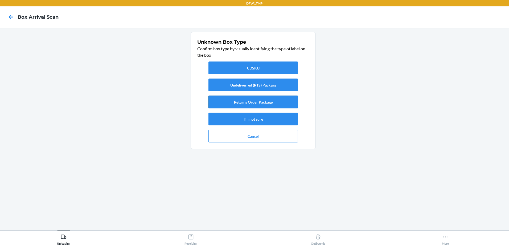
click at [261, 100] on button "Returns Order Package" at bounding box center [252, 102] width 89 height 13
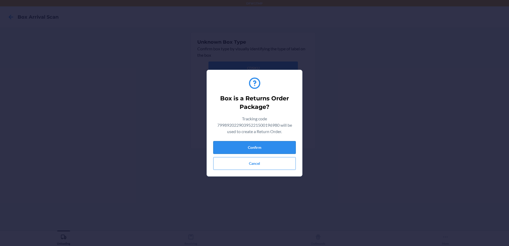
click at [255, 149] on button "Confirm" at bounding box center [254, 147] width 83 height 13
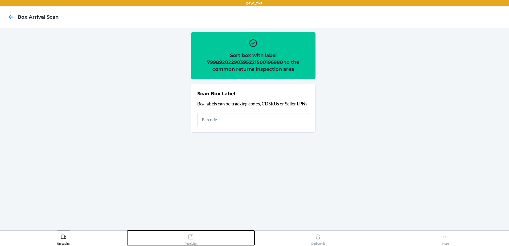
click at [188, 240] on div "Receiving" at bounding box center [191, 238] width 13 height 13
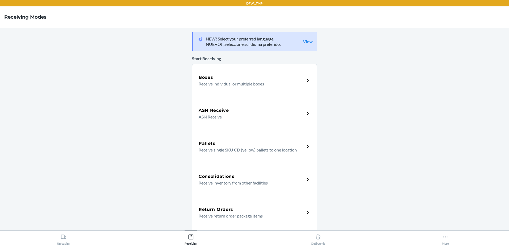
click at [211, 210] on h5 "Return Orders" at bounding box center [216, 209] width 35 height 6
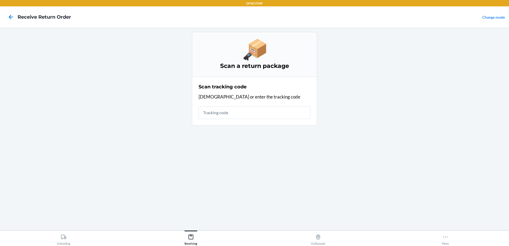
click at [220, 114] on input "text" at bounding box center [255, 112] width 112 height 13
type input "4207506779989"
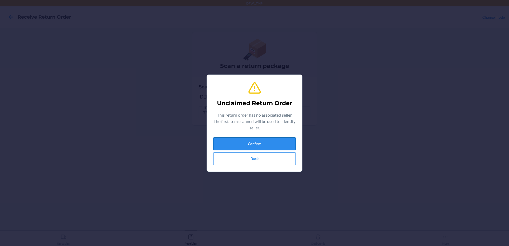
click at [255, 142] on button "Confirm" at bounding box center [254, 143] width 83 height 13
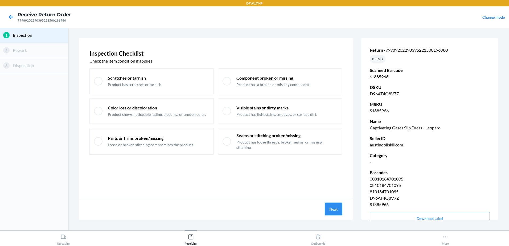
click at [331, 210] on button "Next" at bounding box center [333, 209] width 17 height 13
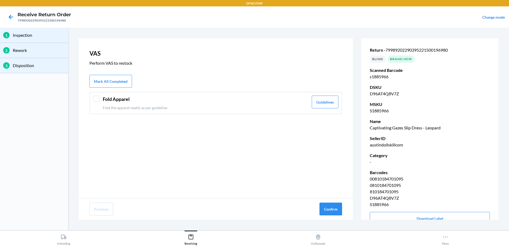
click at [128, 103] on header "Fold Apparel" at bounding box center [206, 99] width 206 height 7
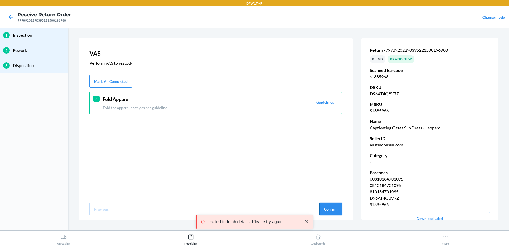
click at [331, 211] on button "Confirm" at bounding box center [330, 209] width 23 height 13
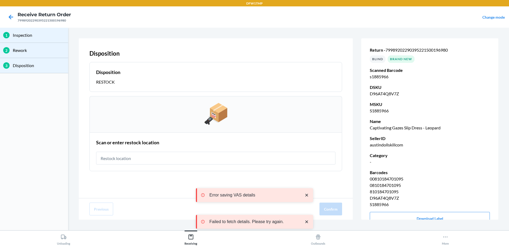
click at [126, 158] on input "text" at bounding box center [215, 158] width 239 height 13
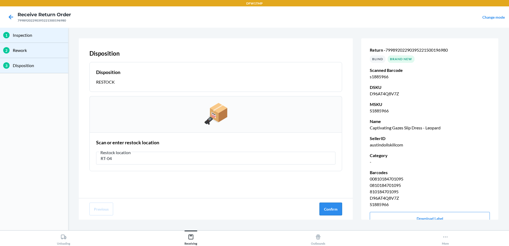
type input "RT-04"
click at [337, 206] on button "Confirm" at bounding box center [330, 209] width 23 height 13
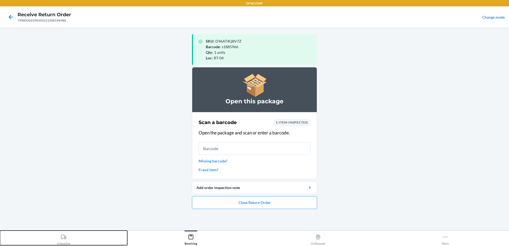
click at [65, 235] on icon at bounding box center [64, 237] width 6 height 6
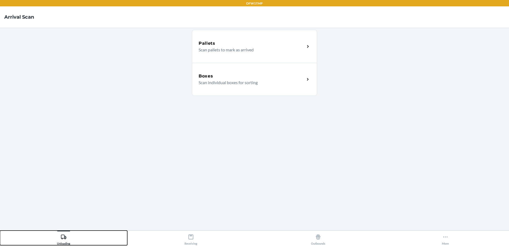
click at [69, 237] on div "Unloading" at bounding box center [63, 238] width 13 height 13
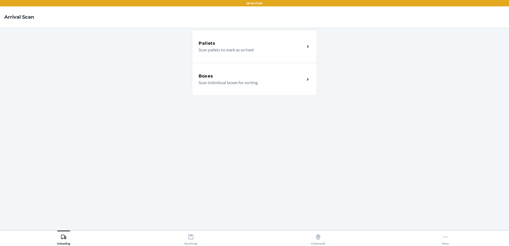
click at [223, 76] on div "Boxes" at bounding box center [252, 76] width 106 height 6
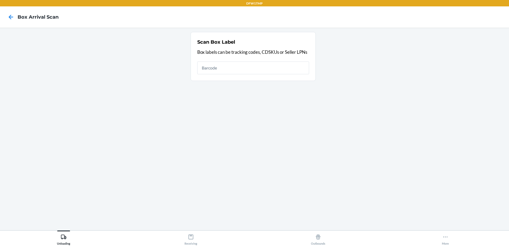
click at [217, 68] on input "text" at bounding box center [253, 68] width 112 height 13
type input "pg21005197886ca"
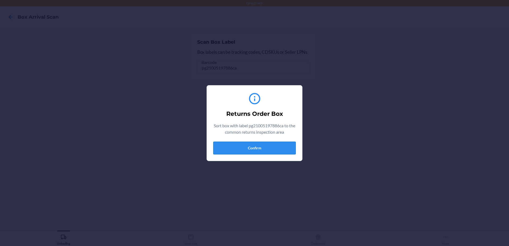
click at [261, 147] on button "Confirm" at bounding box center [254, 148] width 83 height 13
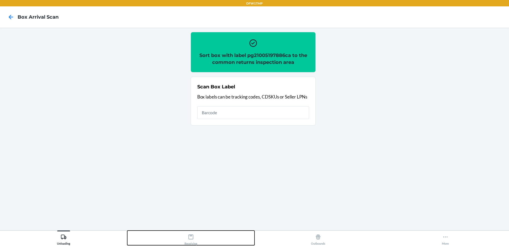
click at [193, 241] on div "Receiving" at bounding box center [191, 238] width 13 height 13
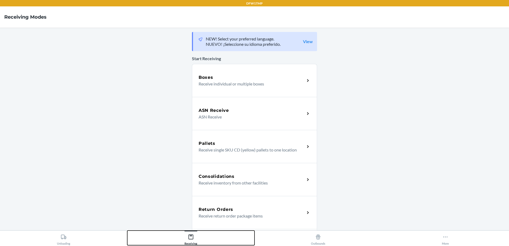
click at [193, 241] on div "Receiving" at bounding box center [191, 238] width 13 height 13
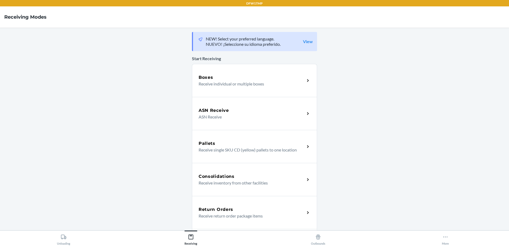
click at [211, 212] on h5 "Return Orders" at bounding box center [216, 209] width 35 height 6
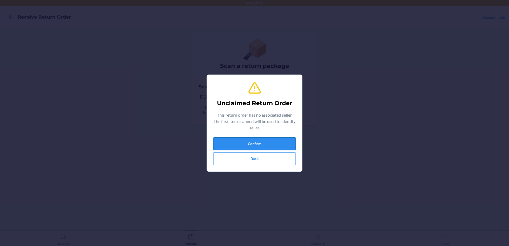
click at [251, 142] on button "Confirm" at bounding box center [254, 143] width 83 height 13
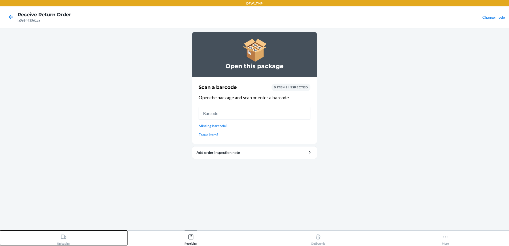
click at [59, 235] on div "Unloading" at bounding box center [63, 238] width 13 height 13
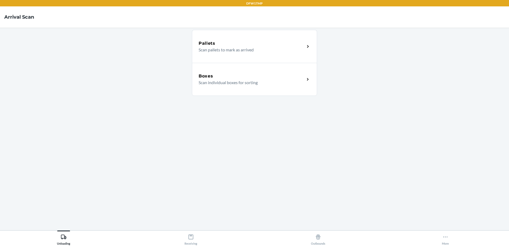
click at [243, 88] on div "Boxes Scan individual boxes for sorting" at bounding box center [254, 79] width 125 height 33
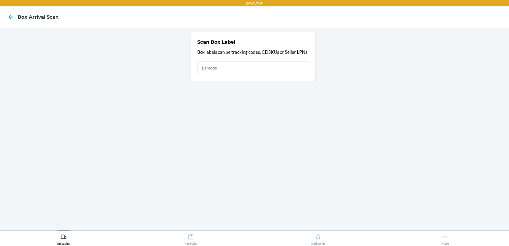
click at [238, 65] on input "text" at bounding box center [253, 68] width 112 height 13
type input "la568443561ca"
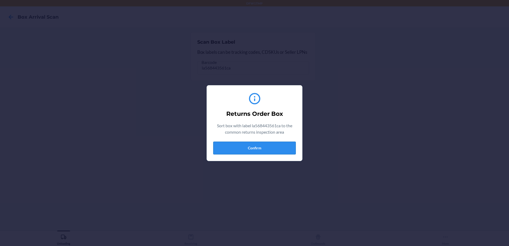
click at [264, 149] on button "Confirm" at bounding box center [254, 148] width 83 height 13
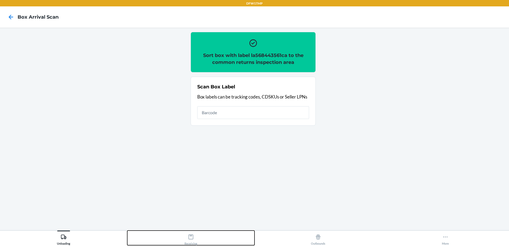
click at [190, 239] on icon at bounding box center [191, 237] width 6 height 6
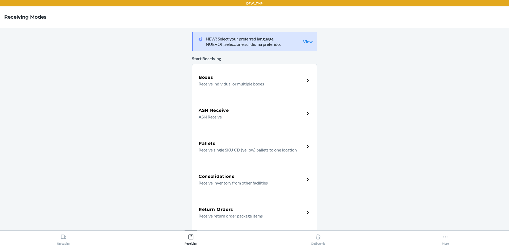
click at [219, 218] on p "Receive return order package items" at bounding box center [250, 216] width 102 height 6
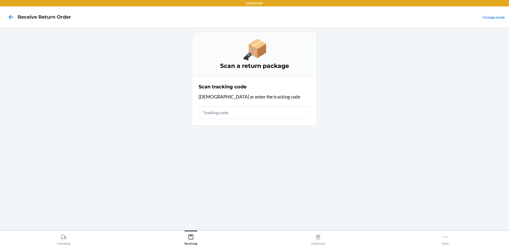
click at [223, 111] on input "text" at bounding box center [255, 112] width 112 height 13
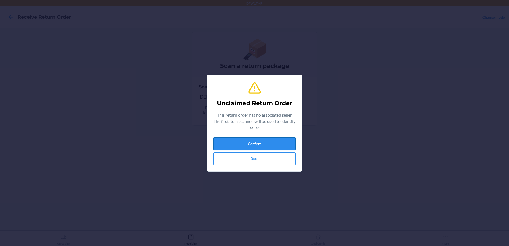
click at [245, 146] on button "Confirm" at bounding box center [254, 143] width 83 height 13
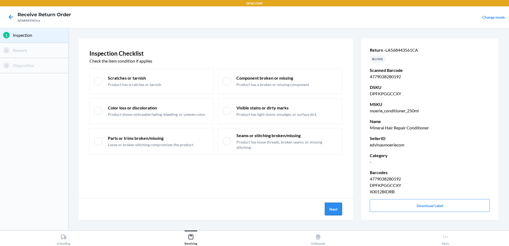
click at [334, 208] on button "Next" at bounding box center [333, 209] width 17 height 13
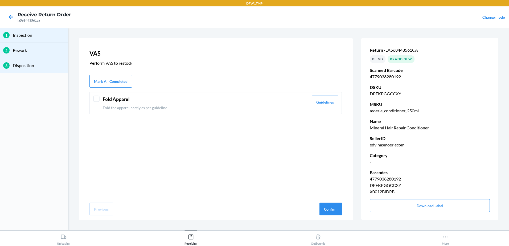
click at [133, 99] on header "Fold Apparel" at bounding box center [206, 99] width 206 height 7
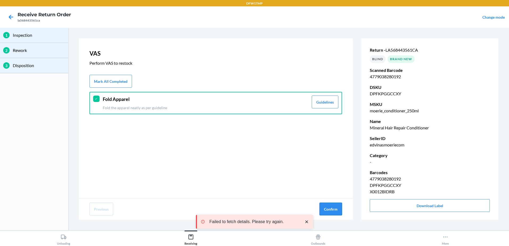
click at [335, 209] on button "Confirm" at bounding box center [330, 209] width 23 height 13
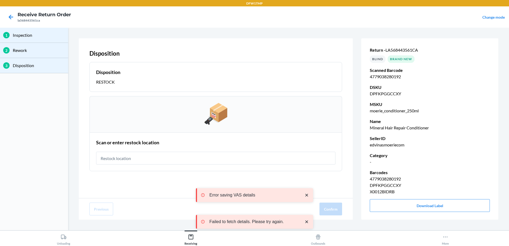
click at [171, 160] on input "text" at bounding box center [215, 158] width 239 height 13
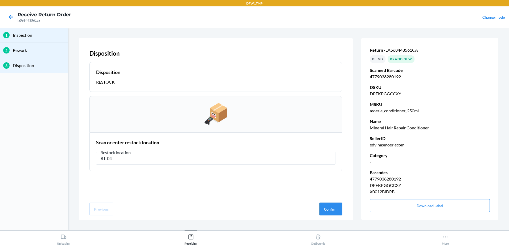
type input "RT-04"
click at [328, 207] on button "Confirm" at bounding box center [330, 209] width 23 height 13
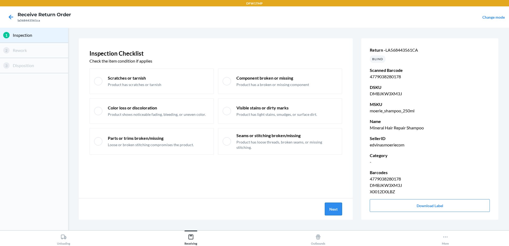
click at [334, 210] on button "Next" at bounding box center [333, 209] width 17 height 13
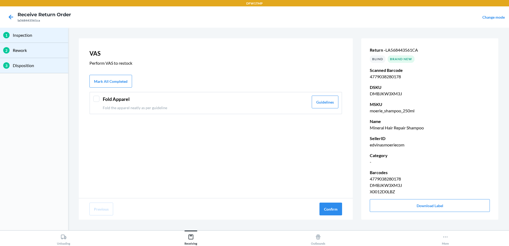
click at [166, 98] on header "Fold Apparel" at bounding box center [206, 99] width 206 height 7
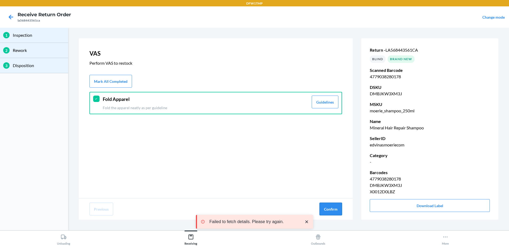
click at [337, 207] on button "Confirm" at bounding box center [330, 209] width 23 height 13
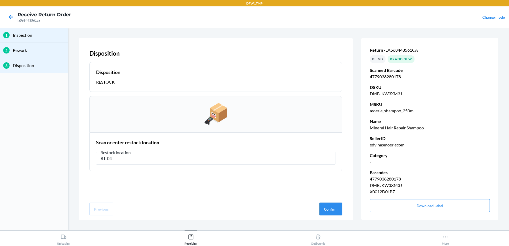
type input "RT-04"
click at [336, 207] on button "Confirm" at bounding box center [330, 209] width 23 height 13
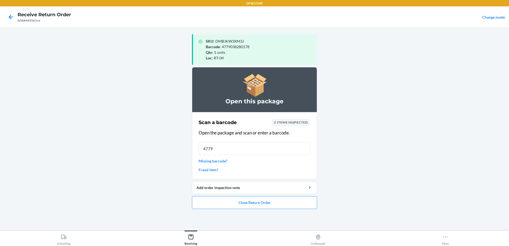
type input "47790"
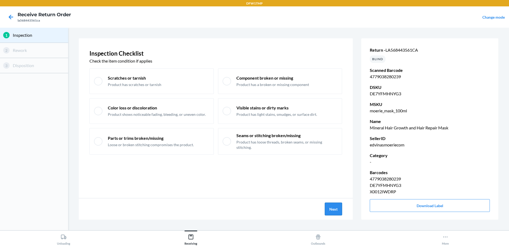
click at [339, 211] on button "Next" at bounding box center [333, 209] width 17 height 13
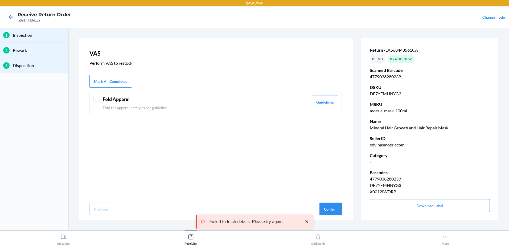
click at [170, 99] on header "Fold Apparel" at bounding box center [206, 99] width 206 height 7
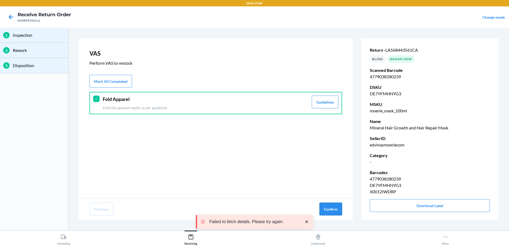
click at [332, 211] on button "Confirm" at bounding box center [330, 209] width 23 height 13
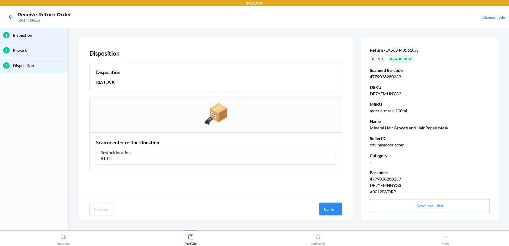
type input "RT-04"
click at [326, 207] on button "Confirm" at bounding box center [330, 209] width 23 height 13
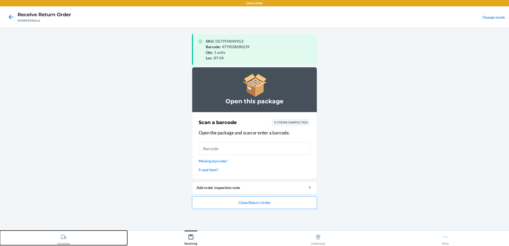
click at [63, 239] on icon at bounding box center [64, 237] width 6 height 6
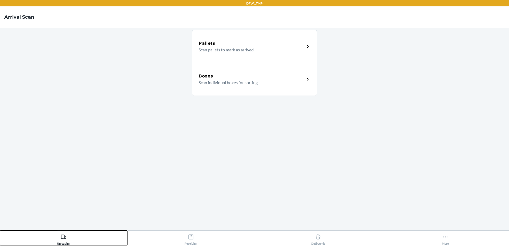
click at [63, 239] on icon at bounding box center [64, 237] width 6 height 6
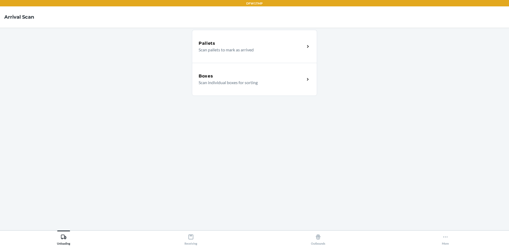
click at [217, 73] on div "Boxes Scan individual boxes for sorting" at bounding box center [254, 79] width 125 height 33
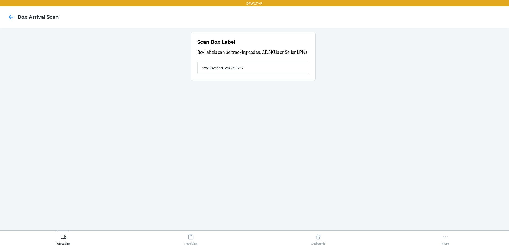
type input "1zv58c199021893537"
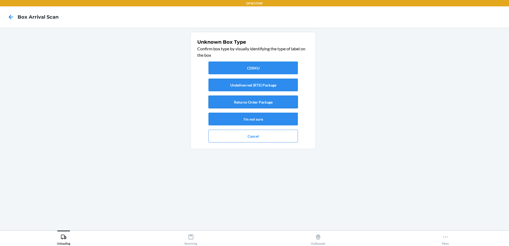
click at [268, 101] on button "Returns Order Package" at bounding box center [252, 102] width 89 height 13
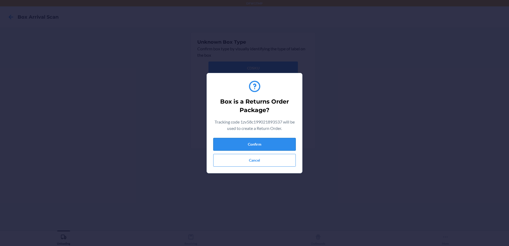
click at [251, 138] on button "Confirm" at bounding box center [254, 144] width 83 height 13
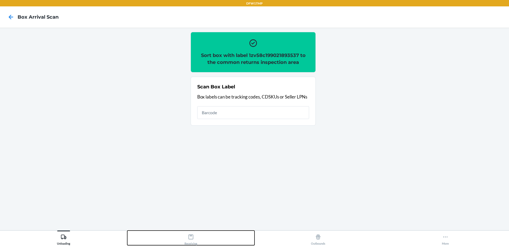
click at [191, 239] on icon at bounding box center [191, 237] width 5 height 5
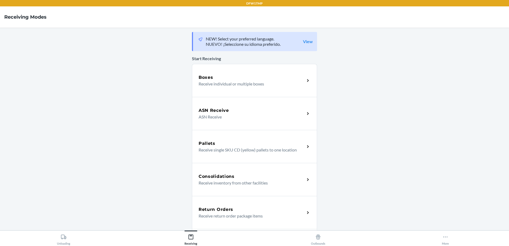
click at [220, 210] on h5 "Return Orders" at bounding box center [216, 209] width 35 height 6
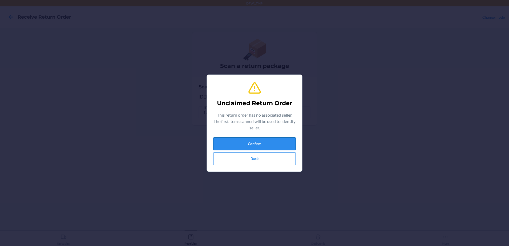
click at [261, 142] on button "Confirm" at bounding box center [254, 143] width 83 height 13
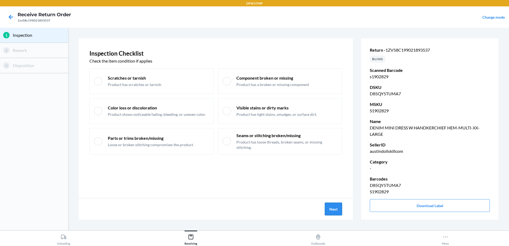
click at [331, 210] on button "Next" at bounding box center [333, 209] width 17 height 13
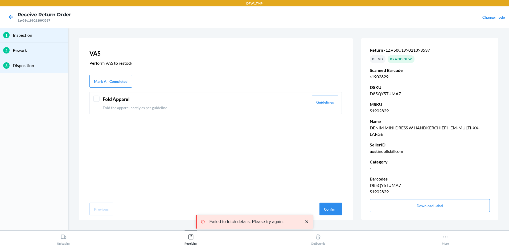
click at [99, 103] on div "Fold Apparel Fold the apparel neatly as per guideline Guidelines" at bounding box center [215, 103] width 253 height 22
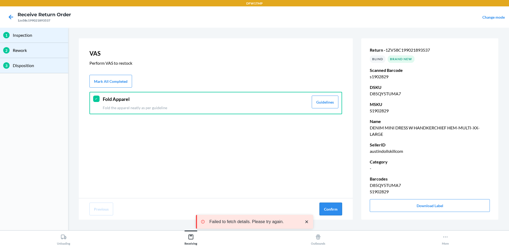
click at [327, 207] on button "Confirm" at bounding box center [330, 209] width 23 height 13
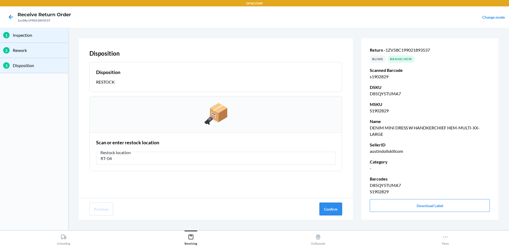
type input "RT-04"
click at [333, 207] on button "Confirm" at bounding box center [330, 209] width 23 height 13
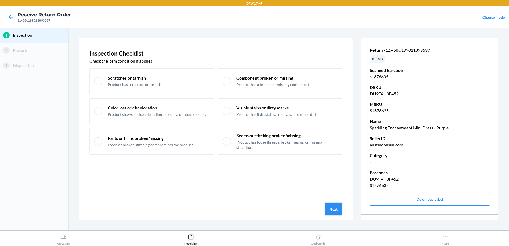
click at [328, 207] on button "Next" at bounding box center [333, 209] width 17 height 13
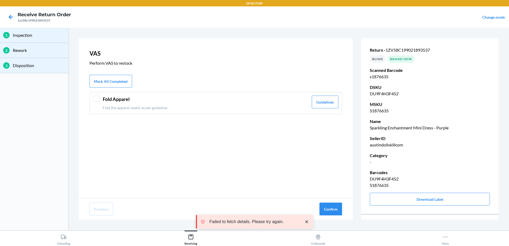
click at [97, 100] on div at bounding box center [96, 99] width 6 height 6
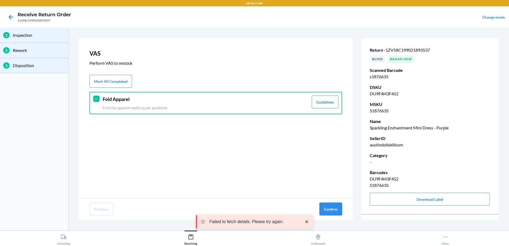
click at [330, 212] on button "Confirm" at bounding box center [330, 209] width 23 height 13
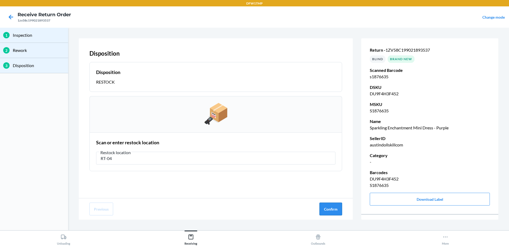
type input "RT-04"
click at [329, 206] on button "Confirm" at bounding box center [330, 209] width 23 height 13
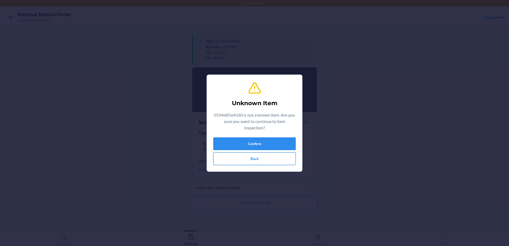
click at [242, 156] on button "Back" at bounding box center [254, 158] width 83 height 13
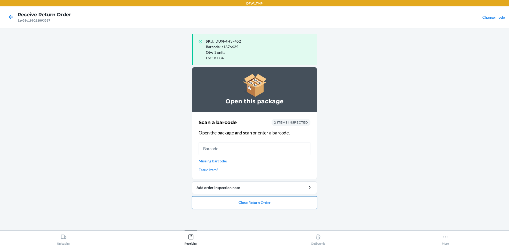
click at [246, 203] on button "Close Return Order" at bounding box center [254, 202] width 125 height 13
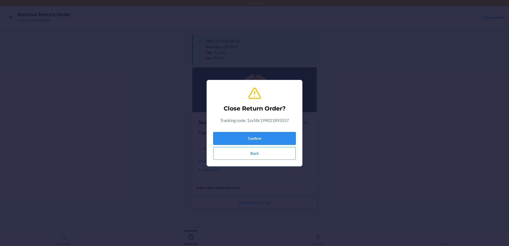
click at [264, 140] on button "Confirm" at bounding box center [254, 138] width 83 height 13
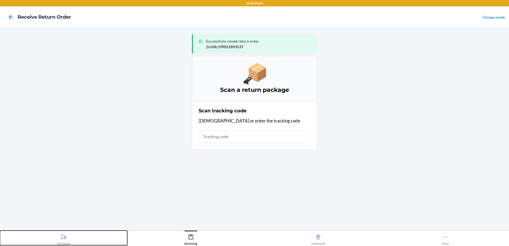
click at [61, 241] on div "Unloading" at bounding box center [63, 238] width 13 height 13
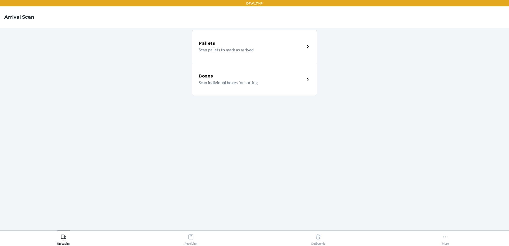
click at [208, 76] on h5 "Boxes" at bounding box center [206, 76] width 15 height 6
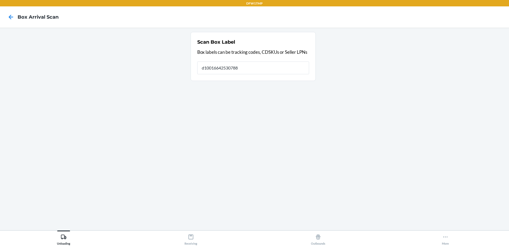
type input "d10016642530788"
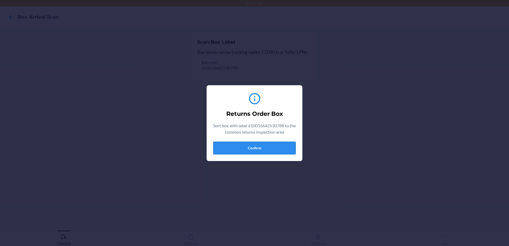
click at [246, 149] on button "Confirm" at bounding box center [254, 148] width 83 height 13
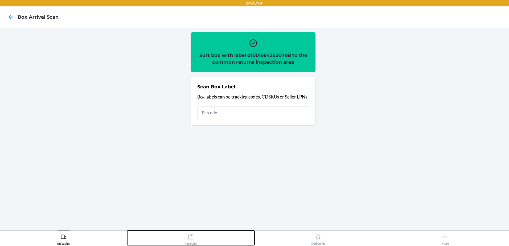
click at [198, 242] on button "Receiving" at bounding box center [190, 238] width 127 height 15
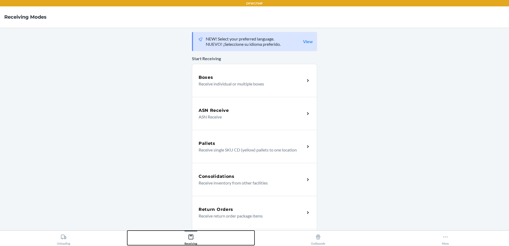
scroll to position [27, 0]
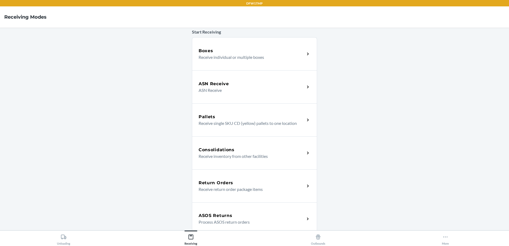
click at [218, 189] on p "Receive return order package items" at bounding box center [250, 189] width 102 height 6
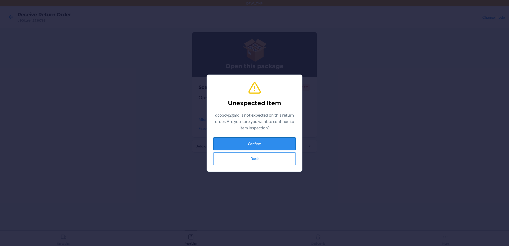
click at [242, 145] on button "Confirm" at bounding box center [254, 143] width 83 height 13
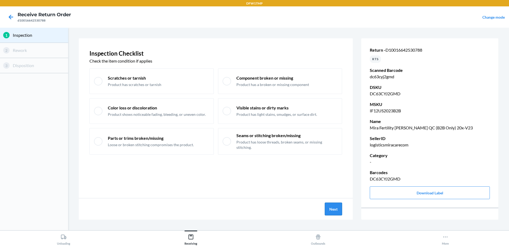
click at [330, 211] on button "Next" at bounding box center [333, 209] width 17 height 13
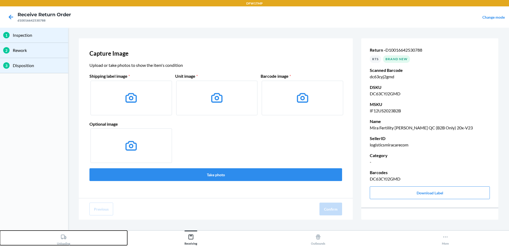
click at [60, 239] on div "Unloading" at bounding box center [63, 238] width 13 height 13
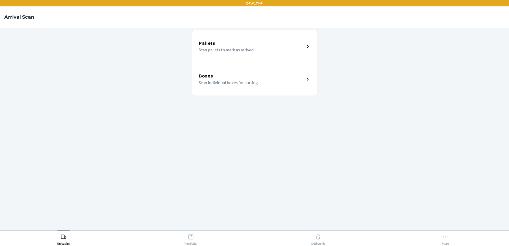
click at [277, 75] on div "Boxes" at bounding box center [252, 76] width 106 height 6
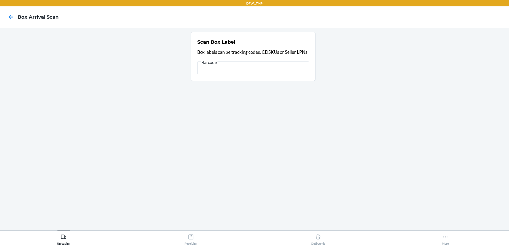
scroll to position [0, 281]
type input "d10016642530788"
type input "d"
type input "d10016642530788"
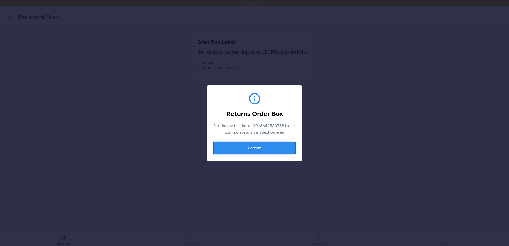
click at [273, 147] on button "Confirm" at bounding box center [254, 148] width 83 height 13
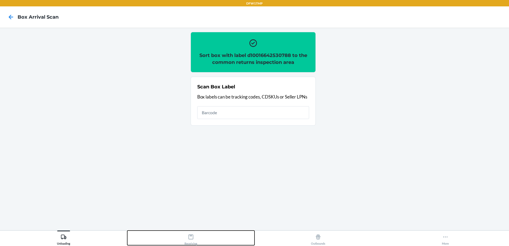
click at [193, 240] on div "Receiving" at bounding box center [191, 238] width 13 height 13
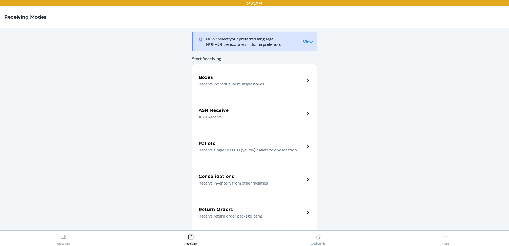
click at [240, 219] on div "Return Orders Receive return order package items" at bounding box center [254, 212] width 125 height 33
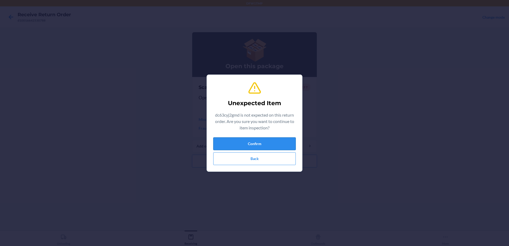
click at [271, 146] on button "Confirm" at bounding box center [254, 143] width 83 height 13
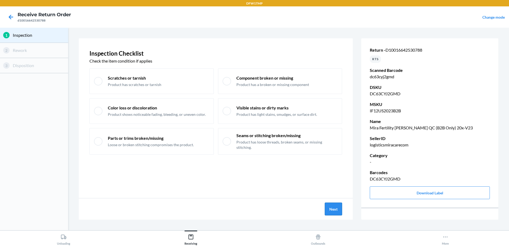
click at [329, 210] on button "Next" at bounding box center [333, 209] width 17 height 13
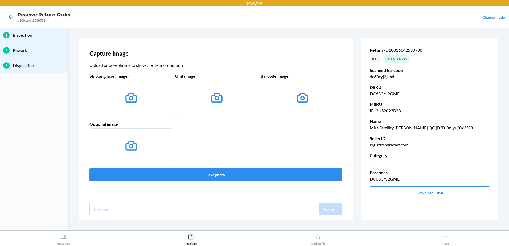
drag, startPoint x: 78, startPoint y: 246, endPoint x: 72, endPoint y: 246, distance: 5.3
click at [77, 246] on html "DFW1TMP Receive Return Order d10016642530788 Change mode 1 Inspection 2 Rework …" at bounding box center [254, 123] width 509 height 246
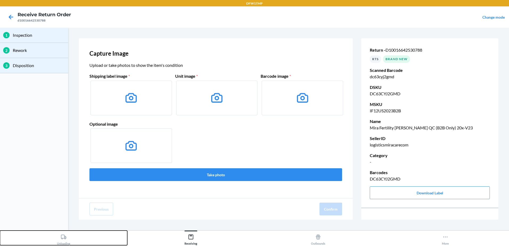
click at [64, 238] on icon at bounding box center [63, 237] width 5 height 5
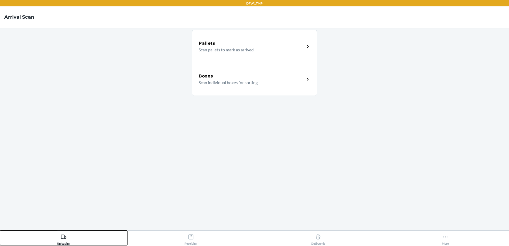
click at [71, 239] on button "Unloading" at bounding box center [63, 238] width 127 height 15
click at [71, 238] on button "Unloading" at bounding box center [63, 238] width 127 height 15
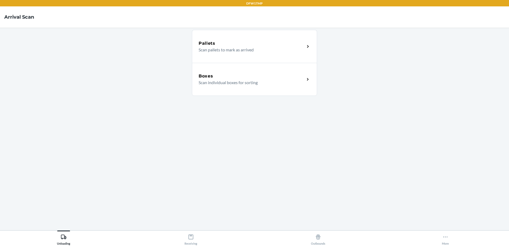
click at [209, 81] on p "Scan individual boxes for sorting" at bounding box center [250, 82] width 102 height 6
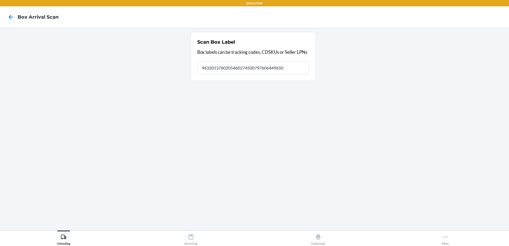
type input "9632013760205460274500797606449650"
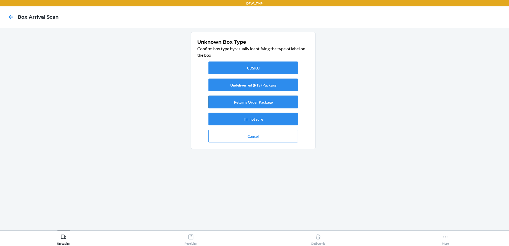
click at [260, 102] on button "Returns Order Package" at bounding box center [252, 102] width 89 height 13
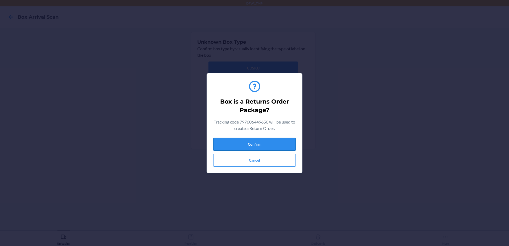
click at [277, 146] on button "Confirm" at bounding box center [254, 144] width 83 height 13
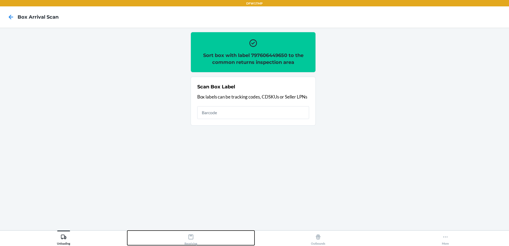
click at [189, 235] on icon at bounding box center [191, 237] width 5 height 5
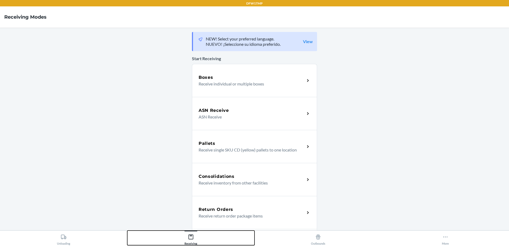
click at [190, 235] on icon at bounding box center [191, 237] width 6 height 6
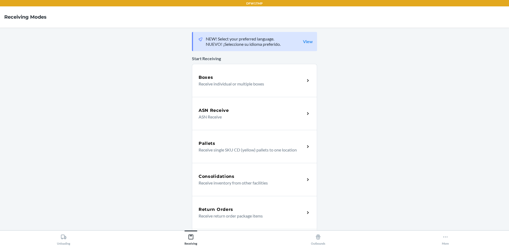
click at [220, 211] on h5 "Return Orders" at bounding box center [216, 209] width 35 height 6
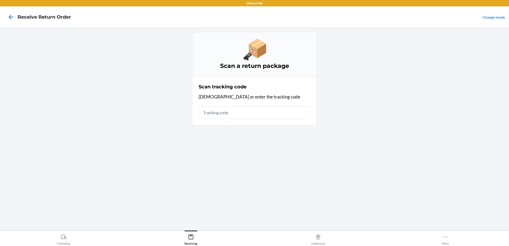
click at [243, 110] on input "text" at bounding box center [255, 112] width 112 height 13
type input "96320137602054602745007976"
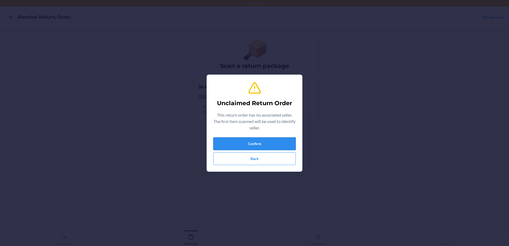
click at [254, 139] on button "Confirm" at bounding box center [254, 143] width 83 height 13
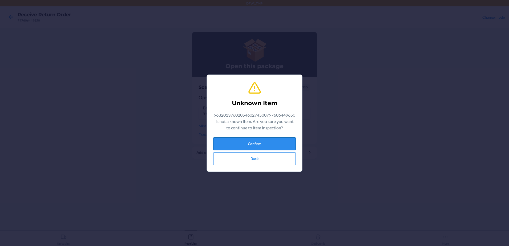
click at [272, 142] on button "Confirm" at bounding box center [254, 143] width 83 height 13
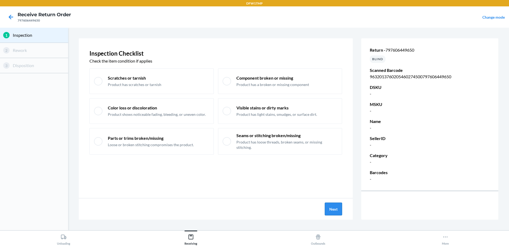
click at [338, 210] on button "Next" at bounding box center [333, 209] width 17 height 13
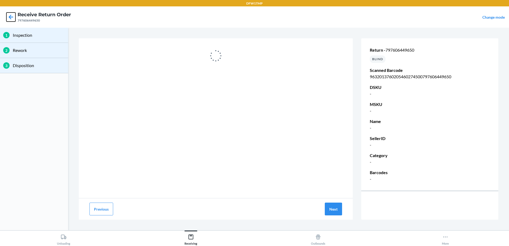
click at [10, 13] on icon at bounding box center [10, 17] width 9 height 9
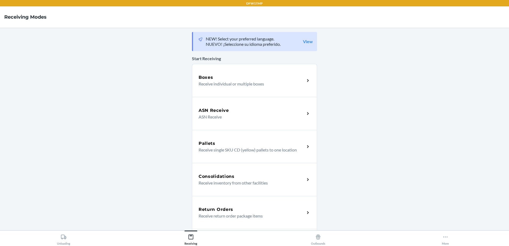
click at [234, 213] on p "Receive return order package items" at bounding box center [250, 216] width 102 height 6
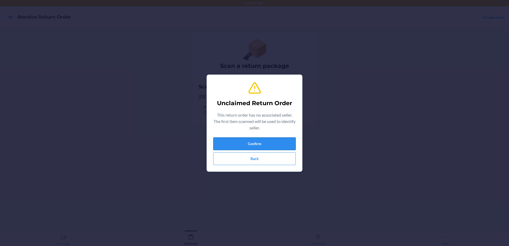
click at [245, 140] on button "Confirm" at bounding box center [254, 143] width 83 height 13
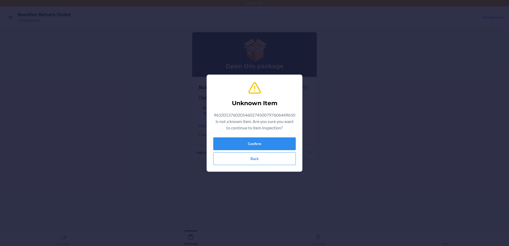
click at [230, 136] on div "Unknown Item 9632013760205460274500797606449650 is not a known item. Are you su…" at bounding box center [254, 123] width 83 height 88
click at [231, 141] on button "Confirm" at bounding box center [254, 143] width 83 height 13
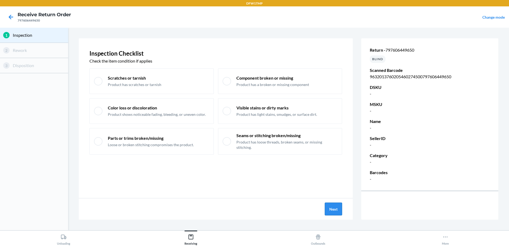
click at [326, 212] on button "Next" at bounding box center [333, 209] width 17 height 13
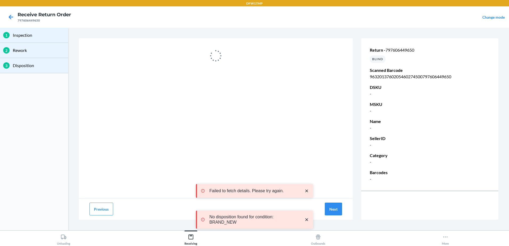
click at [308, 190] on icon "close toast" at bounding box center [306, 191] width 3 height 3
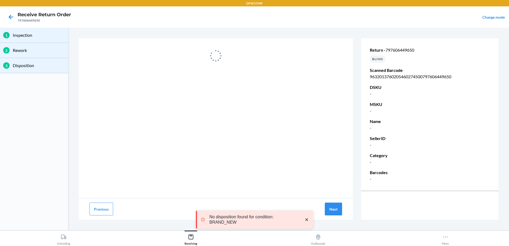
click at [307, 220] on icon "close toast" at bounding box center [306, 219] width 3 height 3
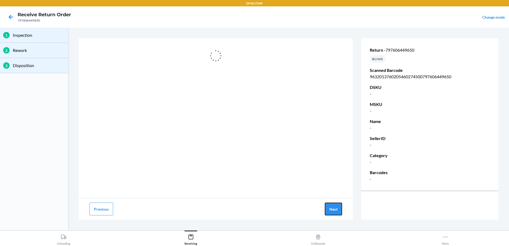
click at [325, 211] on button "Next" at bounding box center [333, 209] width 17 height 13
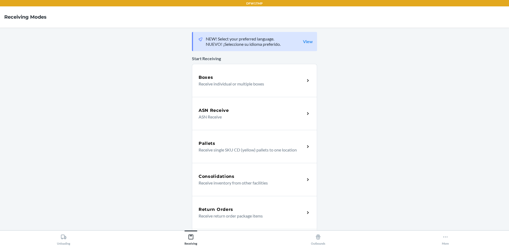
click at [269, 209] on div "Return Orders" at bounding box center [252, 209] width 106 height 6
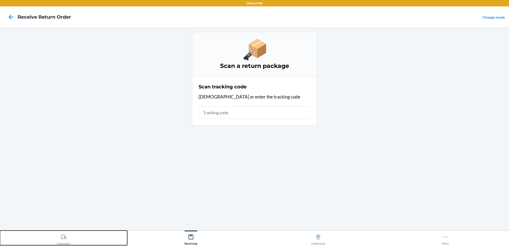
click at [65, 242] on div "Unloading" at bounding box center [63, 238] width 13 height 13
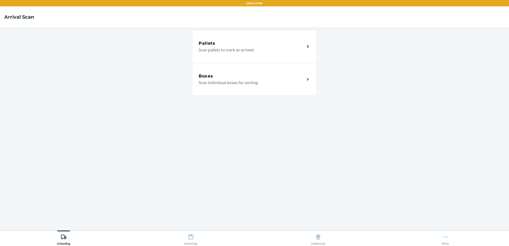
click at [263, 86] on div "Boxes Scan individual boxes for sorting" at bounding box center [254, 79] width 125 height 33
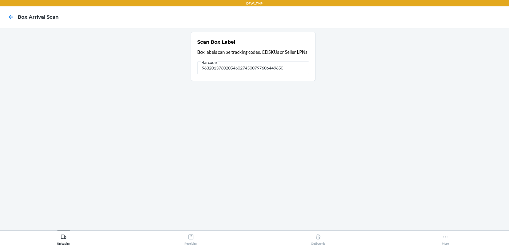
type input "9632013760205460274500797606449650"
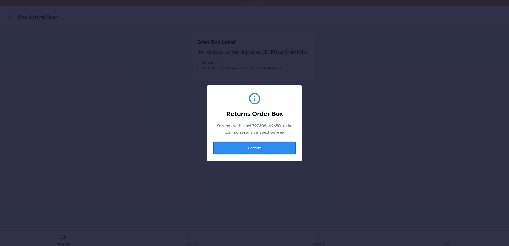
click at [271, 150] on button "Confirm" at bounding box center [254, 148] width 83 height 13
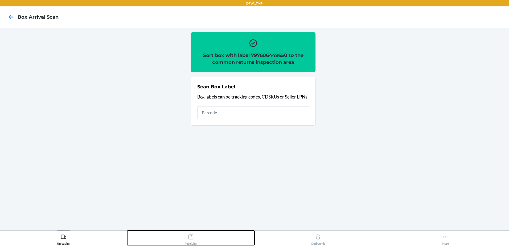
click at [186, 244] on div "Receiving" at bounding box center [191, 238] width 13 height 13
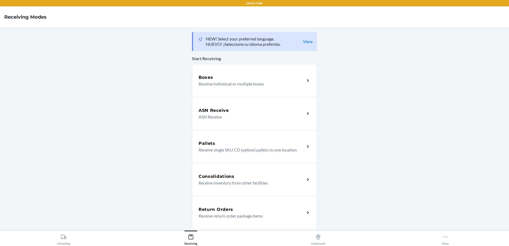
click at [240, 204] on div "Return Orders Receive return order package items" at bounding box center [254, 212] width 125 height 33
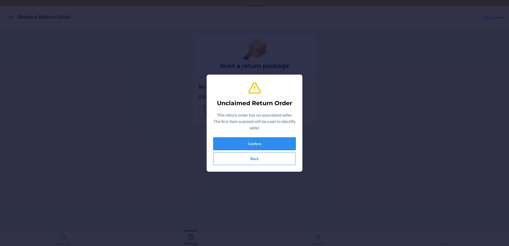
click at [275, 148] on button "Confirm" at bounding box center [254, 143] width 83 height 13
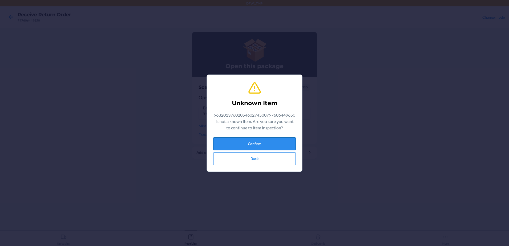
click at [256, 145] on button "Confirm" at bounding box center [254, 143] width 83 height 13
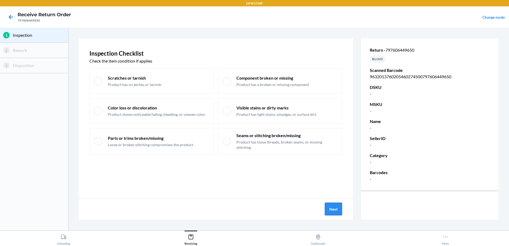
click at [335, 210] on button "Next" at bounding box center [333, 209] width 17 height 13
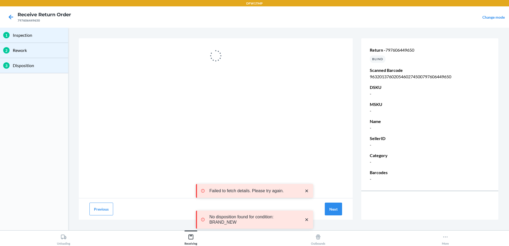
click at [308, 193] on icon "close toast" at bounding box center [306, 190] width 5 height 5
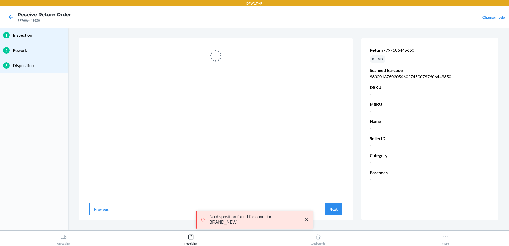
click at [305, 223] on div "No disposition found for condition: BRAND_NEW" at bounding box center [255, 219] width 109 height 11
click at [308, 216] on div "No disposition found for condition: BRAND_NEW" at bounding box center [255, 219] width 109 height 11
click at [307, 214] on div "No disposition found for condition: BRAND_NEW" at bounding box center [255, 219] width 109 height 11
click at [306, 217] on icon "close toast" at bounding box center [306, 219] width 5 height 5
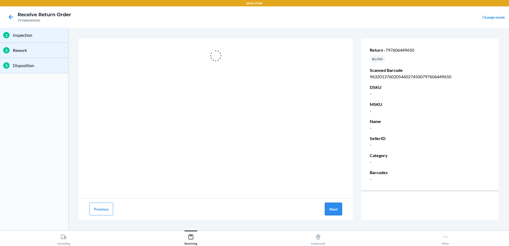
click at [330, 208] on button "Next" at bounding box center [333, 209] width 17 height 13
click at [8, 17] on icon at bounding box center [10, 17] width 9 height 9
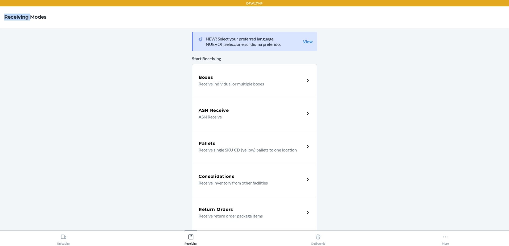
click at [8, 17] on h4 "Receiving Modes" at bounding box center [25, 17] width 42 height 7
drag, startPoint x: 8, startPoint y: 17, endPoint x: 142, endPoint y: 151, distance: 189.8
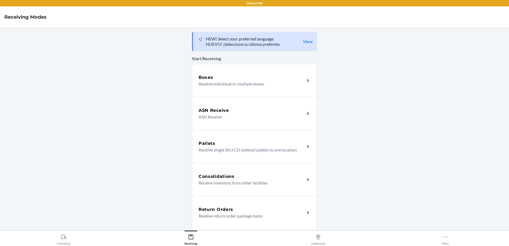
click at [142, 151] on main "NEW! Select your preferred language. NUEVO! ¡Seleccione su idioma preferido. Vi…" at bounding box center [254, 129] width 509 height 203
click at [280, 211] on div "Return Orders" at bounding box center [252, 209] width 106 height 6
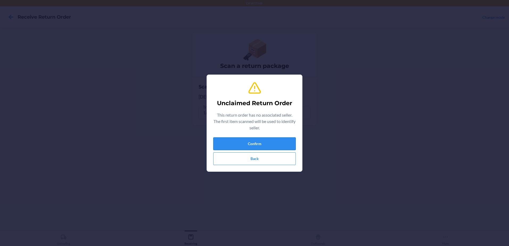
click at [251, 148] on button "Confirm" at bounding box center [254, 143] width 83 height 13
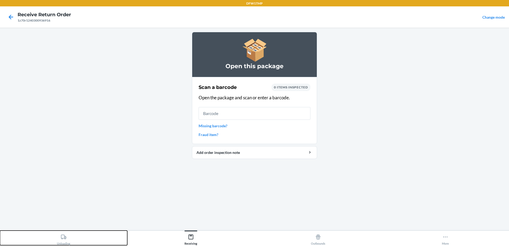
click at [63, 239] on icon at bounding box center [63, 237] width 5 height 5
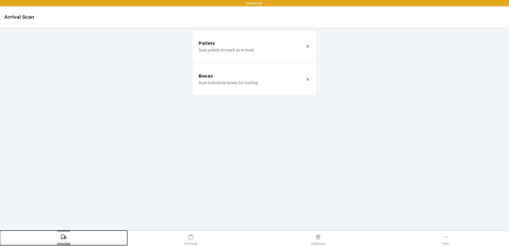
click at [63, 239] on icon at bounding box center [63, 237] width 5 height 5
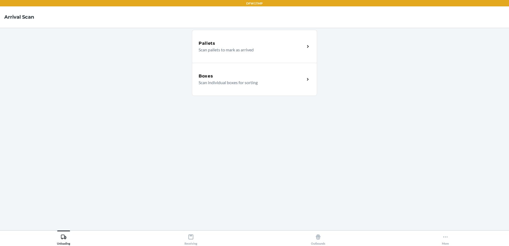
click at [223, 69] on div "Boxes Scan individual boxes for sorting" at bounding box center [254, 79] width 125 height 33
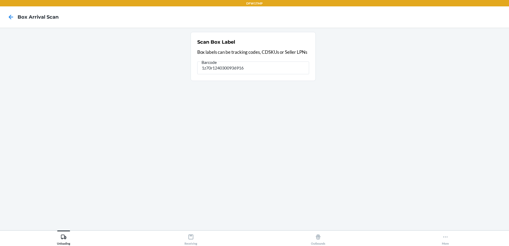
type input "1z70r1240300936916"
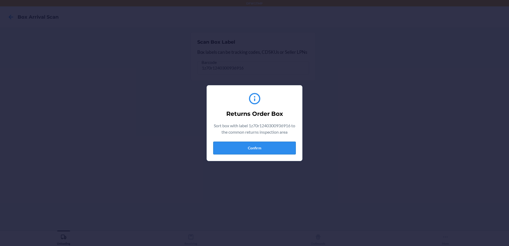
click at [249, 146] on button "Confirm" at bounding box center [254, 148] width 83 height 13
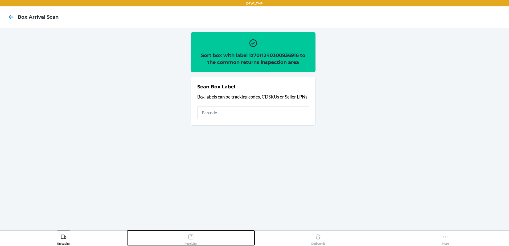
click at [190, 242] on div "Receiving" at bounding box center [191, 238] width 13 height 13
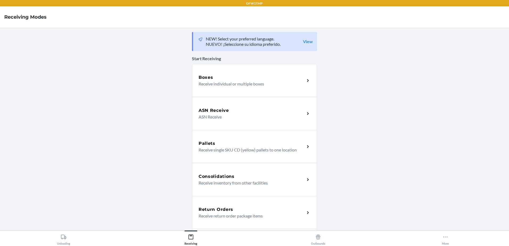
click at [262, 204] on div "Return Orders Receive return order package items" at bounding box center [254, 212] width 125 height 33
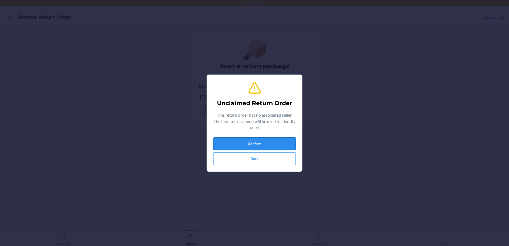
click at [263, 146] on button "Confirm" at bounding box center [254, 143] width 83 height 13
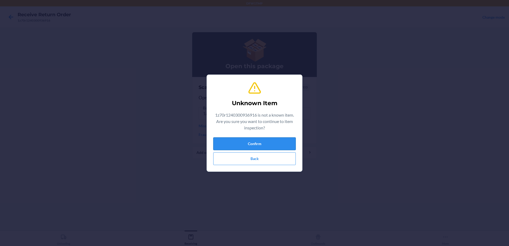
click at [252, 138] on button "Confirm" at bounding box center [254, 143] width 83 height 13
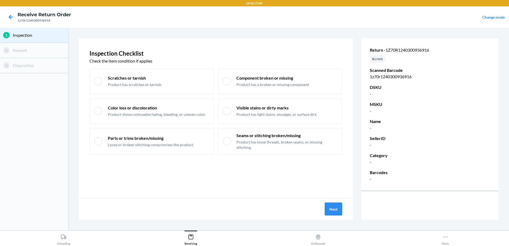
click at [333, 204] on button "Next" at bounding box center [333, 209] width 17 height 13
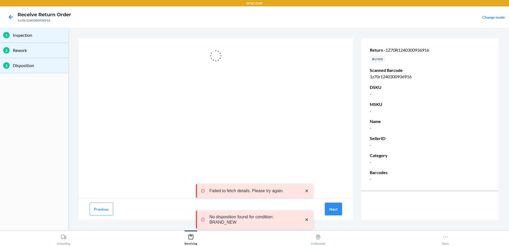
drag, startPoint x: 307, startPoint y: 190, endPoint x: 311, endPoint y: 209, distance: 19.6
click at [308, 190] on icon "close toast" at bounding box center [306, 190] width 5 height 5
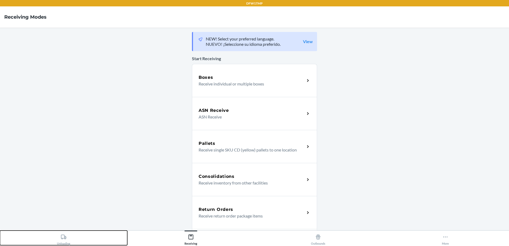
click at [60, 234] on div "Unloading" at bounding box center [63, 238] width 13 height 13
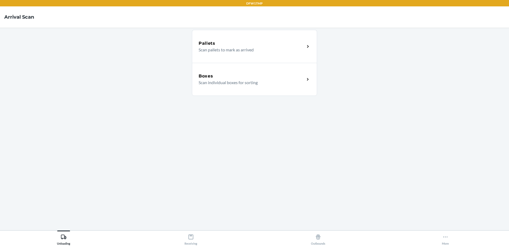
click at [261, 69] on div "Boxes Scan individual boxes for sorting" at bounding box center [254, 79] width 125 height 33
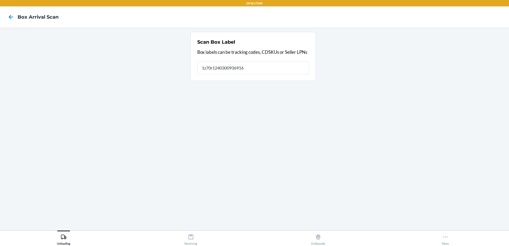
type input "1z70r1240300936916"
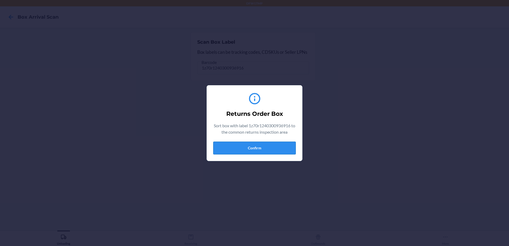
click at [241, 149] on button "Confirm" at bounding box center [254, 148] width 83 height 13
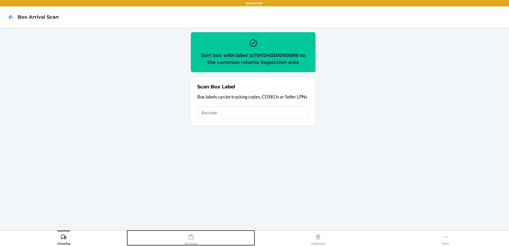
click at [183, 243] on button "Receiving" at bounding box center [190, 238] width 127 height 15
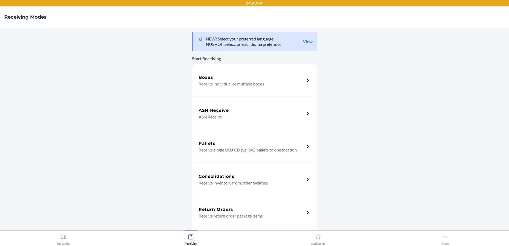
click at [227, 219] on div "Return Orders Receive return order package items" at bounding box center [254, 212] width 125 height 33
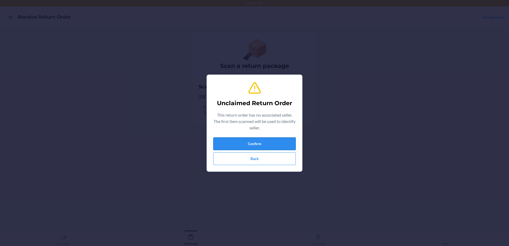
click at [256, 144] on button "Confirm" at bounding box center [254, 143] width 83 height 13
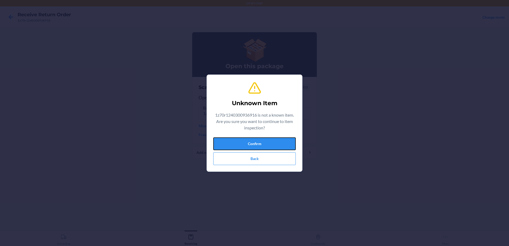
click at [219, 139] on button "Confirm" at bounding box center [254, 143] width 83 height 13
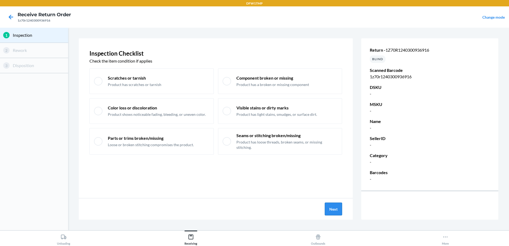
click at [325, 209] on button "Next" at bounding box center [333, 209] width 17 height 13
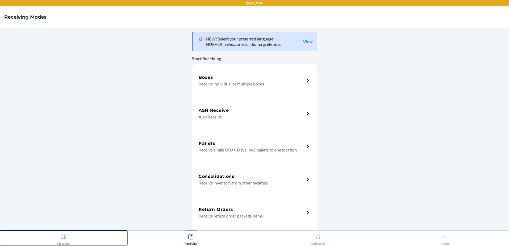
click at [63, 239] on icon at bounding box center [63, 237] width 5 height 5
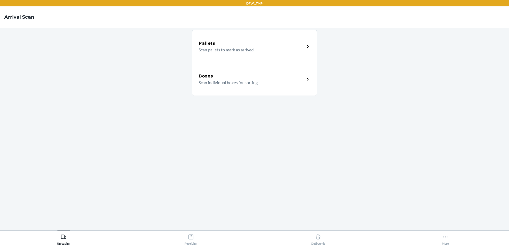
click at [241, 80] on p "Scan individual boxes for sorting" at bounding box center [250, 82] width 102 height 6
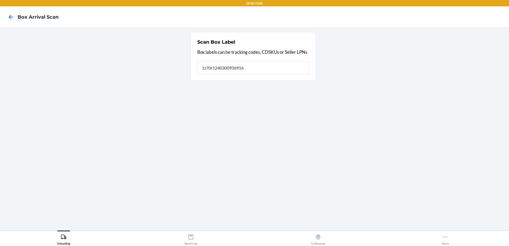
type input "1z70r1240300936916"
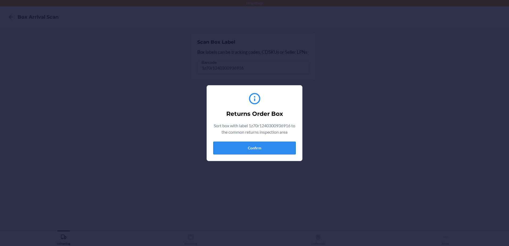
click at [247, 145] on button "Confirm" at bounding box center [254, 148] width 83 height 13
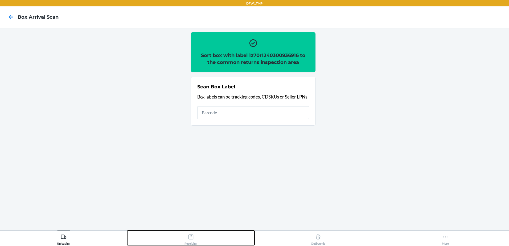
click at [192, 235] on icon at bounding box center [191, 237] width 6 height 6
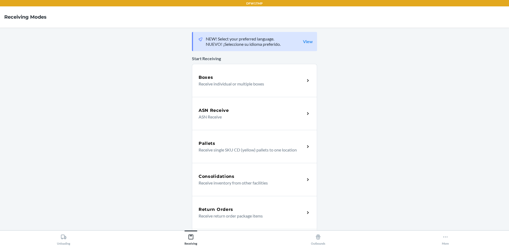
click at [300, 213] on div "Return Orders Receive return order package items" at bounding box center [252, 212] width 106 height 13
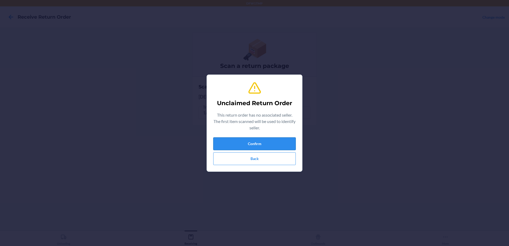
click at [273, 144] on button "Confirm" at bounding box center [254, 143] width 83 height 13
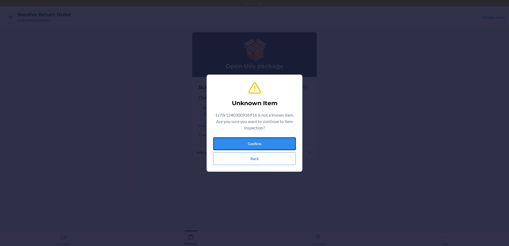
click at [273, 144] on button "Confirm" at bounding box center [254, 143] width 83 height 13
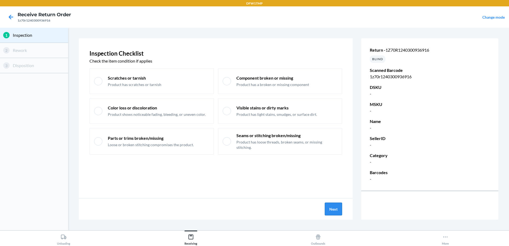
click at [333, 207] on button "Next" at bounding box center [333, 209] width 17 height 13
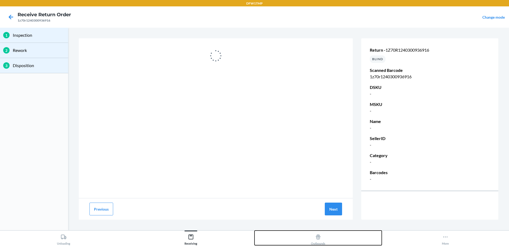
click at [321, 235] on div "Outbounds" at bounding box center [318, 238] width 14 height 13
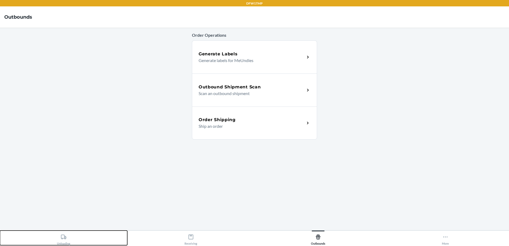
click at [59, 245] on div "Unloading" at bounding box center [63, 238] width 13 height 13
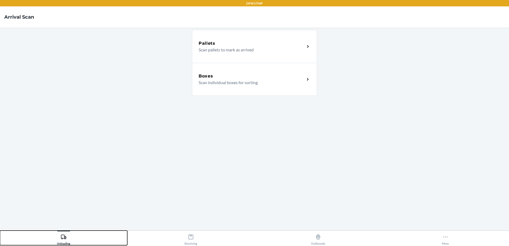
click at [59, 245] on div "Unloading" at bounding box center [63, 238] width 13 height 13
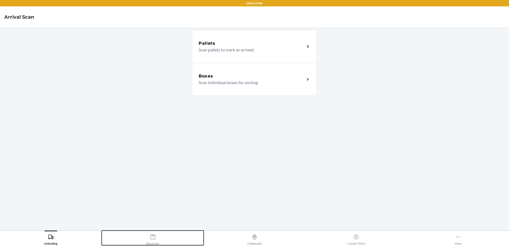
click at [158, 238] on div "Receiving" at bounding box center [152, 238] width 13 height 13
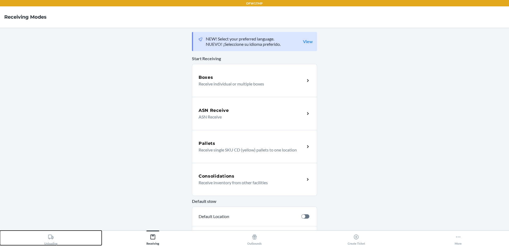
click at [45, 237] on div "Unloading" at bounding box center [50, 238] width 13 height 13
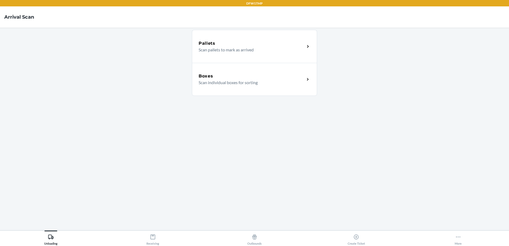
click at [248, 78] on div "Boxes" at bounding box center [252, 76] width 106 height 6
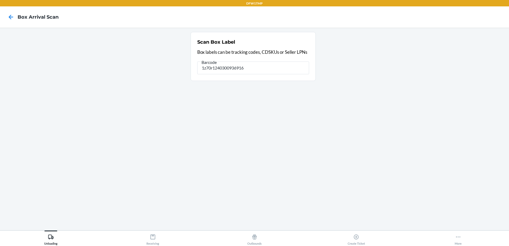
type input "1z70r1240300936916"
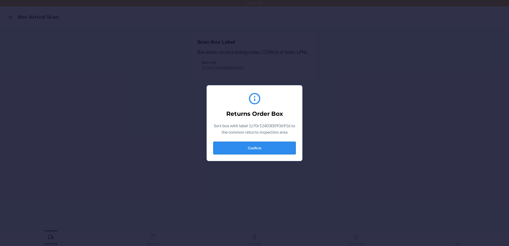
click at [248, 144] on button "Confirm" at bounding box center [254, 148] width 83 height 13
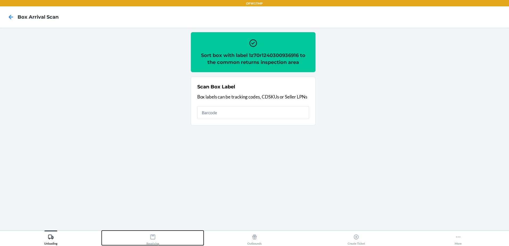
click at [157, 233] on div "Receiving" at bounding box center [152, 238] width 13 height 13
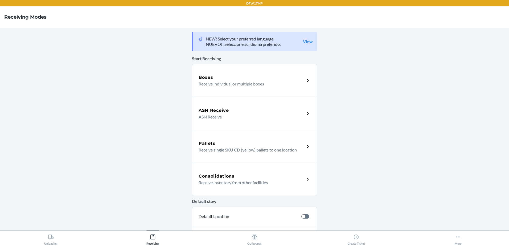
click at [291, 82] on p "Receive individual or multiple boxes" at bounding box center [250, 84] width 102 height 6
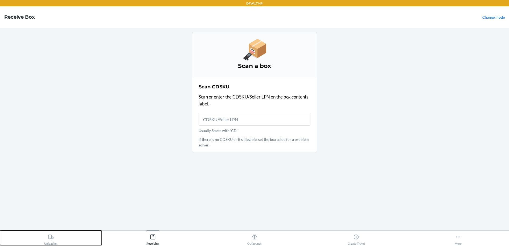
click at [45, 240] on div "Unloading" at bounding box center [50, 238] width 13 height 13
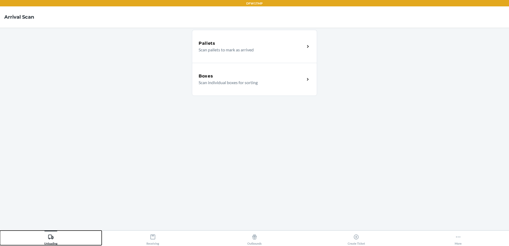
click at [45, 240] on div "Unloading" at bounding box center [50, 238] width 13 height 13
click at [286, 83] on p "Scan individual boxes for sorting" at bounding box center [250, 82] width 102 height 6
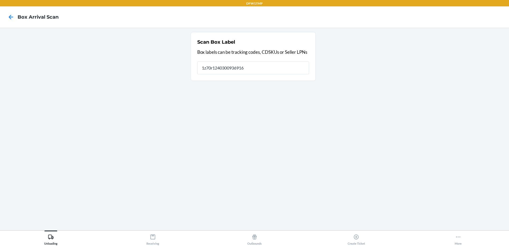
type input "1z70r1240300936916"
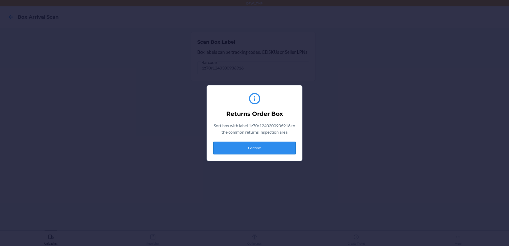
click at [252, 148] on button "Confirm" at bounding box center [254, 148] width 83 height 13
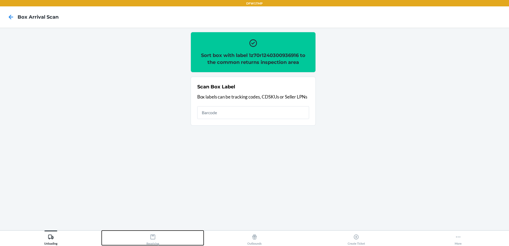
click at [148, 237] on div "Receiving" at bounding box center [152, 238] width 13 height 13
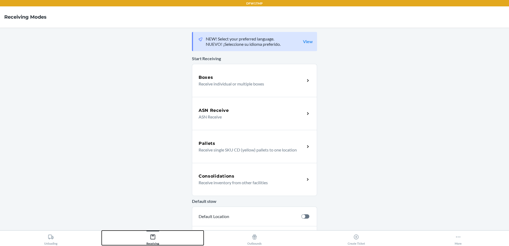
click at [148, 237] on div "Receiving" at bounding box center [152, 238] width 13 height 13
click at [298, 177] on div "Consolidations" at bounding box center [252, 176] width 106 height 6
click at [254, 246] on div "Unloading Receiving Outbounds Create Ticket More" at bounding box center [254, 238] width 509 height 16
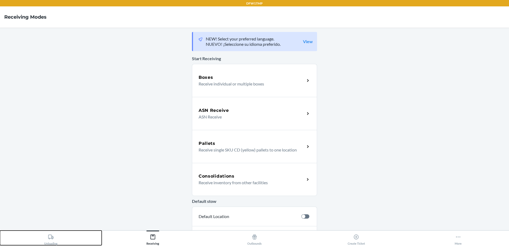
click at [48, 240] on div "Unloading" at bounding box center [50, 238] width 13 height 13
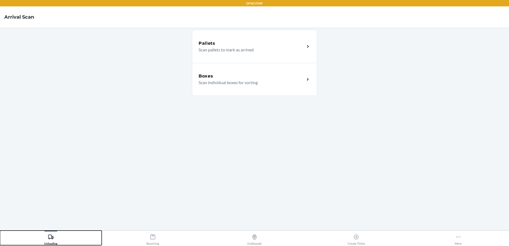
click at [48, 240] on div "Unloading" at bounding box center [50, 238] width 13 height 13
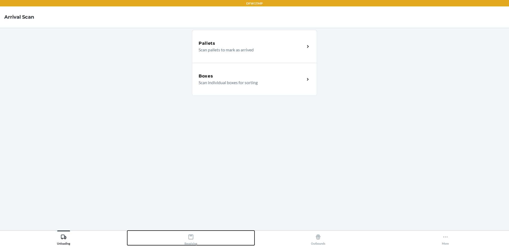
click at [194, 235] on div "Receiving" at bounding box center [191, 238] width 13 height 13
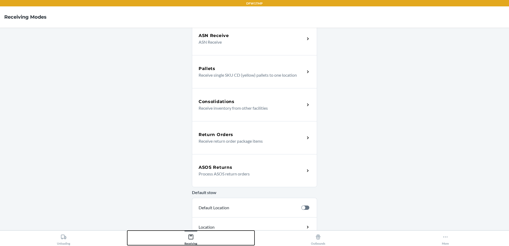
scroll to position [80, 0]
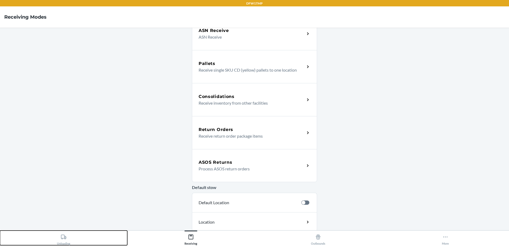
click at [57, 241] on div "Unloading" at bounding box center [63, 238] width 13 height 13
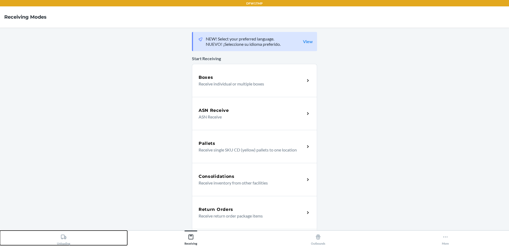
click at [57, 241] on div "Unloading" at bounding box center [63, 238] width 13 height 13
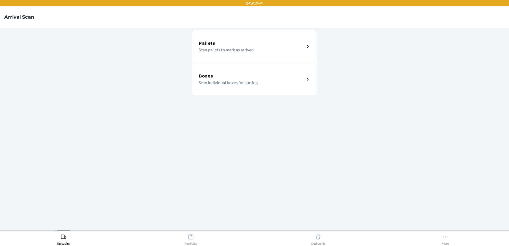
click at [258, 76] on div "Boxes" at bounding box center [252, 76] width 106 height 6
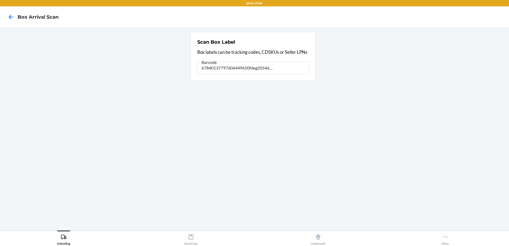
type input "[)>010275067840137797606449650fdeg2054602742531/12.50lbn2900svALLEYpKWY#100lEWI…"
type input "["
type input "9632013760205460274500797606449650"
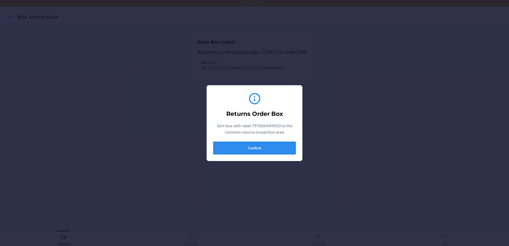
click at [271, 147] on button "Confirm" at bounding box center [254, 148] width 83 height 13
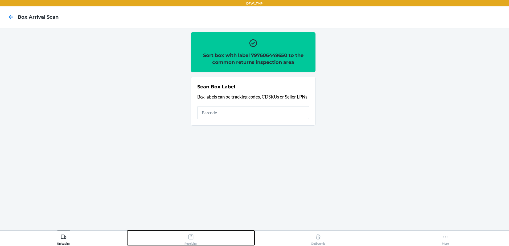
click at [191, 243] on div "Receiving" at bounding box center [191, 238] width 13 height 13
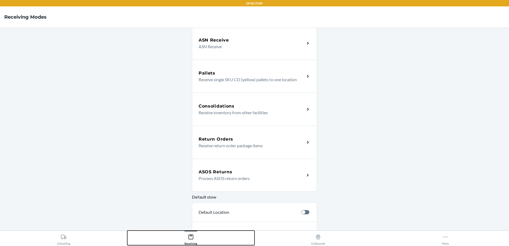
scroll to position [80, 0]
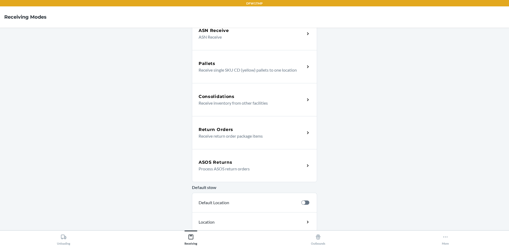
click at [285, 133] on p "Receive return order package items" at bounding box center [250, 136] width 102 height 6
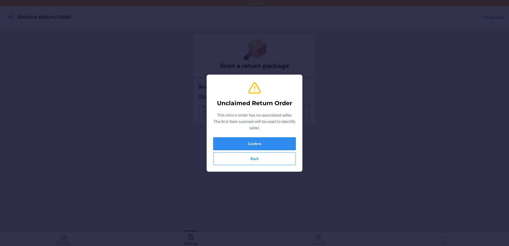
click at [275, 141] on button "Confirm" at bounding box center [254, 143] width 83 height 13
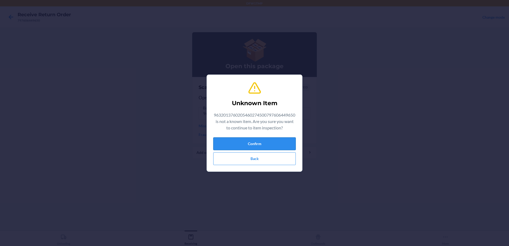
click at [272, 146] on button "Confirm" at bounding box center [254, 143] width 83 height 13
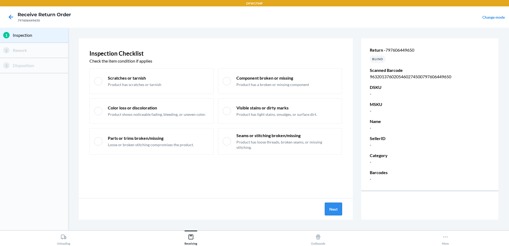
click at [330, 215] on button "Next" at bounding box center [333, 209] width 17 height 13
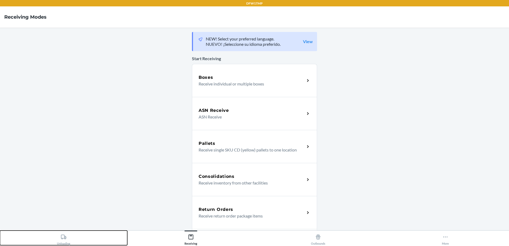
click at [60, 238] on div "Unloading" at bounding box center [63, 238] width 13 height 13
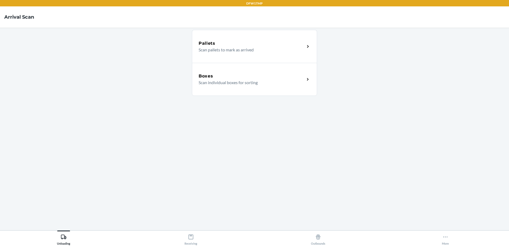
click at [213, 74] on h5 "Boxes" at bounding box center [206, 76] width 15 height 6
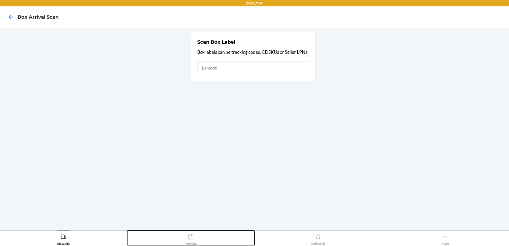
click at [186, 242] on div "Receiving" at bounding box center [191, 238] width 13 height 13
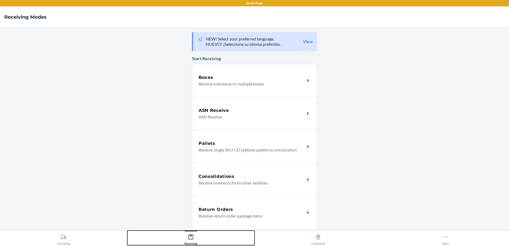
scroll to position [27, 0]
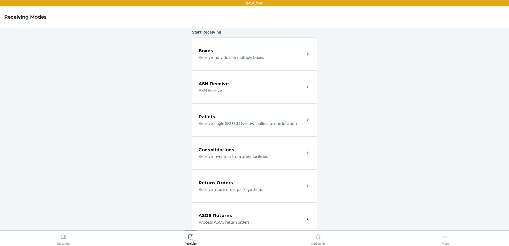
click at [240, 167] on div "Consolidations Receive inventory from other facilities" at bounding box center [254, 152] width 125 height 33
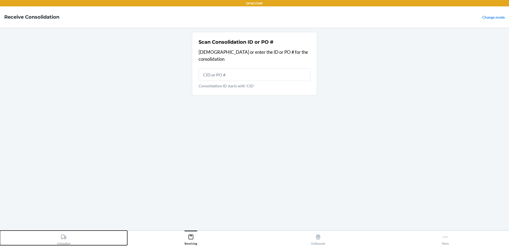
click at [70, 236] on button "Unloading" at bounding box center [63, 238] width 127 height 15
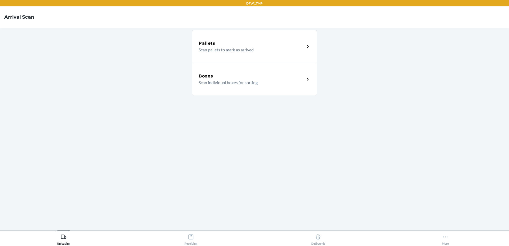
click at [239, 74] on div "Boxes" at bounding box center [252, 76] width 106 height 6
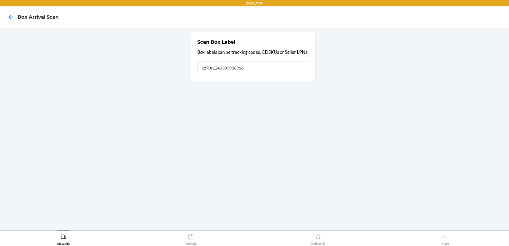
type input "1z70r1240300936916"
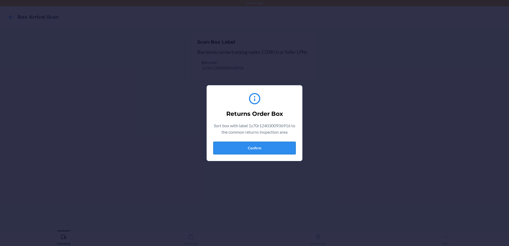
click at [226, 146] on button "Confirm" at bounding box center [254, 148] width 83 height 13
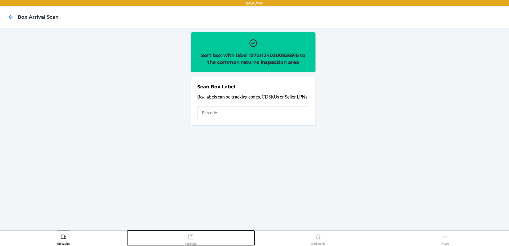
click at [188, 234] on div "Receiving" at bounding box center [191, 238] width 13 height 13
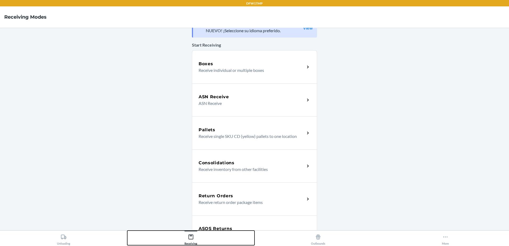
scroll to position [27, 0]
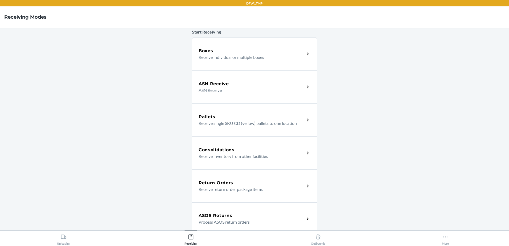
click at [215, 178] on div "Return Orders Receive return order package items" at bounding box center [254, 185] width 125 height 33
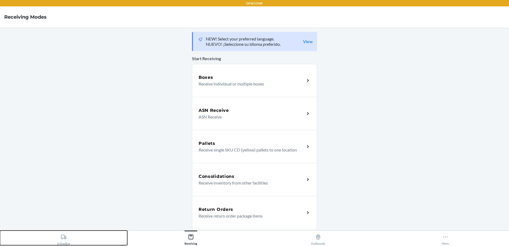
click at [71, 241] on button "Unloading" at bounding box center [63, 238] width 127 height 15
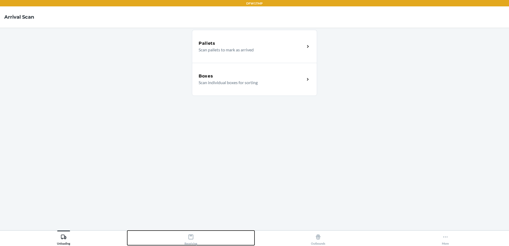
click at [198, 241] on button "Receiving" at bounding box center [190, 238] width 127 height 15
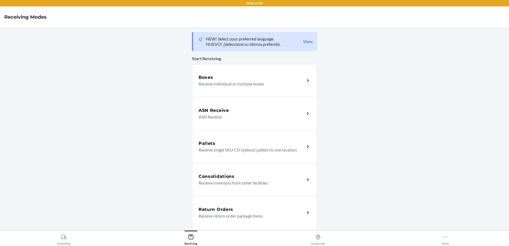
click at [223, 208] on h5 "Return Orders" at bounding box center [216, 209] width 35 height 6
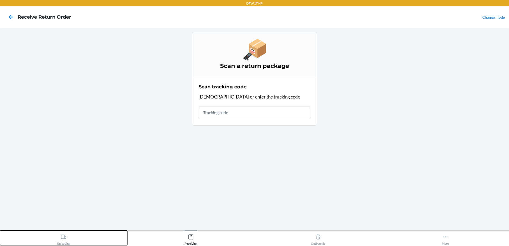
click at [54, 236] on button "Unloading" at bounding box center [63, 238] width 127 height 15
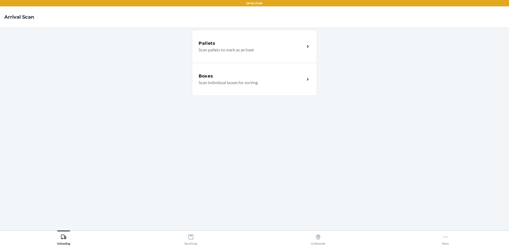
click at [311, 71] on div "Boxes Scan individual boxes for sorting" at bounding box center [254, 79] width 125 height 33
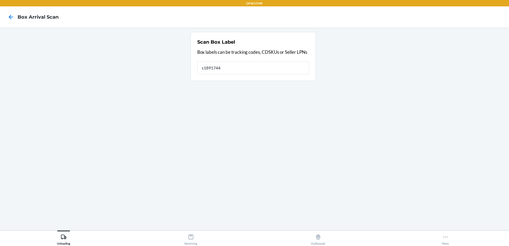
type input "s1891744"
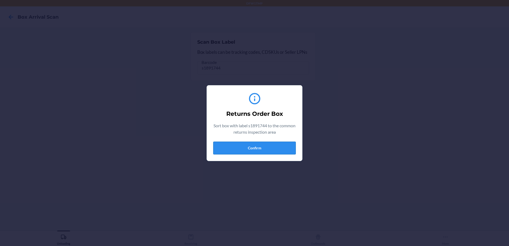
click at [260, 151] on button "Confirm" at bounding box center [254, 148] width 83 height 13
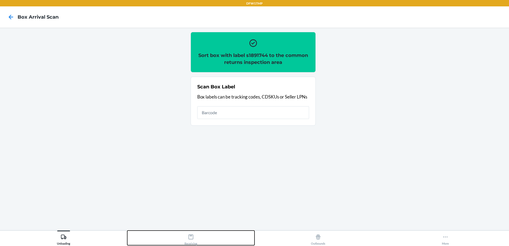
click at [185, 235] on div "Receiving" at bounding box center [191, 238] width 13 height 13
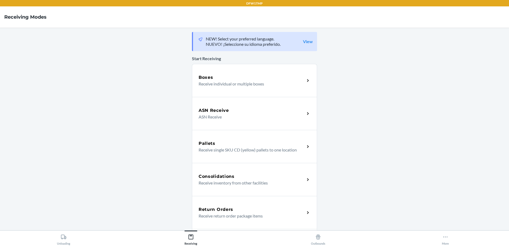
click at [219, 213] on p "Receive return order package items" at bounding box center [250, 216] width 102 height 6
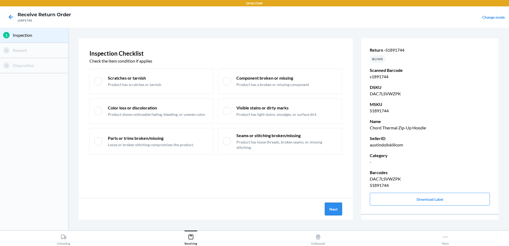
click at [332, 214] on button "Next" at bounding box center [333, 209] width 17 height 13
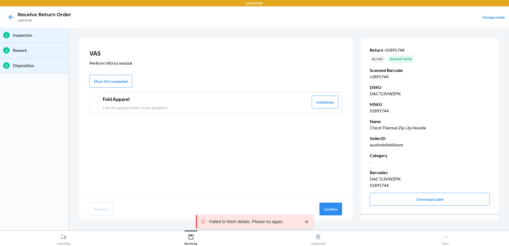
click at [283, 114] on div "VAS Perform VAS to restock Mark All Completed Fold Apparel Fold the apparel nea…" at bounding box center [216, 118] width 274 height 160
click at [282, 104] on div "Fold Apparel Fold the apparel neatly as per guideline" at bounding box center [206, 103] width 206 height 15
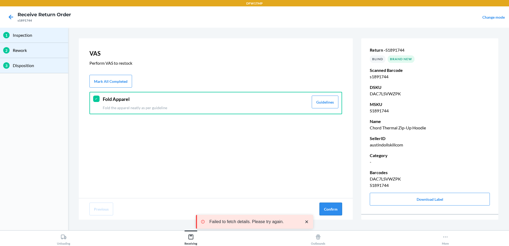
click at [331, 210] on button "Confirm" at bounding box center [330, 209] width 23 height 13
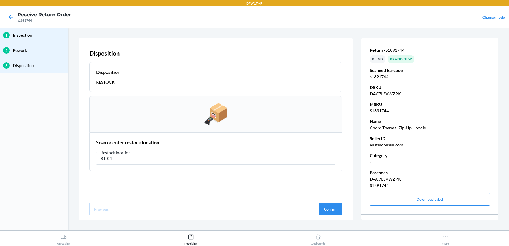
type input "RT-04"
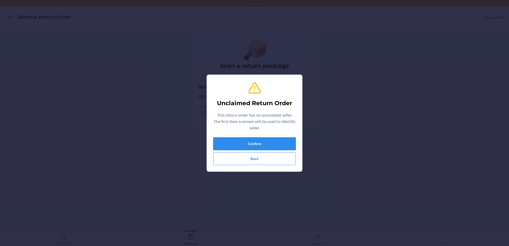
click at [252, 139] on button "Confirm" at bounding box center [254, 143] width 83 height 13
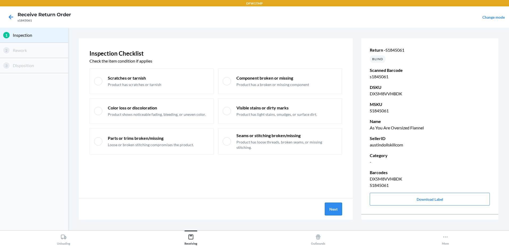
click at [330, 208] on button "Next" at bounding box center [333, 209] width 17 height 13
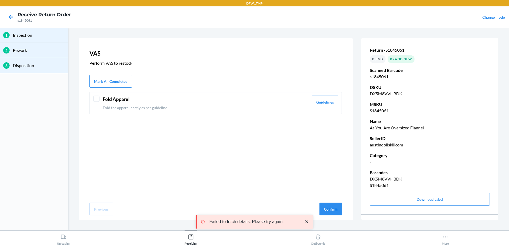
click at [177, 105] on p "Fold the apparel neatly as per guideline" at bounding box center [206, 108] width 206 height 6
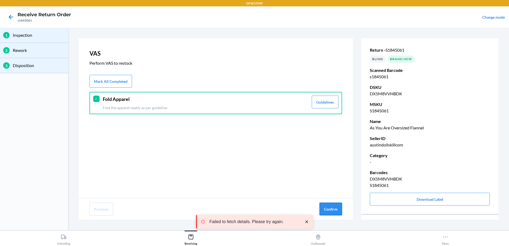
click at [333, 207] on button "Confirm" at bounding box center [330, 209] width 23 height 13
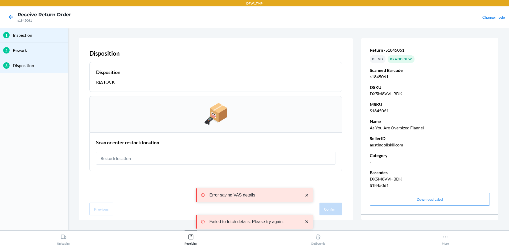
type input "E"
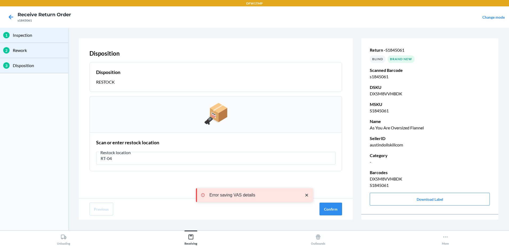
type input "RT-04"
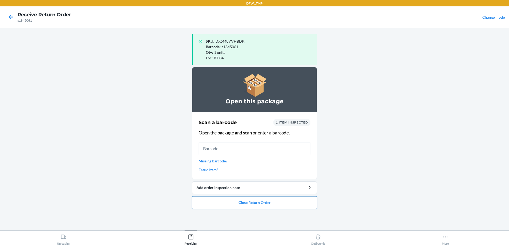
click at [252, 200] on button "Close Return Order" at bounding box center [254, 202] width 125 height 13
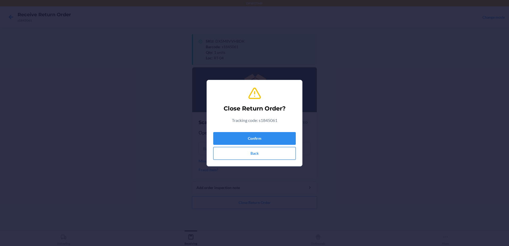
click at [257, 153] on button "Back" at bounding box center [254, 153] width 83 height 13
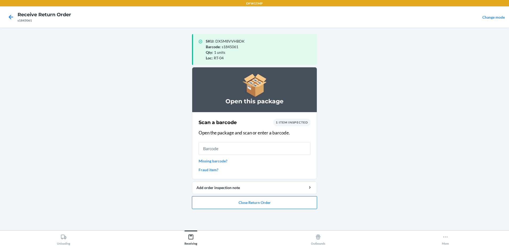
click at [267, 196] on button "Close Return Order" at bounding box center [254, 202] width 125 height 13
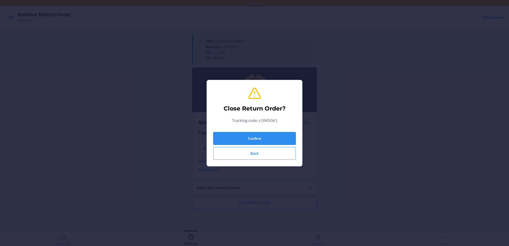
click at [273, 138] on button "Confirm" at bounding box center [254, 138] width 83 height 13
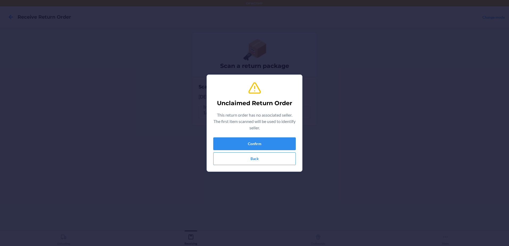
click at [227, 166] on div "Unclaimed Return Order This return order has no associated seller. The first it…" at bounding box center [254, 123] width 83 height 88
click at [226, 164] on button "Back" at bounding box center [254, 158] width 83 height 13
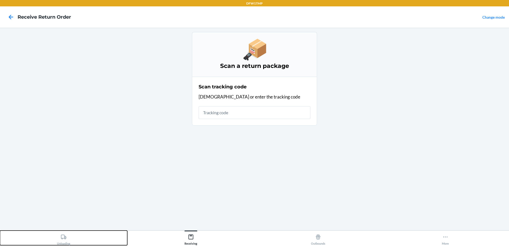
click at [60, 236] on div "Unloading" at bounding box center [63, 238] width 13 height 13
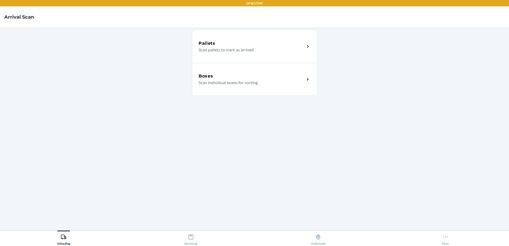
click at [283, 71] on div "Boxes Scan individual boxes for sorting" at bounding box center [254, 79] width 125 height 33
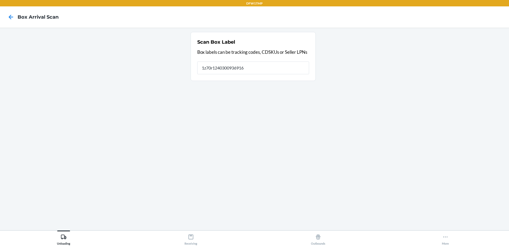
type input "1z70r1240300936916"
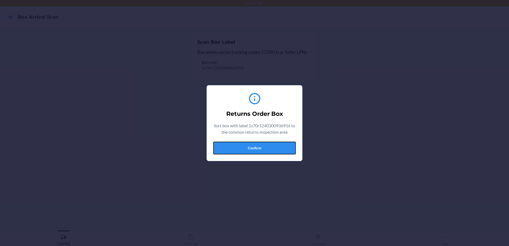
click at [247, 147] on button "Confirm" at bounding box center [254, 148] width 83 height 13
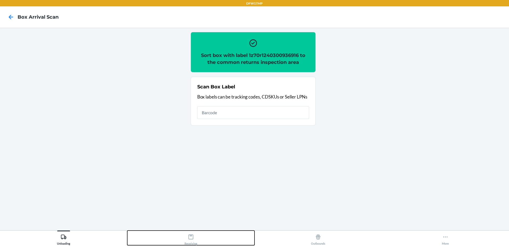
click at [196, 238] on div "Receiving" at bounding box center [191, 238] width 13 height 13
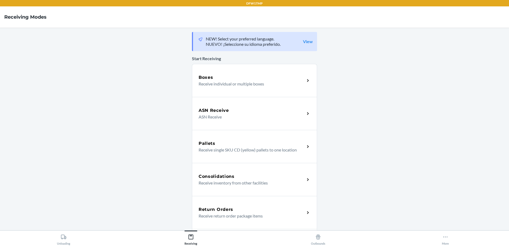
click at [260, 222] on div "Return Orders Receive return order package items" at bounding box center [254, 212] width 125 height 33
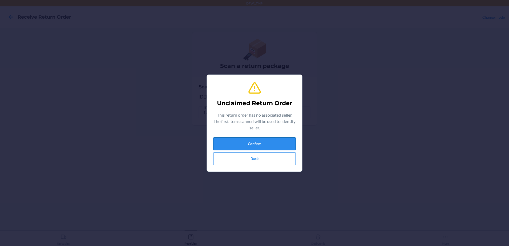
click at [256, 141] on button "Confirm" at bounding box center [254, 143] width 83 height 13
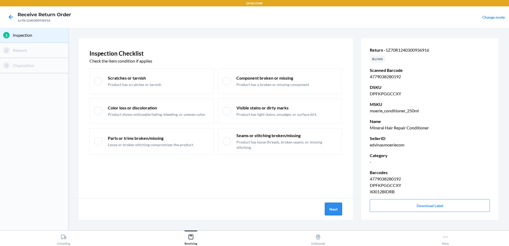
click at [342, 208] on button "Next" at bounding box center [333, 209] width 17 height 13
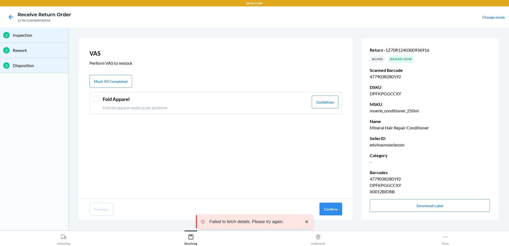
drag, startPoint x: 243, startPoint y: 98, endPoint x: 252, endPoint y: 104, distance: 10.6
click at [244, 99] on header "Fold Apparel" at bounding box center [206, 99] width 206 height 7
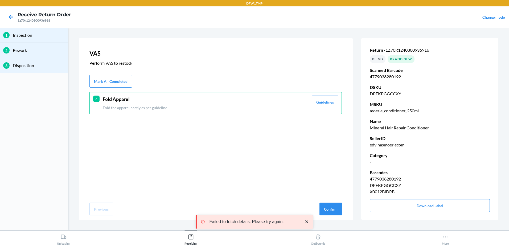
click at [255, 106] on p "Fold the apparel neatly as per guideline" at bounding box center [206, 108] width 206 height 6
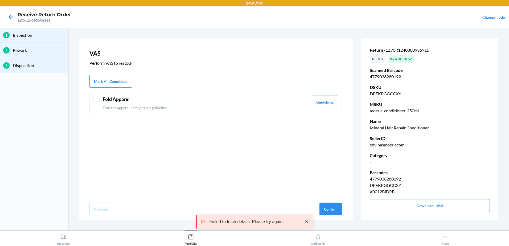
click at [331, 202] on div "Previous Confirm" at bounding box center [216, 208] width 274 height 21
click at [334, 214] on button "Confirm" at bounding box center [330, 209] width 23 height 13
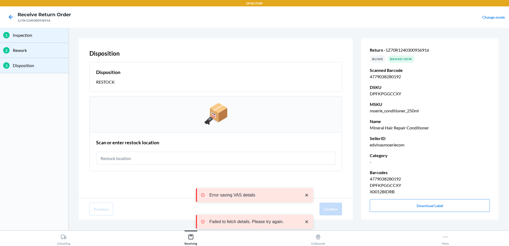
click at [295, 167] on section "Scan or enter restock location" at bounding box center [215, 151] width 253 height 39
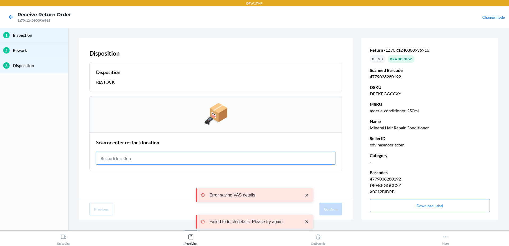
click at [290, 163] on input "text" at bounding box center [215, 158] width 239 height 13
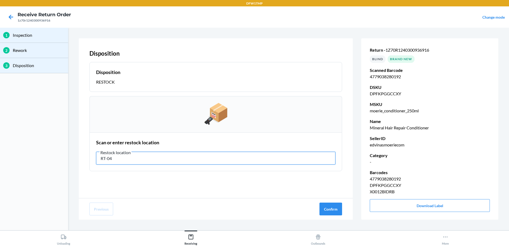
type input "RT-04"
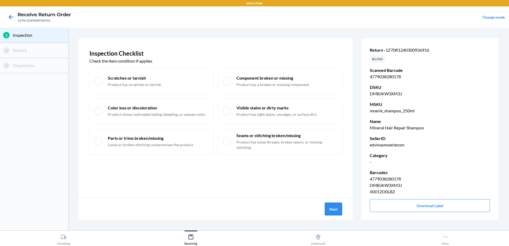
click at [330, 208] on button "Next" at bounding box center [333, 209] width 17 height 13
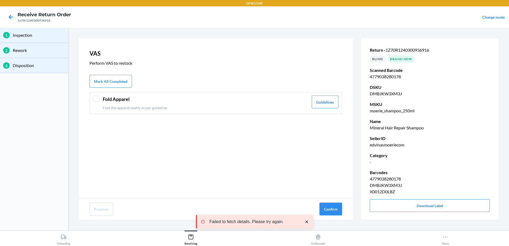
click at [90, 100] on div "Fold Apparel Fold the apparel neatly as per guideline Guidelines" at bounding box center [215, 103] width 253 height 22
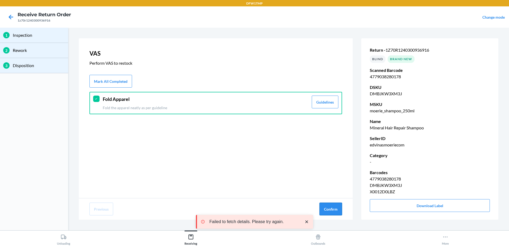
click at [333, 205] on button "Confirm" at bounding box center [330, 209] width 23 height 13
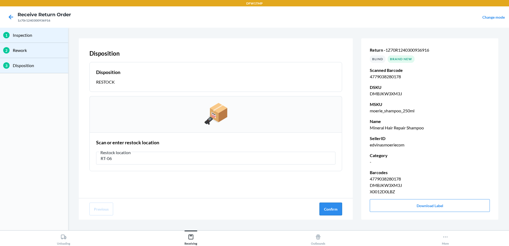
type input "RT-06"
click at [337, 208] on button "Confirm" at bounding box center [330, 209] width 23 height 13
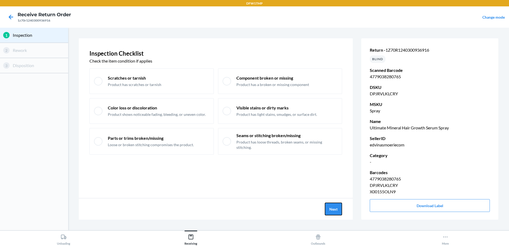
click at [337, 208] on button "Next" at bounding box center [333, 209] width 17 height 13
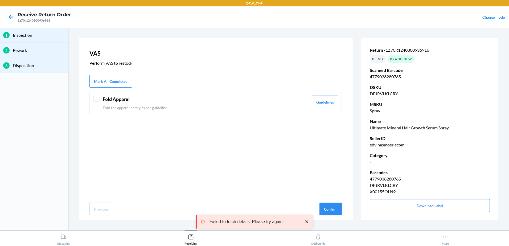
click at [92, 99] on div "Fold Apparel Fold the apparel neatly as per guideline Guidelines" at bounding box center [215, 103] width 253 height 22
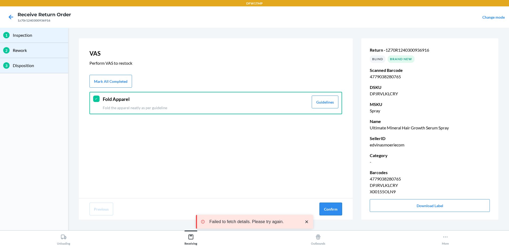
click at [334, 208] on button "Confirm" at bounding box center [330, 209] width 23 height 13
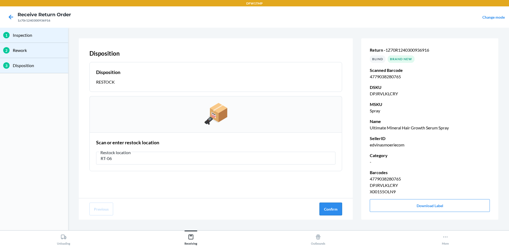
type input "RT-06"
click at [332, 208] on button "Confirm" at bounding box center [330, 209] width 23 height 13
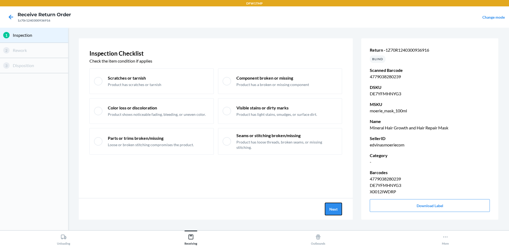
click at [332, 208] on button "Next" at bounding box center [333, 209] width 17 height 13
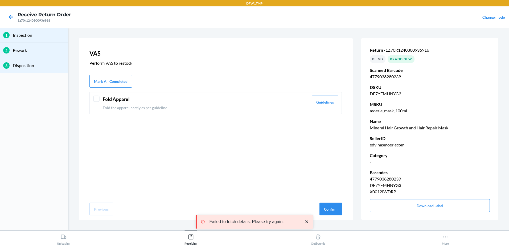
click at [98, 96] on div at bounding box center [96, 99] width 6 height 6
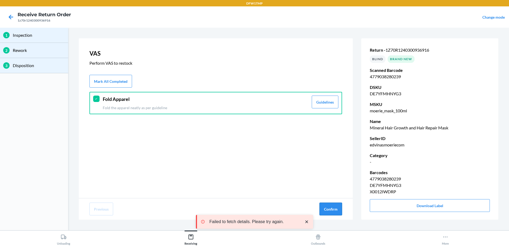
click at [329, 207] on button "Confirm" at bounding box center [330, 209] width 23 height 13
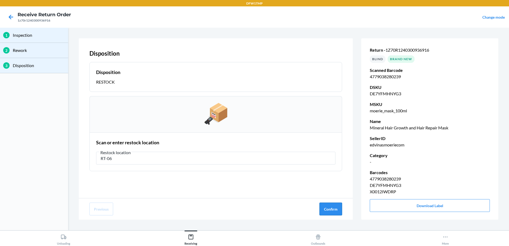
type input "RT-06"
click at [336, 211] on button "Confirm" at bounding box center [330, 209] width 23 height 13
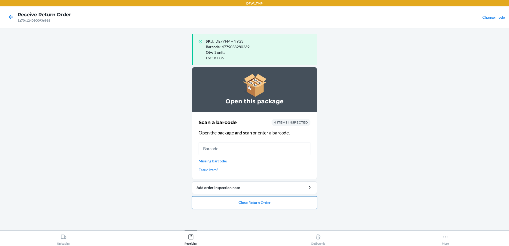
click at [265, 204] on button "Close Return Order" at bounding box center [254, 202] width 125 height 13
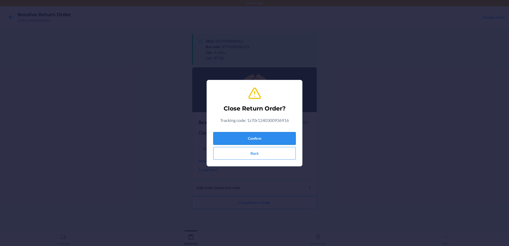
click at [245, 137] on button "Confirm" at bounding box center [254, 138] width 83 height 13
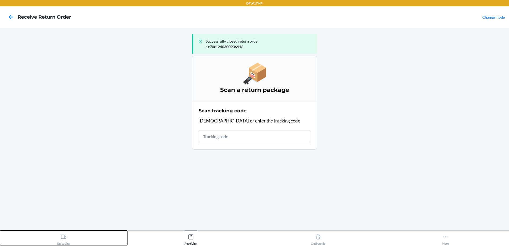
click at [63, 237] on icon at bounding box center [64, 237] width 6 height 6
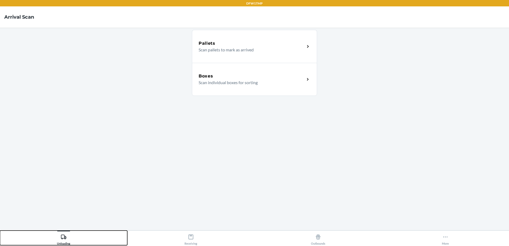
click at [63, 237] on icon at bounding box center [64, 237] width 6 height 6
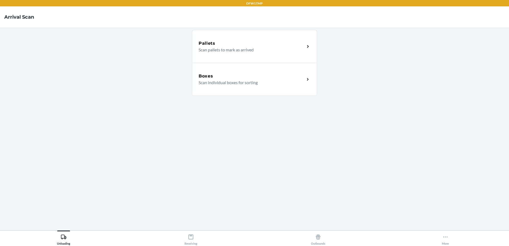
click at [277, 75] on div "Boxes" at bounding box center [252, 76] width 106 height 6
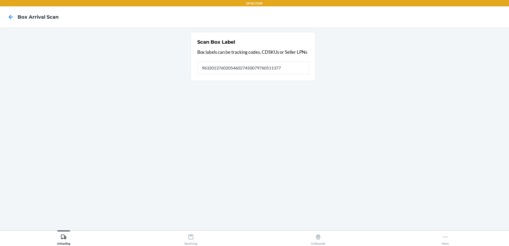
type input "9632013760205460274500797605113779"
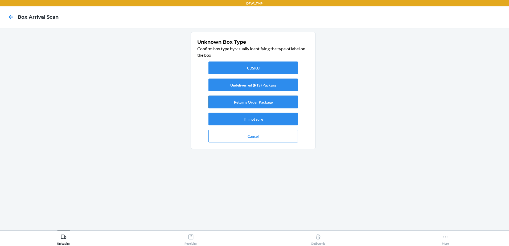
click at [218, 104] on button "Returns Order Package" at bounding box center [252, 102] width 89 height 13
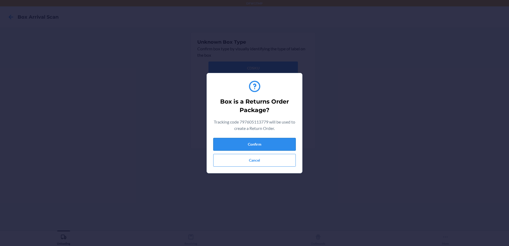
click at [247, 149] on button "Confirm" at bounding box center [254, 144] width 83 height 13
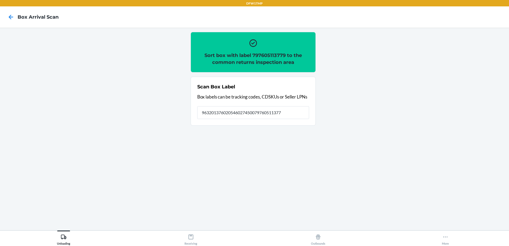
type input "9632013760205460274500797605113779"
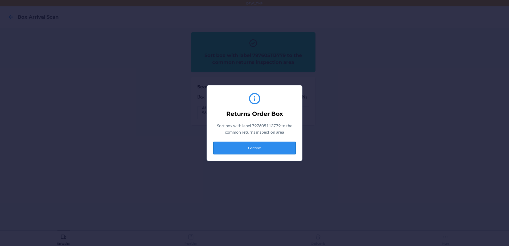
click at [253, 145] on button "Confirm" at bounding box center [254, 148] width 83 height 13
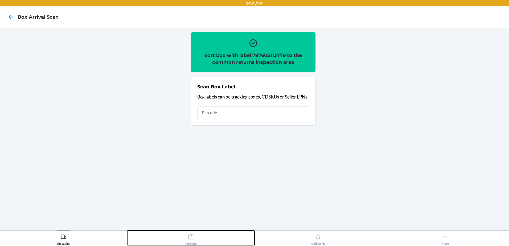
click at [191, 240] on div "Receiving" at bounding box center [191, 238] width 13 height 13
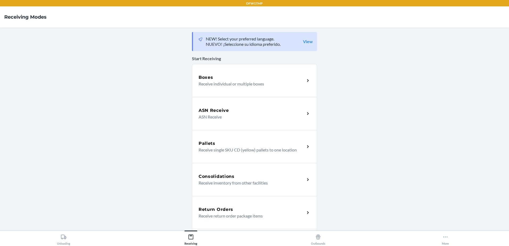
click at [225, 212] on h5 "Return Orders" at bounding box center [216, 209] width 35 height 6
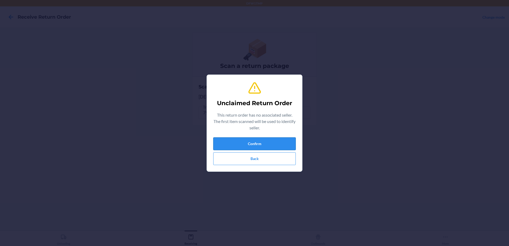
click at [257, 148] on button "Confirm" at bounding box center [254, 143] width 83 height 13
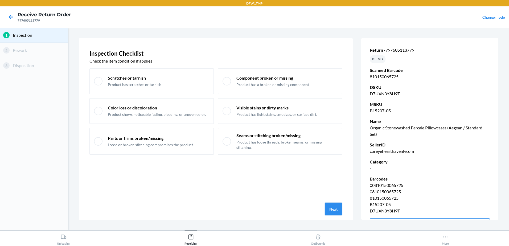
click at [341, 214] on button "Next" at bounding box center [333, 209] width 17 height 13
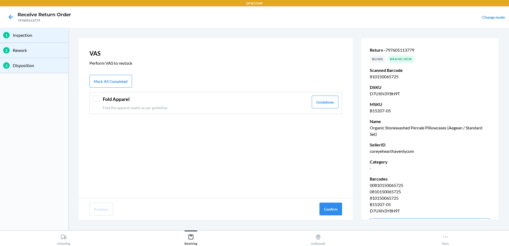
click at [92, 99] on div "Fold Apparel Fold the apparel neatly as per guideline Guidelines" at bounding box center [215, 103] width 253 height 22
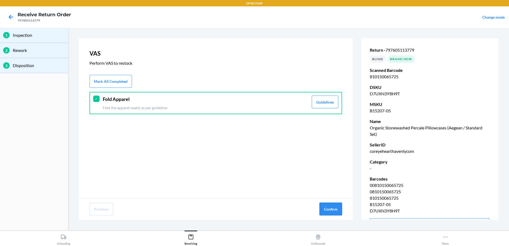
click at [328, 214] on button "Confirm" at bounding box center [330, 209] width 23 height 13
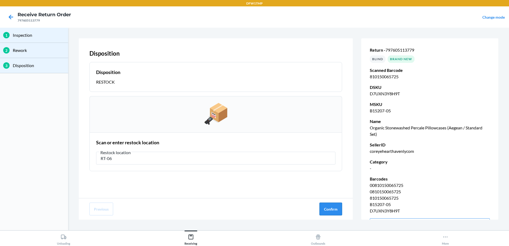
type input "RT-06"
click at [331, 206] on button "Confirm" at bounding box center [330, 209] width 23 height 13
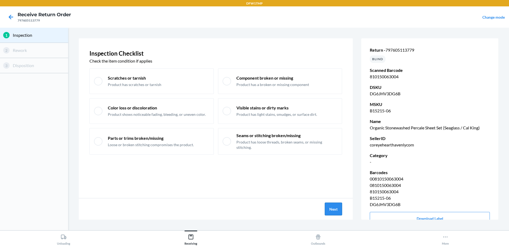
click at [328, 205] on button "Next" at bounding box center [333, 209] width 17 height 13
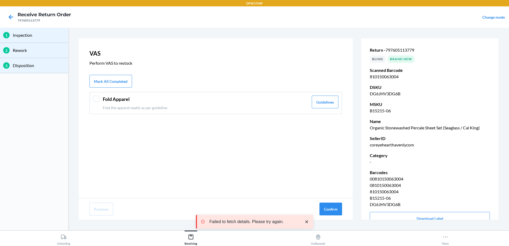
click at [92, 97] on div "Fold Apparel Fold the apparel neatly as per guideline Guidelines" at bounding box center [215, 103] width 253 height 22
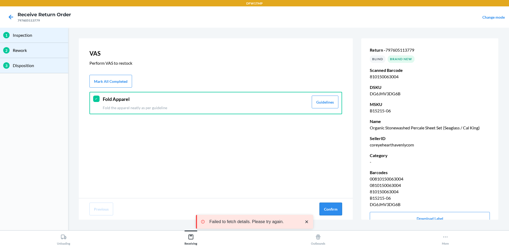
click at [336, 208] on button "Confirm" at bounding box center [330, 209] width 23 height 13
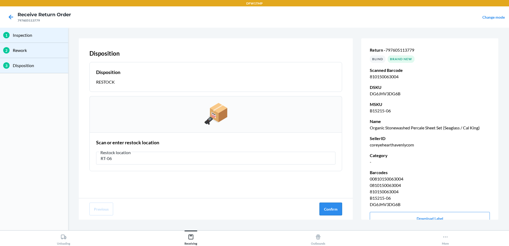
type input "RT-06"
click at [334, 208] on button "Confirm" at bounding box center [330, 209] width 23 height 13
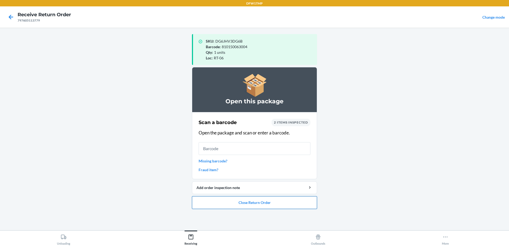
click at [303, 206] on button "Close Return Order" at bounding box center [254, 202] width 125 height 13
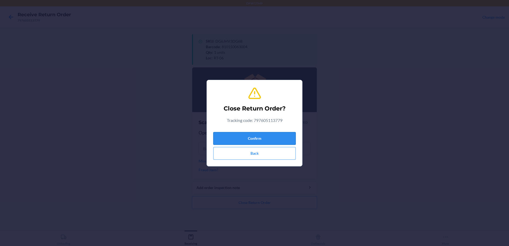
click at [277, 140] on button "Confirm" at bounding box center [254, 138] width 83 height 13
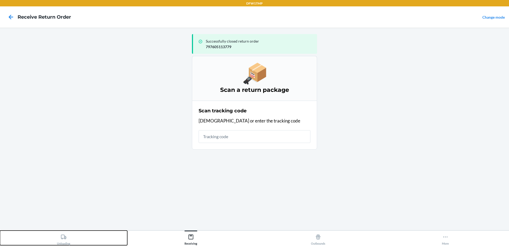
click at [72, 239] on button "Unloading" at bounding box center [63, 238] width 127 height 15
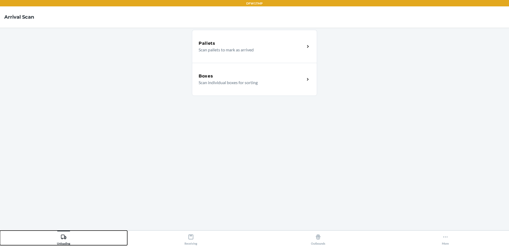
click at [72, 239] on button "Unloading" at bounding box center [63, 238] width 127 height 15
click at [0, 231] on button "Unloading" at bounding box center [63, 238] width 127 height 15
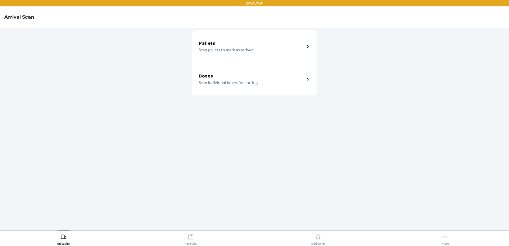
click at [234, 77] on div "Boxes" at bounding box center [252, 76] width 106 height 6
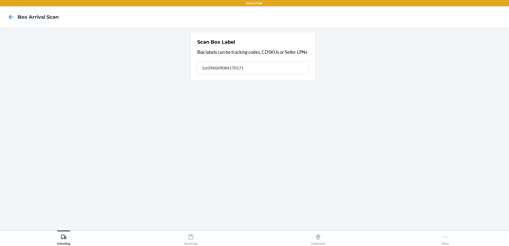
type input "1zr0960d9084170171"
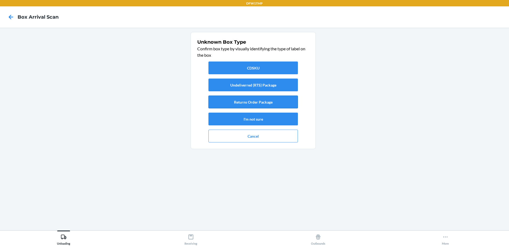
click at [257, 105] on button "Returns Order Package" at bounding box center [252, 102] width 89 height 13
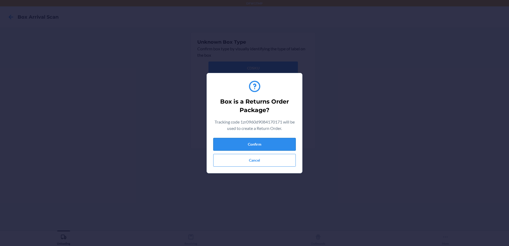
click at [255, 144] on button "Confirm" at bounding box center [254, 144] width 83 height 13
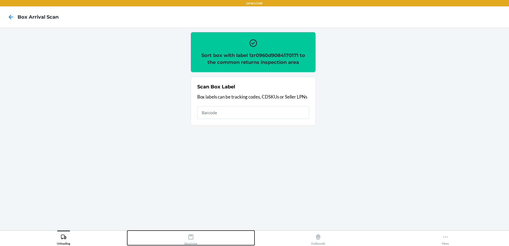
click at [193, 244] on div "Receiving" at bounding box center [191, 238] width 13 height 13
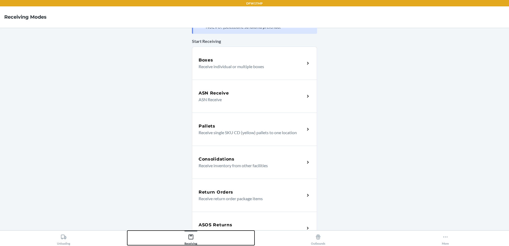
scroll to position [27, 0]
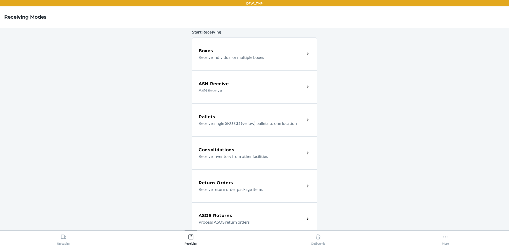
click at [239, 177] on div "Return Orders Receive return order package items" at bounding box center [254, 185] width 125 height 33
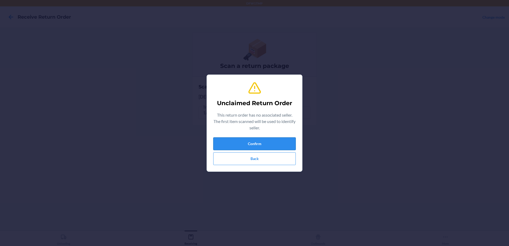
click at [247, 142] on button "Confirm" at bounding box center [254, 143] width 83 height 13
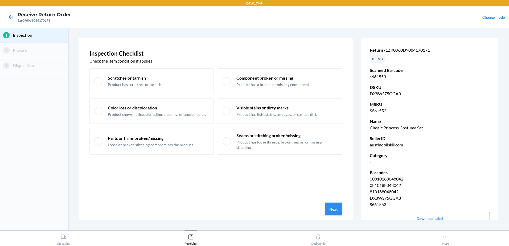
click at [335, 212] on button "Next" at bounding box center [333, 209] width 17 height 13
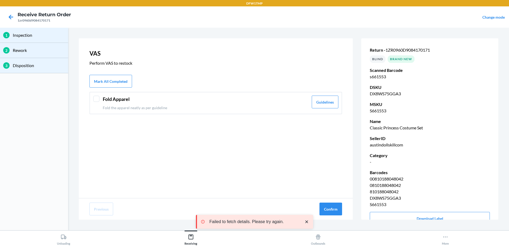
click at [99, 100] on div at bounding box center [96, 99] width 6 height 6
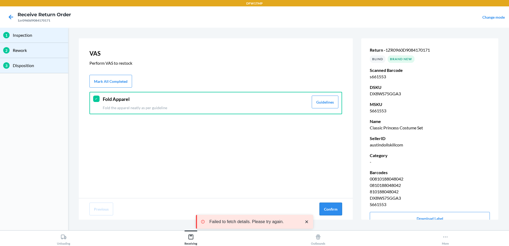
click at [328, 207] on button "Confirm" at bounding box center [330, 209] width 23 height 13
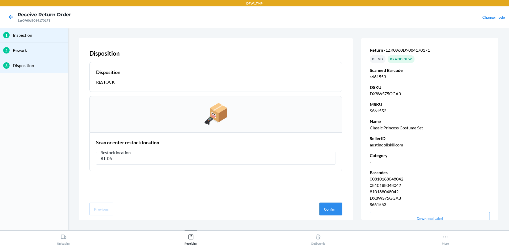
type input "RT-06"
click at [324, 208] on button "Confirm" at bounding box center [330, 209] width 23 height 13
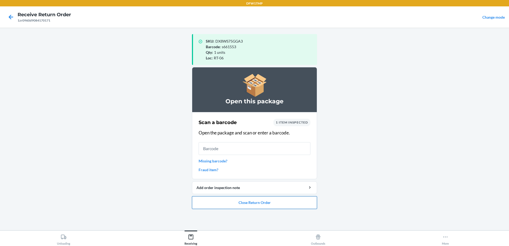
click at [230, 206] on button "Close Return Order" at bounding box center [254, 202] width 125 height 13
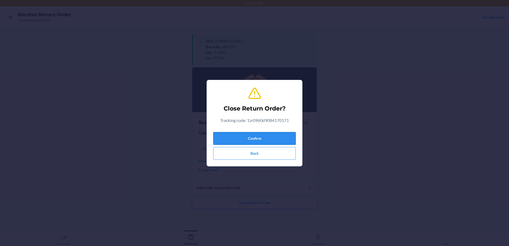
click at [242, 136] on button "Confirm" at bounding box center [254, 138] width 83 height 13
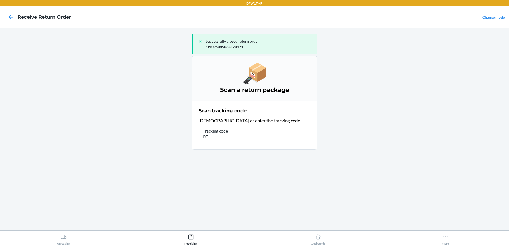
type input "R"
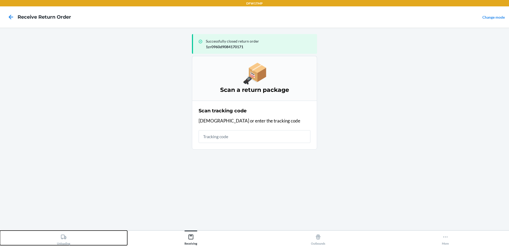
click at [61, 239] on icon at bounding box center [64, 237] width 6 height 6
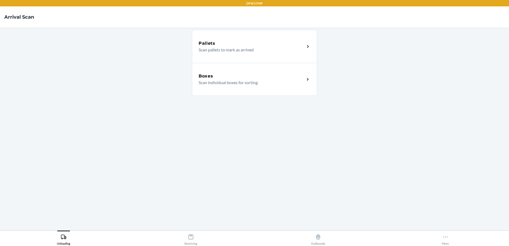
click at [264, 87] on div "Boxes Scan individual boxes for sorting" at bounding box center [254, 79] width 125 height 33
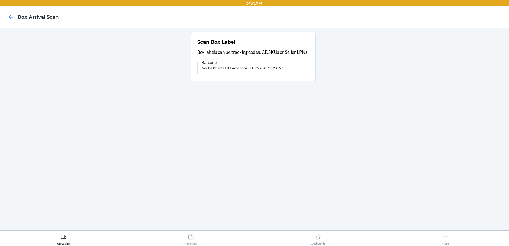
type input "9632013760205460274500797589396862"
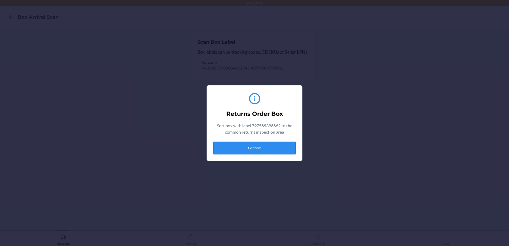
click at [237, 151] on button "Confirm" at bounding box center [254, 148] width 83 height 13
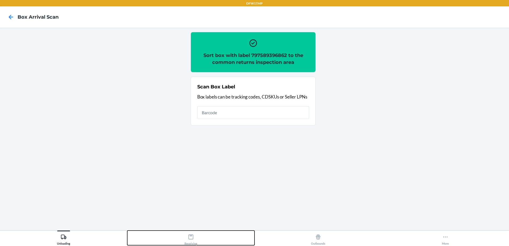
click at [185, 242] on div "Receiving" at bounding box center [191, 238] width 13 height 13
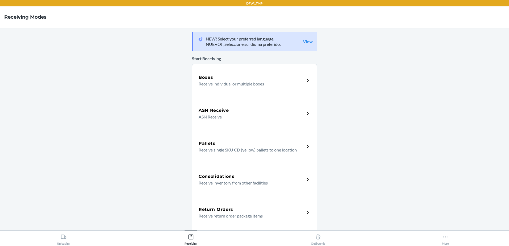
click at [232, 208] on div "Return Orders" at bounding box center [252, 209] width 106 height 6
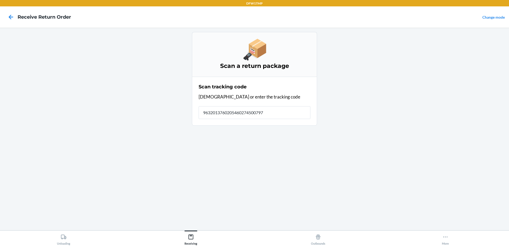
type input "96320137602054602745007975"
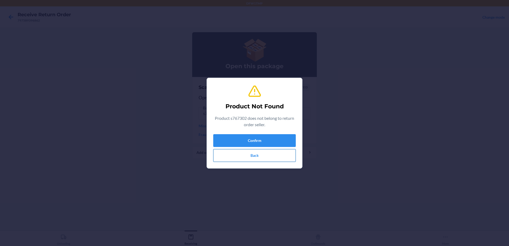
click at [243, 156] on button "Back" at bounding box center [254, 155] width 83 height 13
click at [222, 156] on button "Back" at bounding box center [254, 155] width 83 height 13
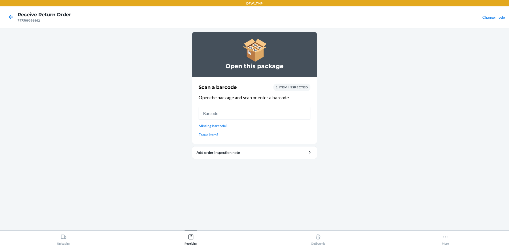
drag, startPoint x: 7, startPoint y: 10, endPoint x: 14, endPoint y: 27, distance: 18.1
click at [8, 12] on div at bounding box center [10, 16] width 13 height 13
click at [10, 19] on icon at bounding box center [10, 17] width 9 height 9
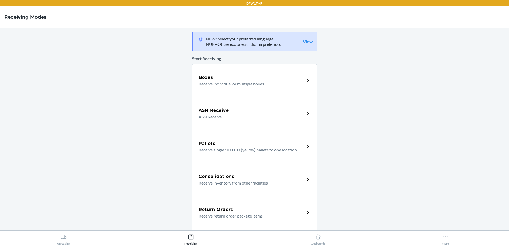
click at [237, 211] on div "Return Orders" at bounding box center [252, 209] width 106 height 6
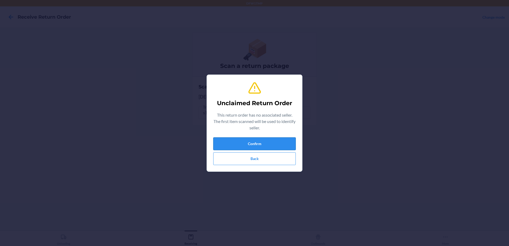
click at [270, 144] on button "Confirm" at bounding box center [254, 143] width 83 height 13
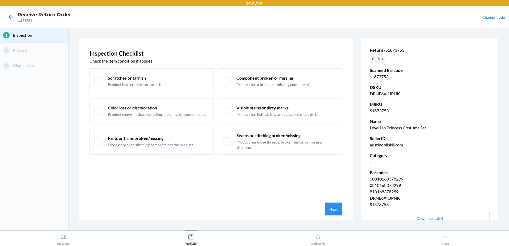
click at [336, 210] on button "Next" at bounding box center [333, 209] width 17 height 13
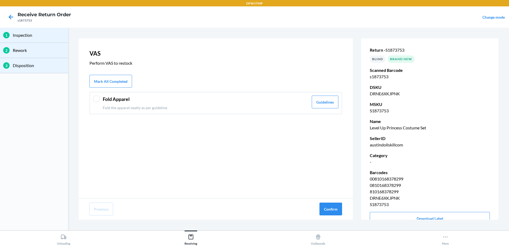
click at [101, 95] on div "Fold Apparel Fold the apparel neatly as per guideline Guidelines" at bounding box center [215, 103] width 253 height 22
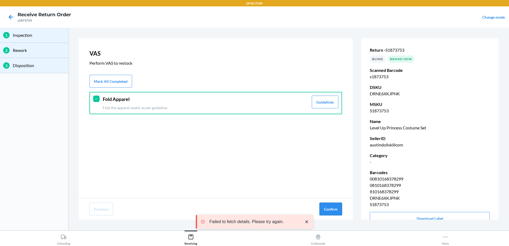
click at [336, 206] on button "Confirm" at bounding box center [330, 209] width 23 height 13
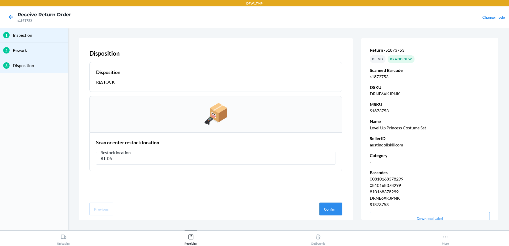
type input "RT-06"
click at [331, 211] on button "Confirm" at bounding box center [330, 209] width 23 height 13
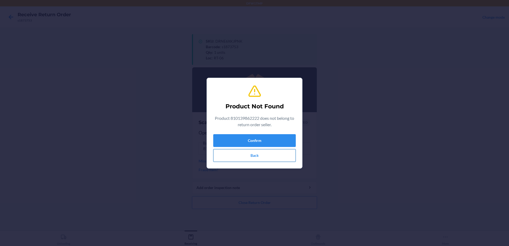
click at [257, 157] on button "Back" at bounding box center [254, 155] width 83 height 13
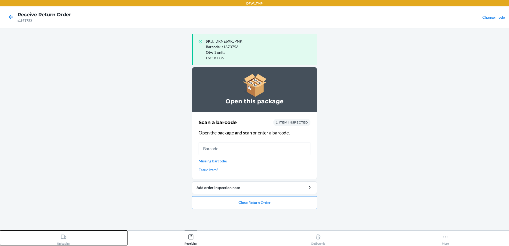
click at [63, 241] on div "Unloading" at bounding box center [63, 238] width 13 height 13
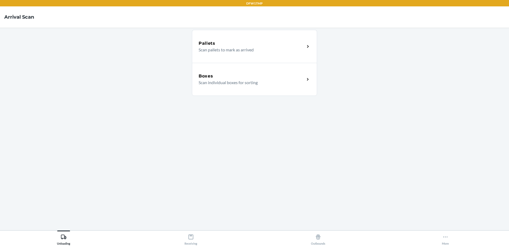
click at [259, 72] on div "Boxes Scan individual boxes for sorting" at bounding box center [254, 79] width 125 height 33
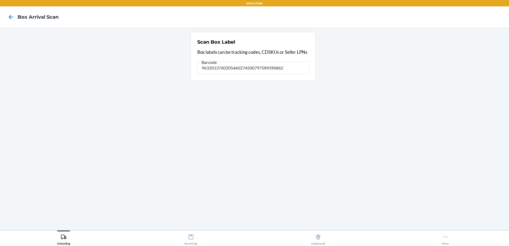
type input "9632013760205460274500797589396862"
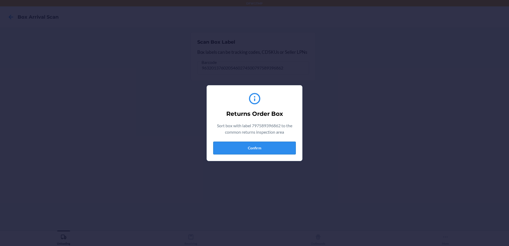
click at [273, 148] on button "Confirm" at bounding box center [254, 148] width 83 height 13
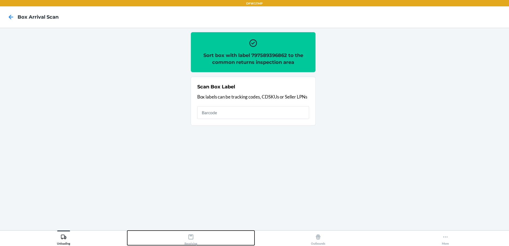
click at [191, 243] on div "Receiving" at bounding box center [191, 238] width 13 height 13
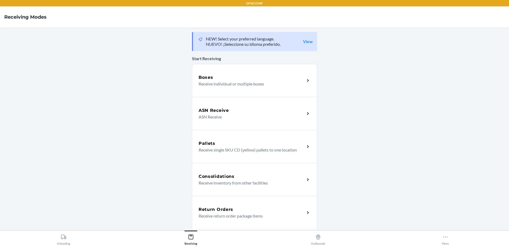
click at [232, 208] on div "Return Orders" at bounding box center [252, 209] width 106 height 6
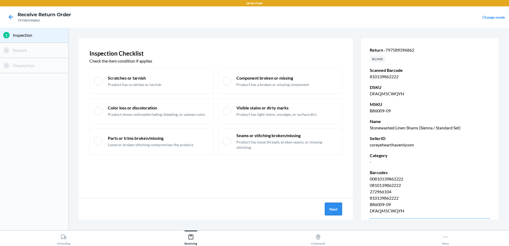
click at [334, 211] on button "Next" at bounding box center [333, 209] width 17 height 13
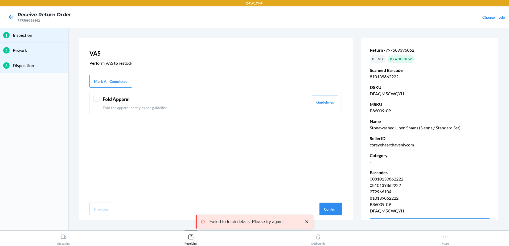
click at [94, 99] on div at bounding box center [96, 99] width 6 height 6
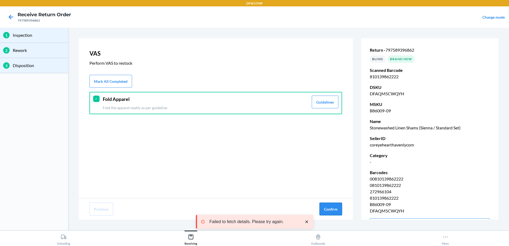
click at [330, 206] on button "Confirm" at bounding box center [330, 209] width 23 height 13
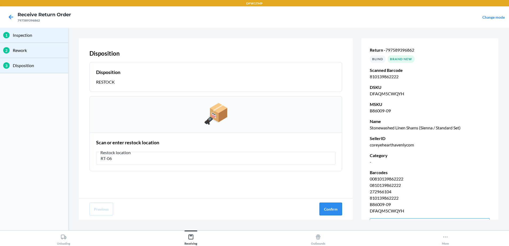
type input "RT-06"
click at [321, 207] on button "Confirm" at bounding box center [330, 209] width 23 height 13
